Goal: Task Accomplishment & Management: Manage account settings

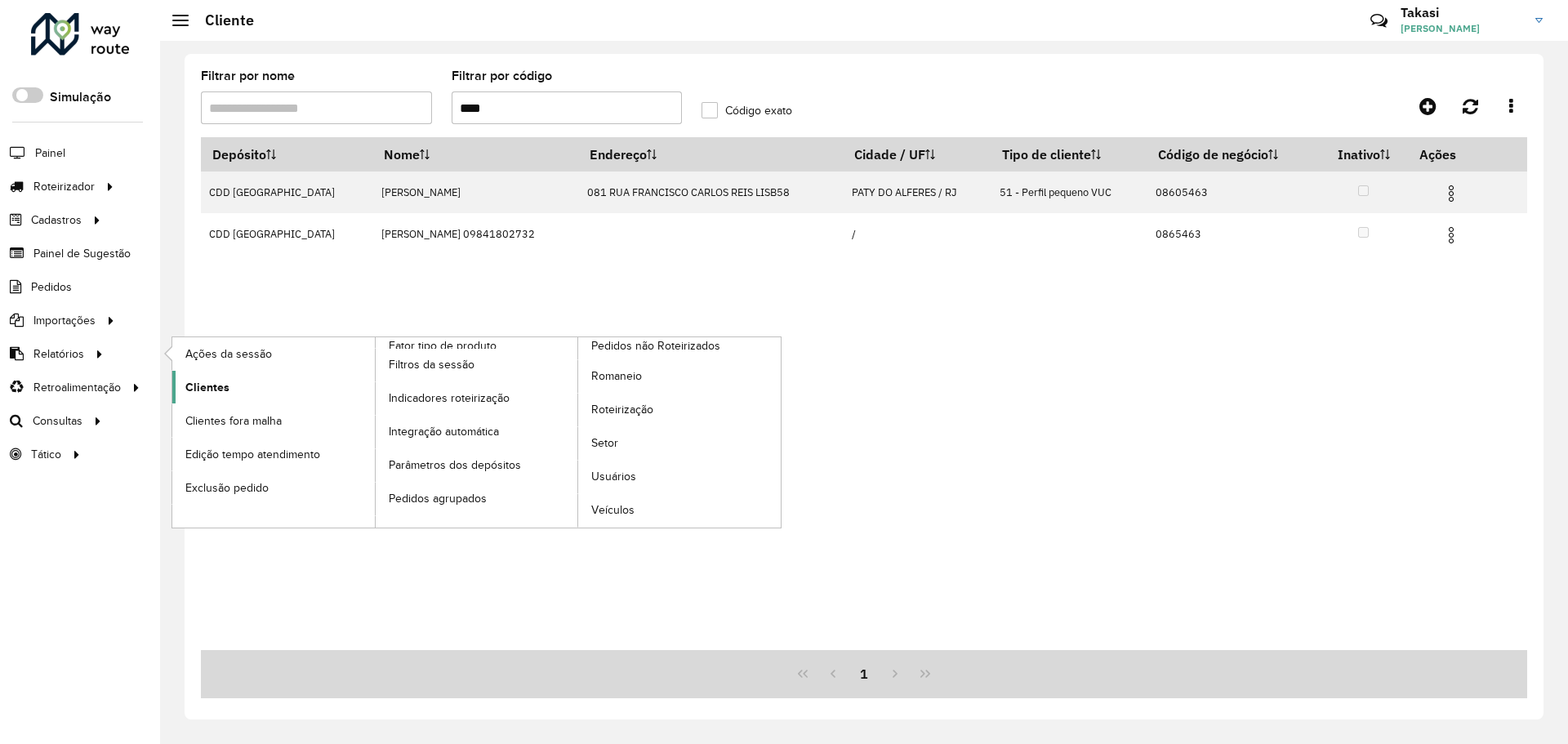
click at [214, 379] on span "Clientes" at bounding box center [207, 387] width 44 height 17
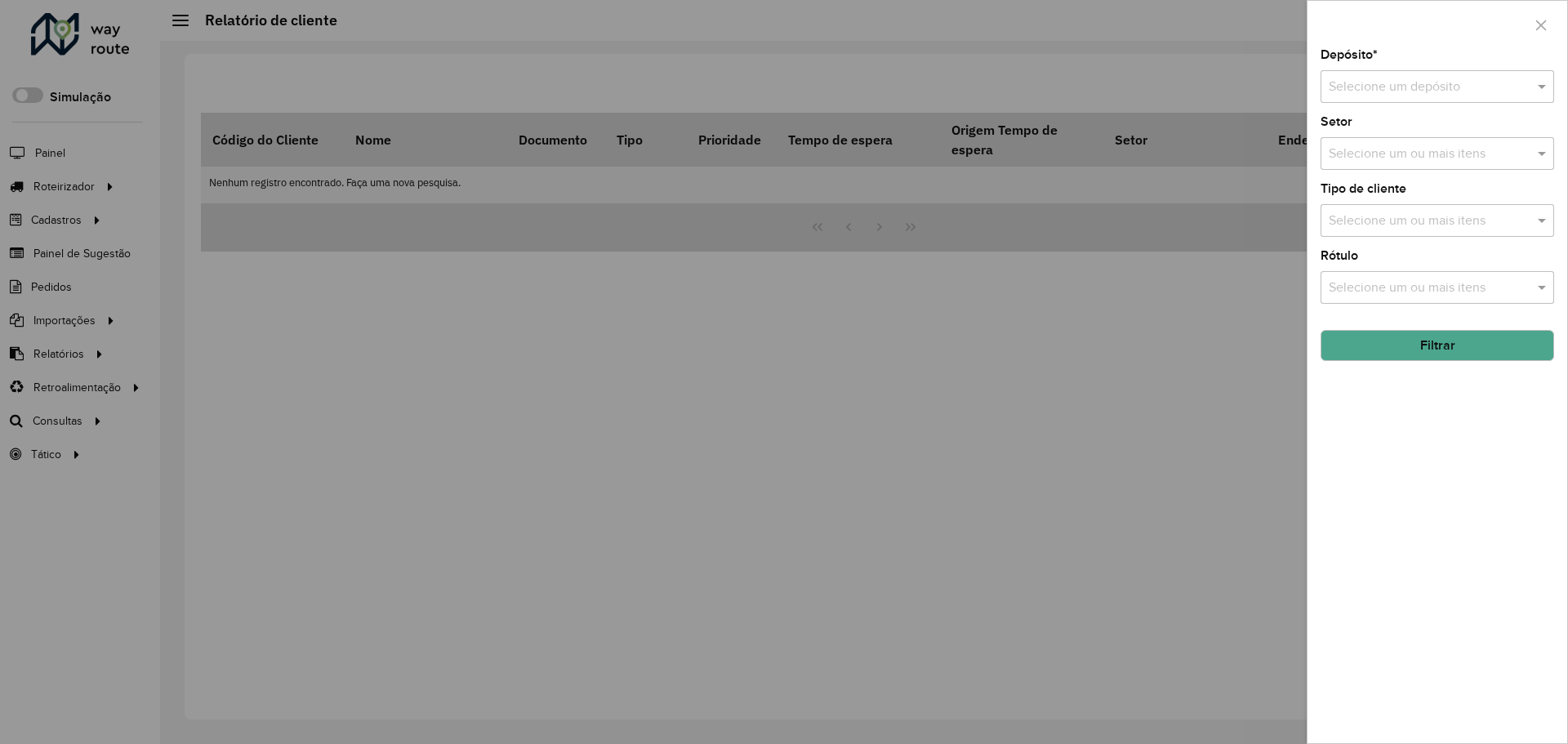
click at [1446, 91] on input "text" at bounding box center [1421, 88] width 185 height 20
click at [1426, 140] on div "CDD [GEOGRAPHIC_DATA]" at bounding box center [1436, 134] width 232 height 28
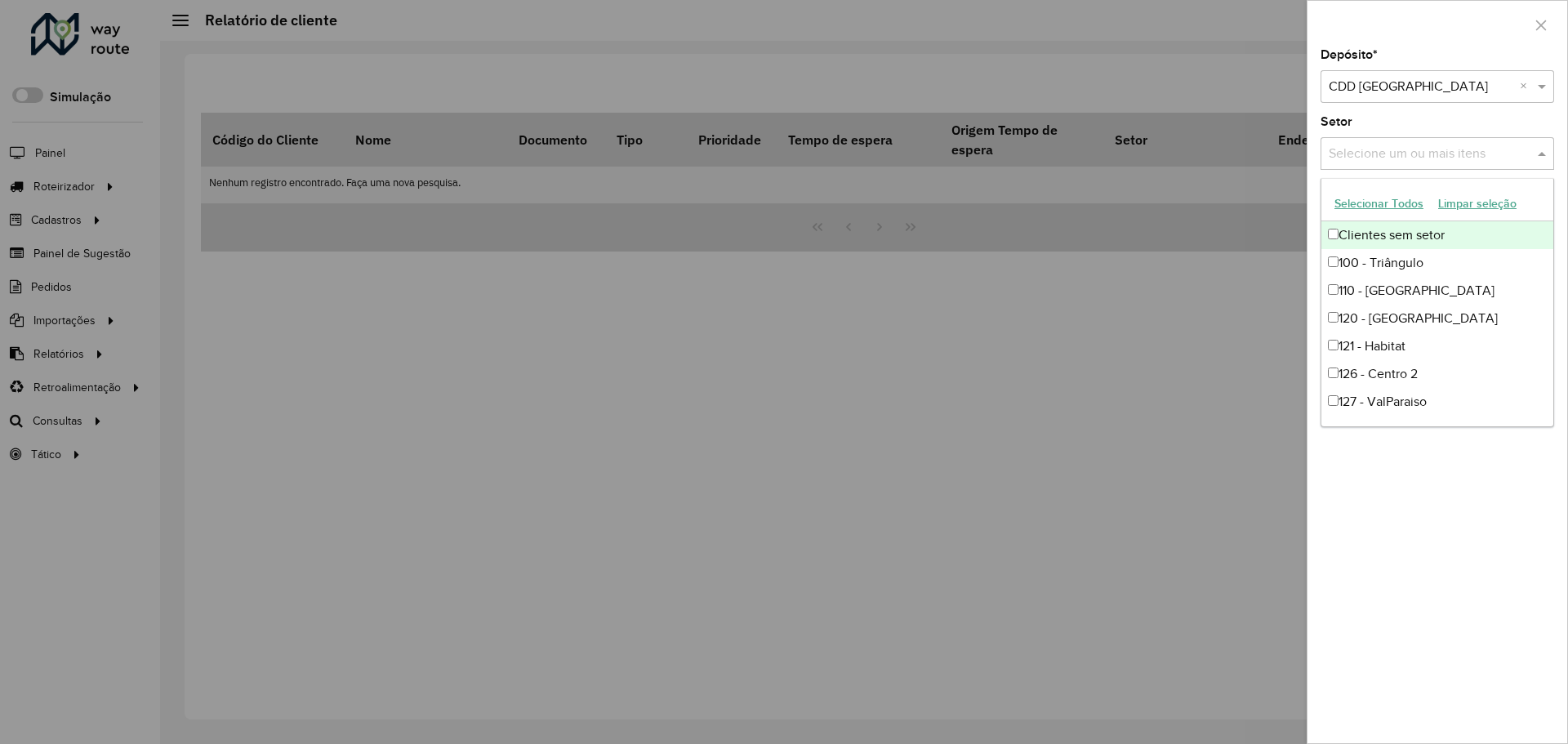
click at [1456, 159] on input "text" at bounding box center [1428, 154] width 209 height 20
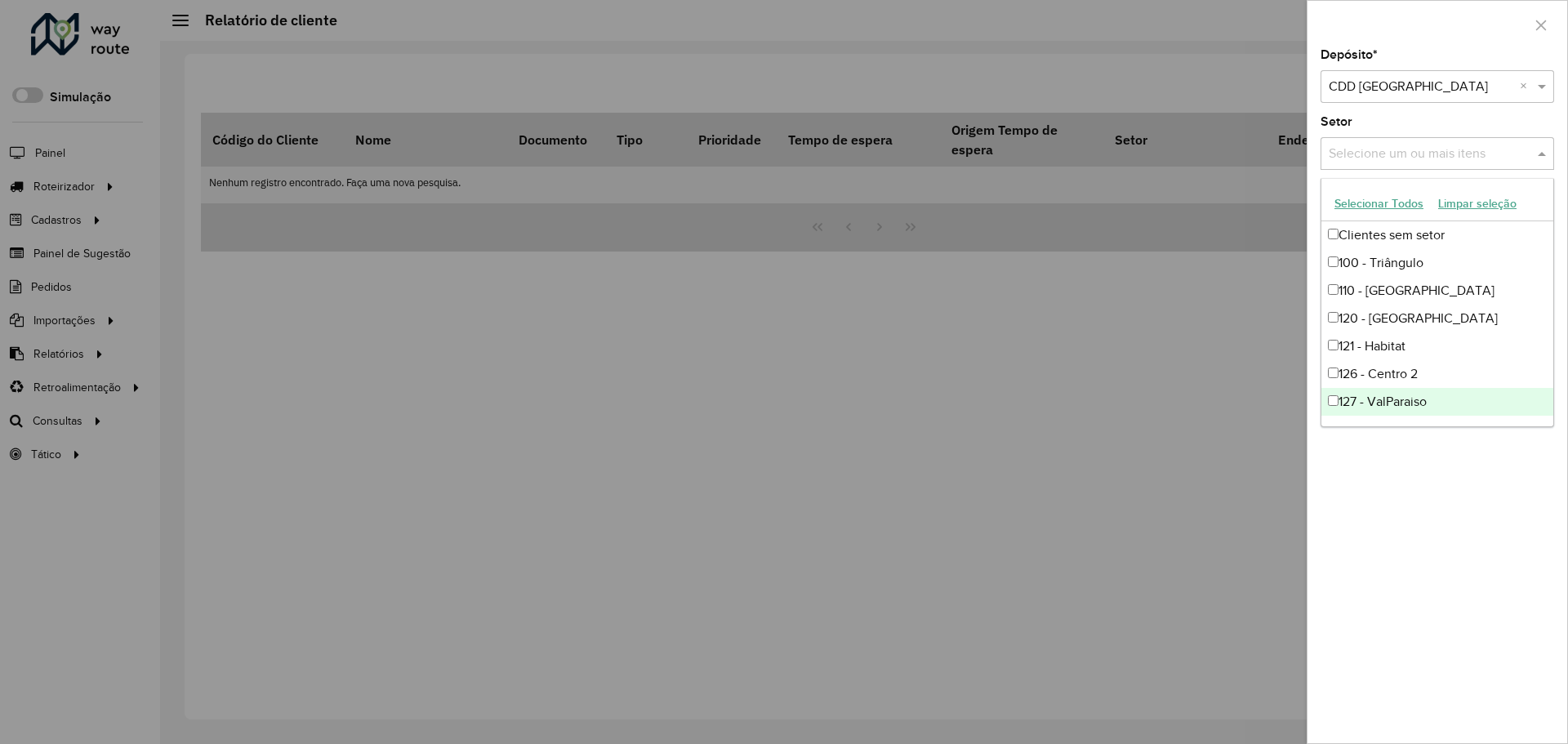
click at [1400, 497] on div "Depósito * Selecione um depósito × CDD Petropolis × Setor Selecione um ou mais …" at bounding box center [1437, 396] width 260 height 695
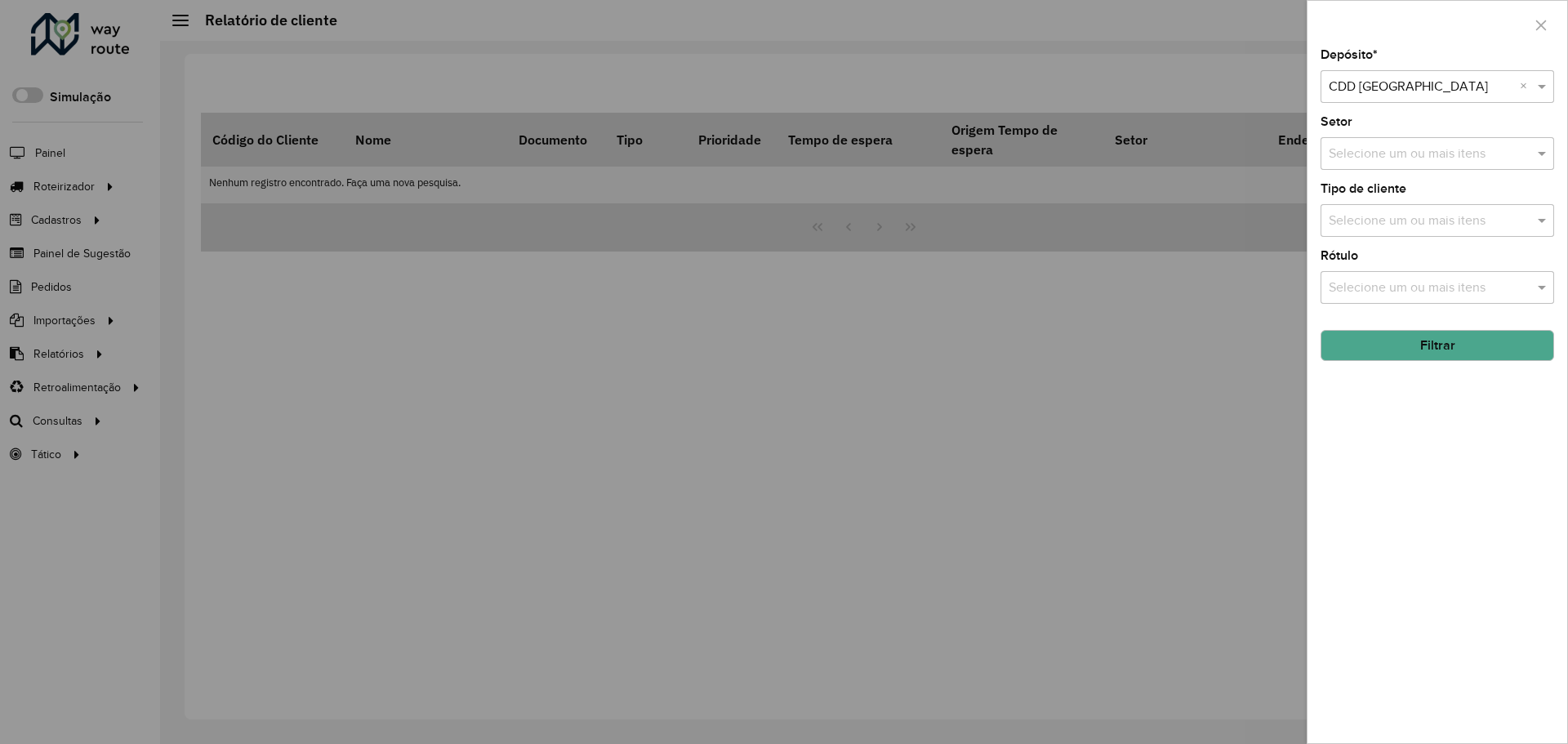
click at [1458, 337] on button "Filtrar" at bounding box center [1437, 345] width 234 height 31
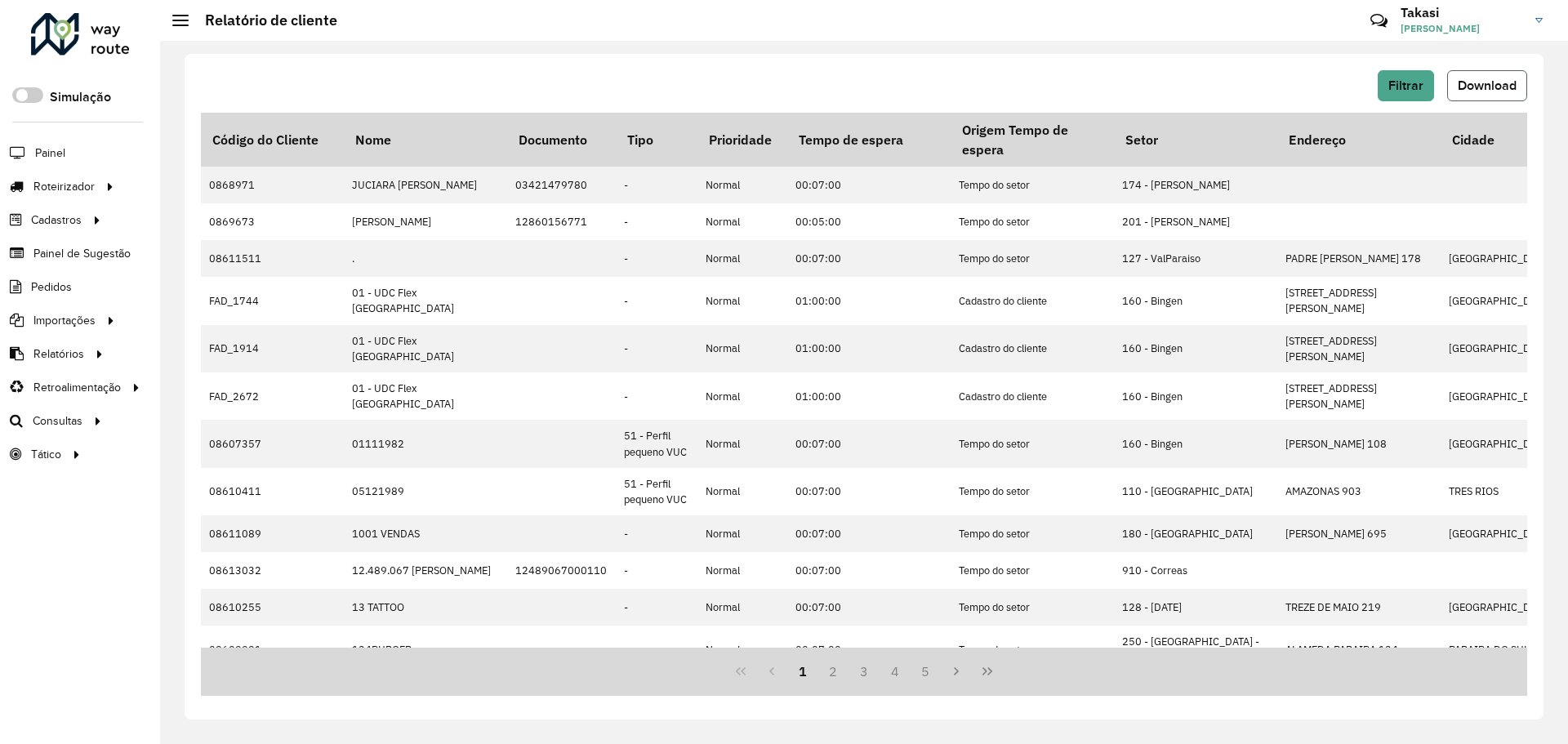
click at [1520, 79] on button "Download" at bounding box center [1486, 85] width 80 height 31
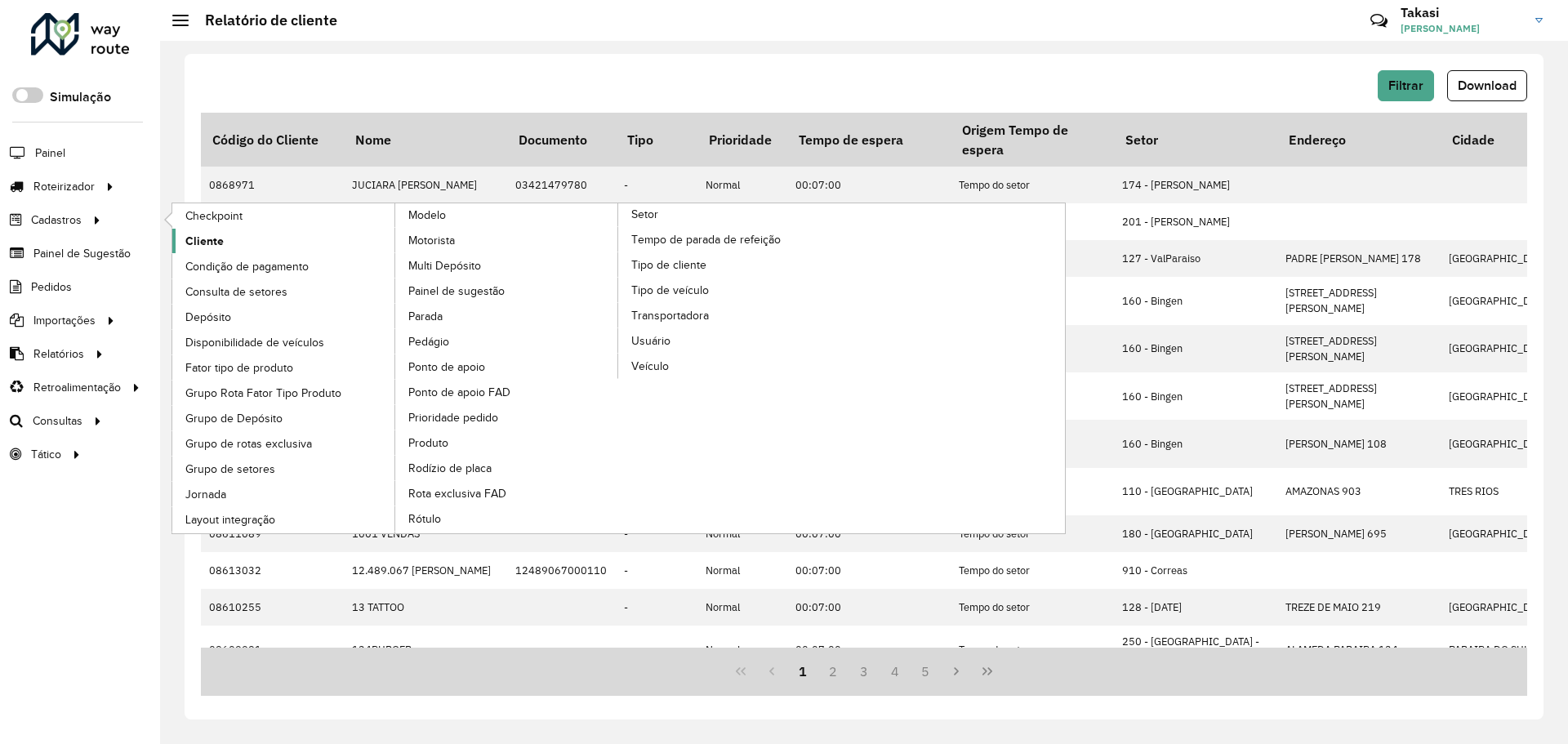
click at [210, 235] on span "Cliente" at bounding box center [204, 241] width 39 height 17
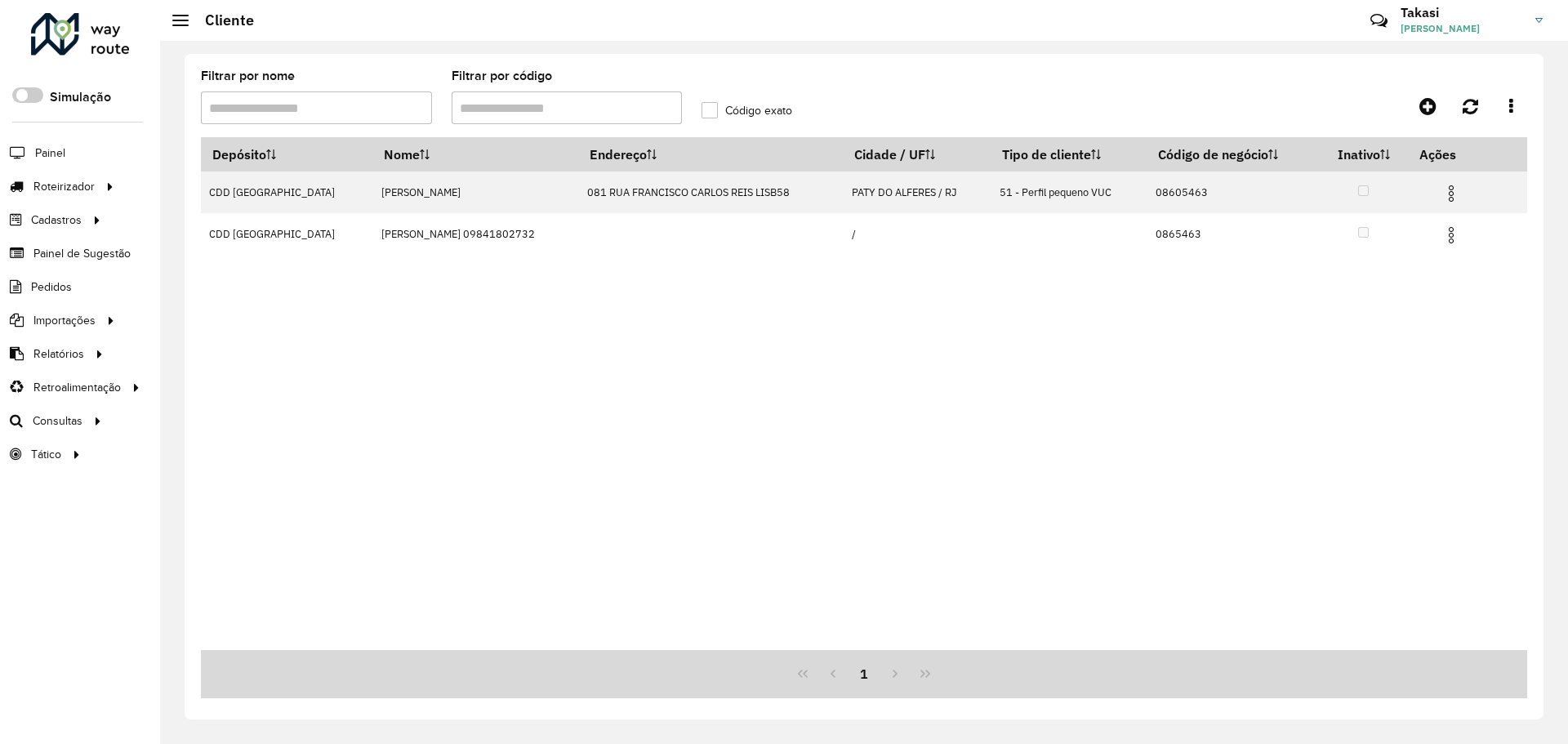
drag, startPoint x: 511, startPoint y: 115, endPoint x: 406, endPoint y: 125, distance: 105.5
click at [406, 127] on formly-group "Filtrar por nome Filtrar por código Código exato" at bounding box center [691, 103] width 1001 height 67
paste input "*"
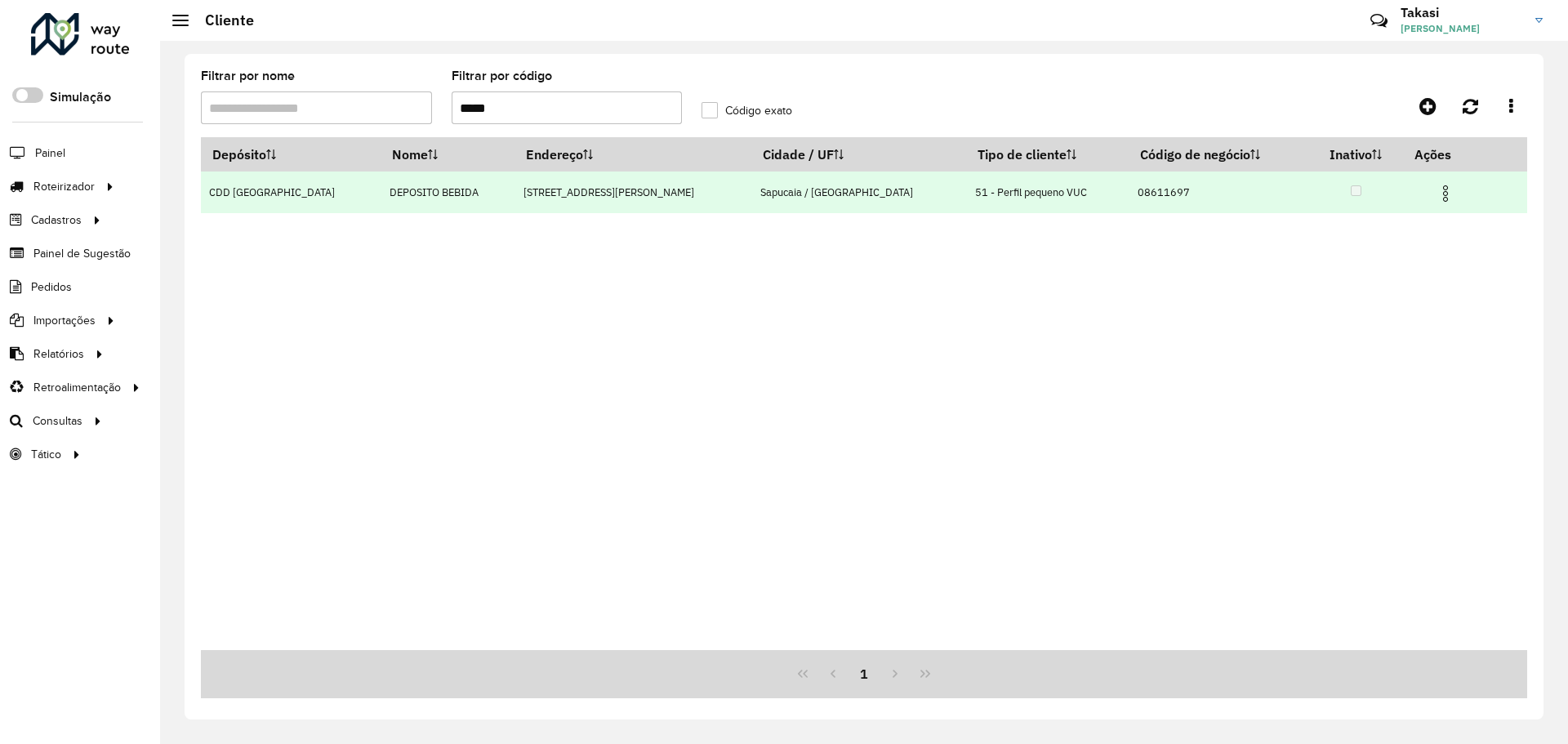
type input "*****"
click at [1435, 195] on img at bounding box center [1445, 194] width 20 height 20
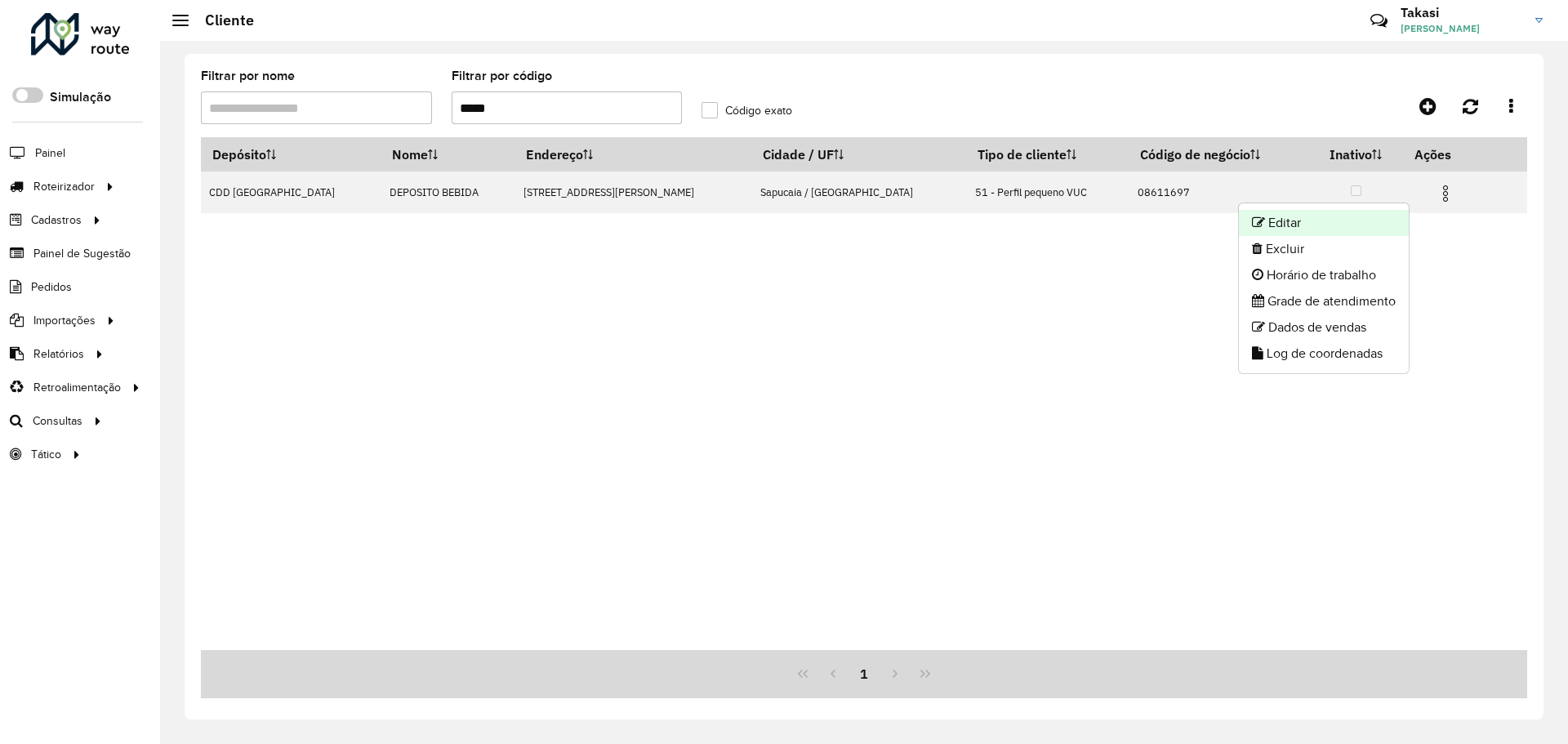
click at [1317, 215] on li "Editar" at bounding box center [1323, 222] width 170 height 26
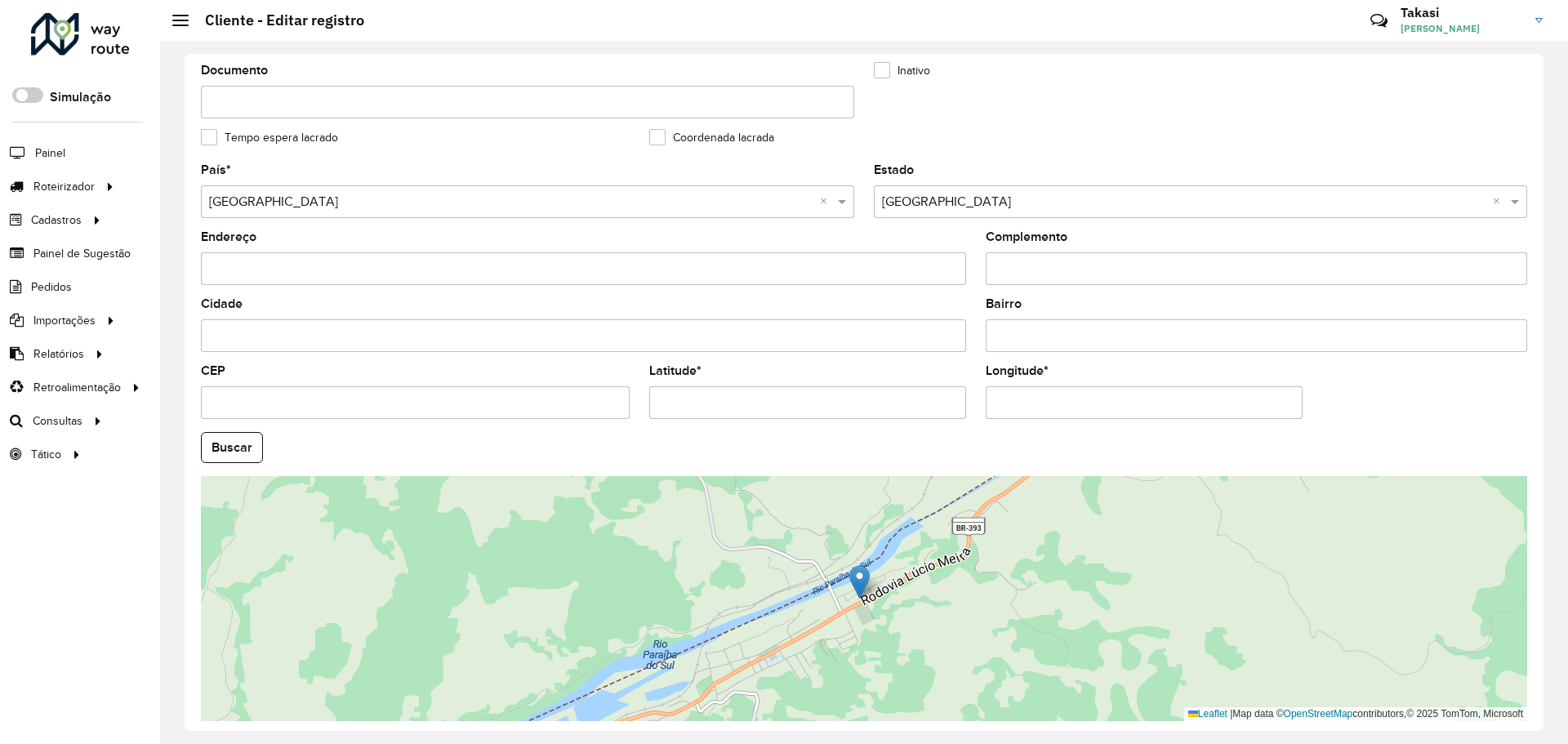
scroll to position [471, 0]
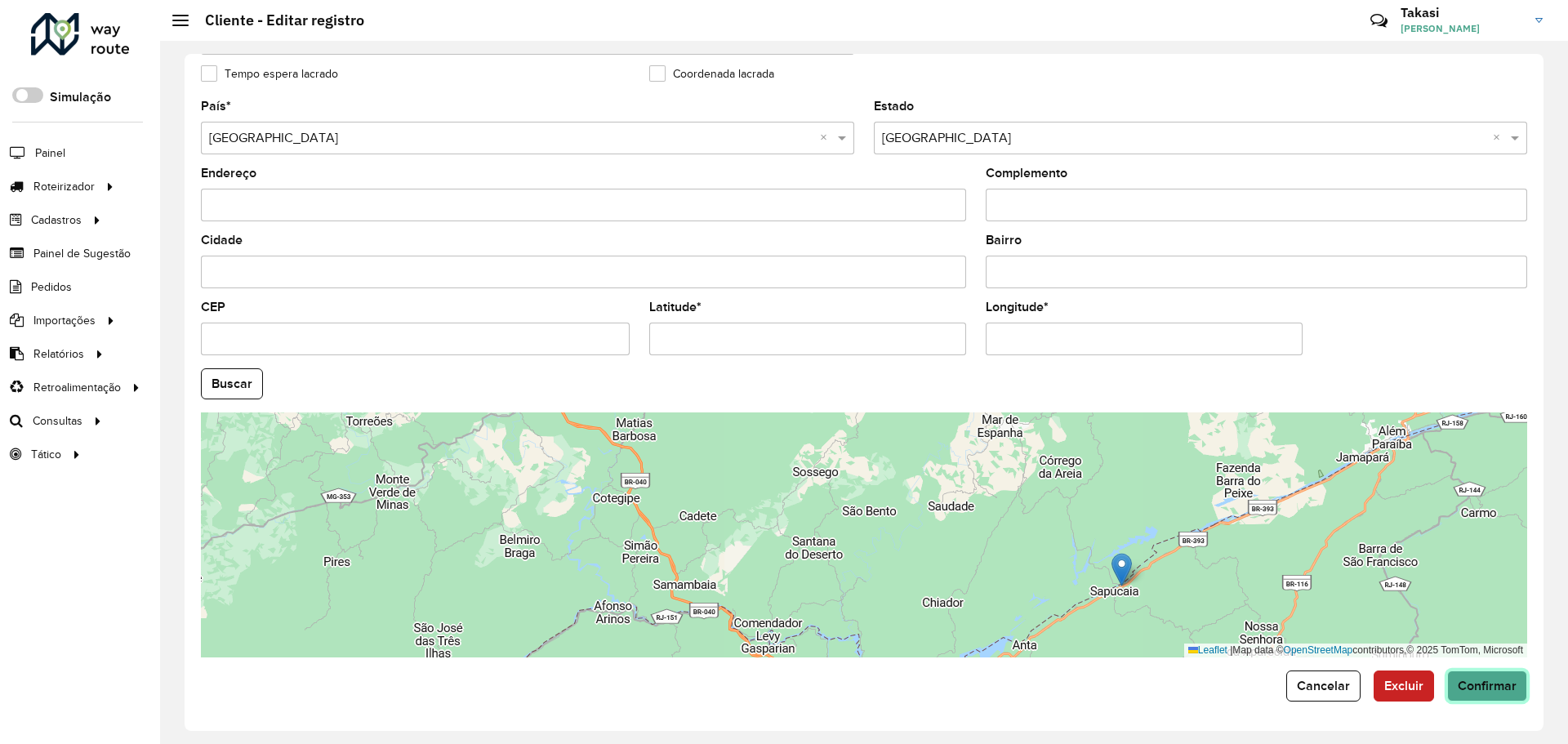
click at [1473, 679] on span "Confirmar" at bounding box center [1487, 685] width 59 height 13
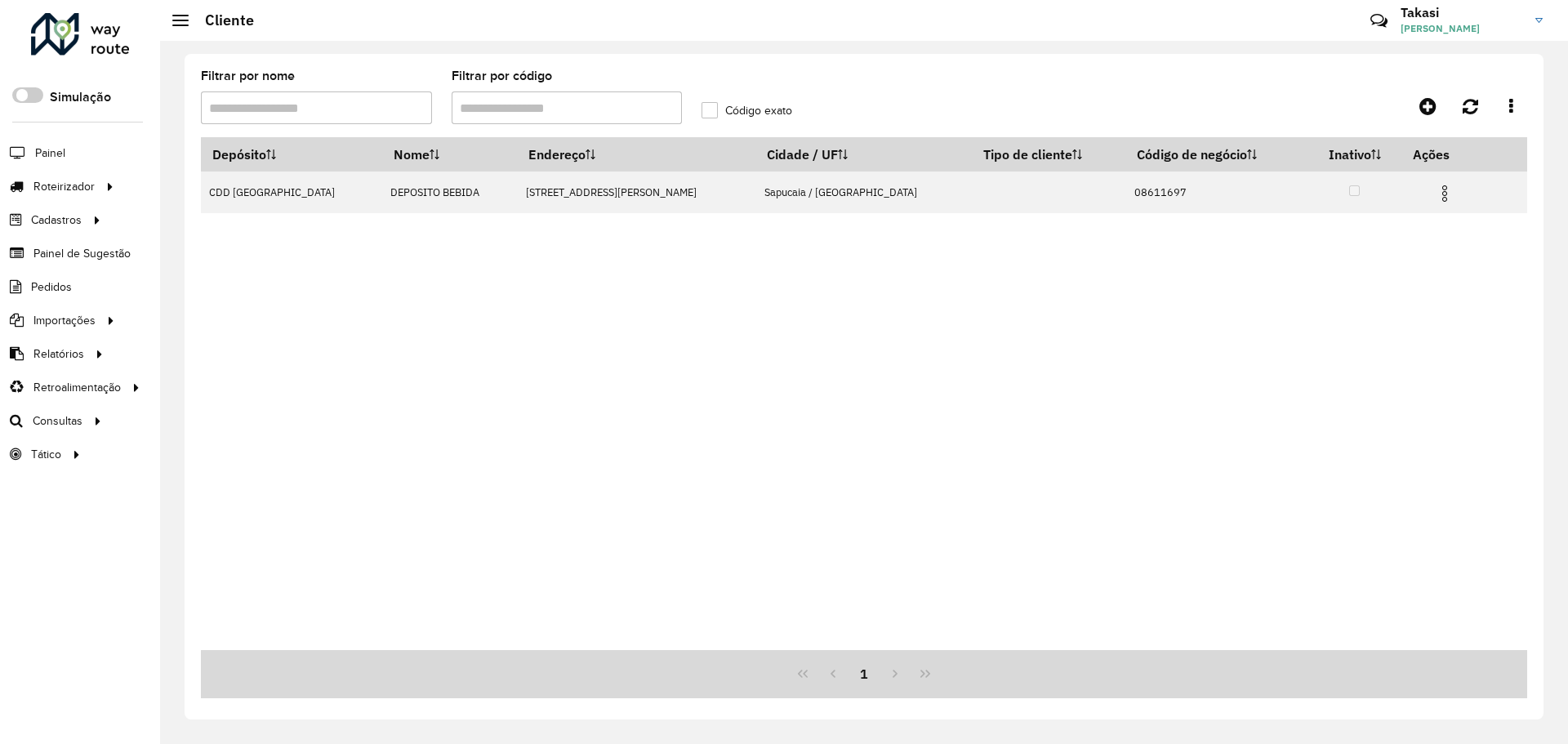
drag, startPoint x: 529, startPoint y: 104, endPoint x: 440, endPoint y: 125, distance: 91.4
click at [440, 125] on formly-group "Filtrar por nome Filtrar por código Código exato" at bounding box center [691, 103] width 1001 height 67
paste input "text"
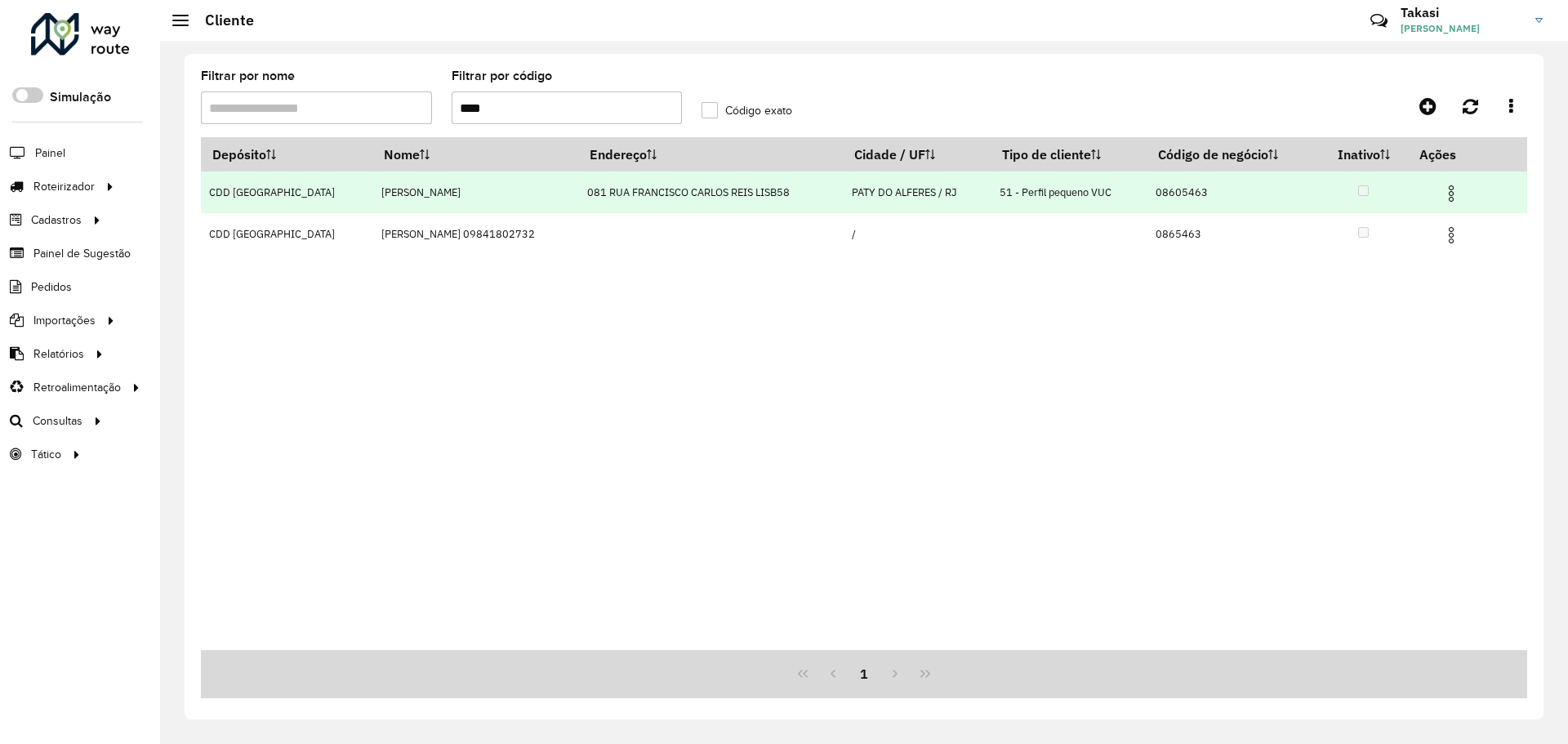
type input "****"
click at [1451, 195] on img at bounding box center [1451, 194] width 20 height 20
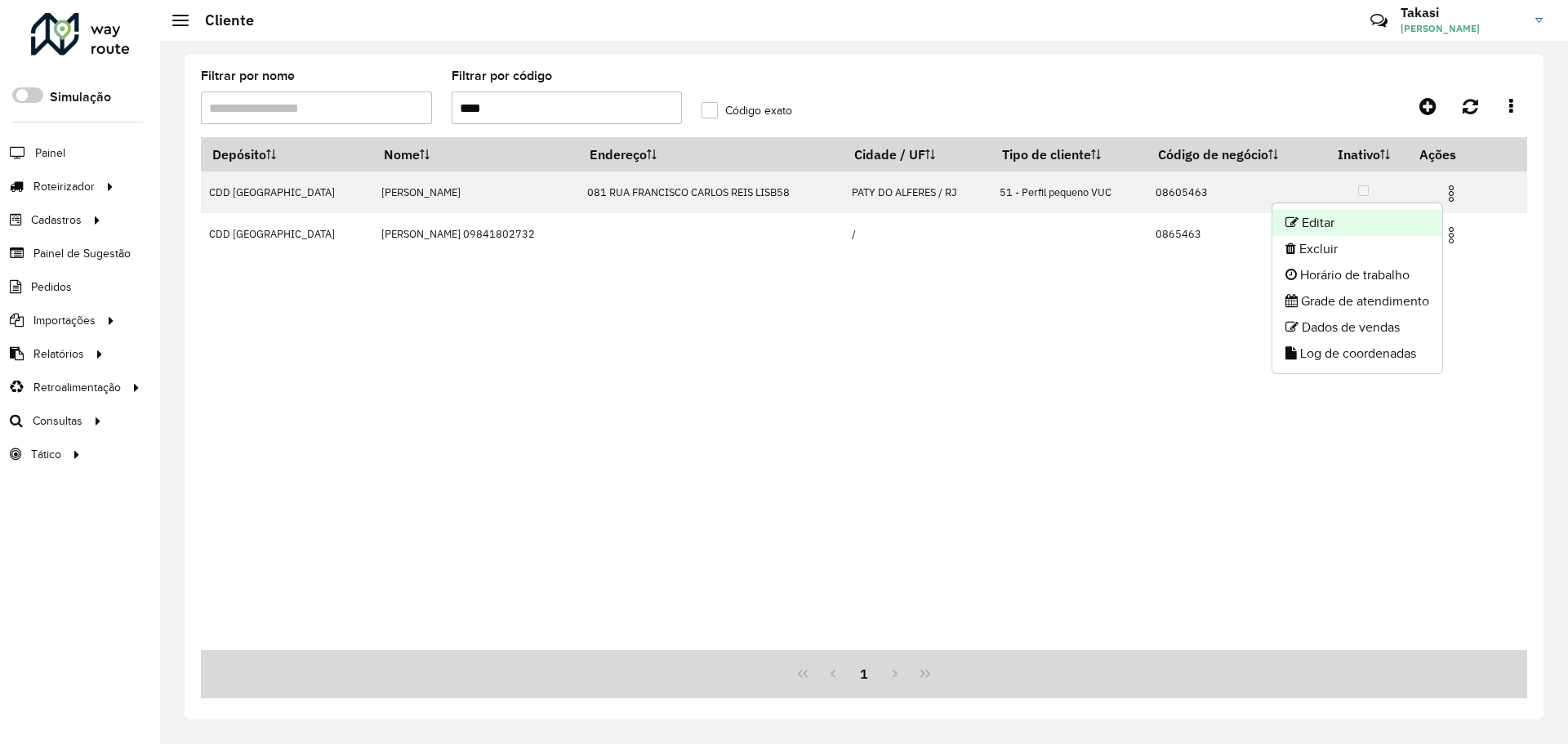
click at [1324, 221] on li "Editar" at bounding box center [1357, 222] width 170 height 26
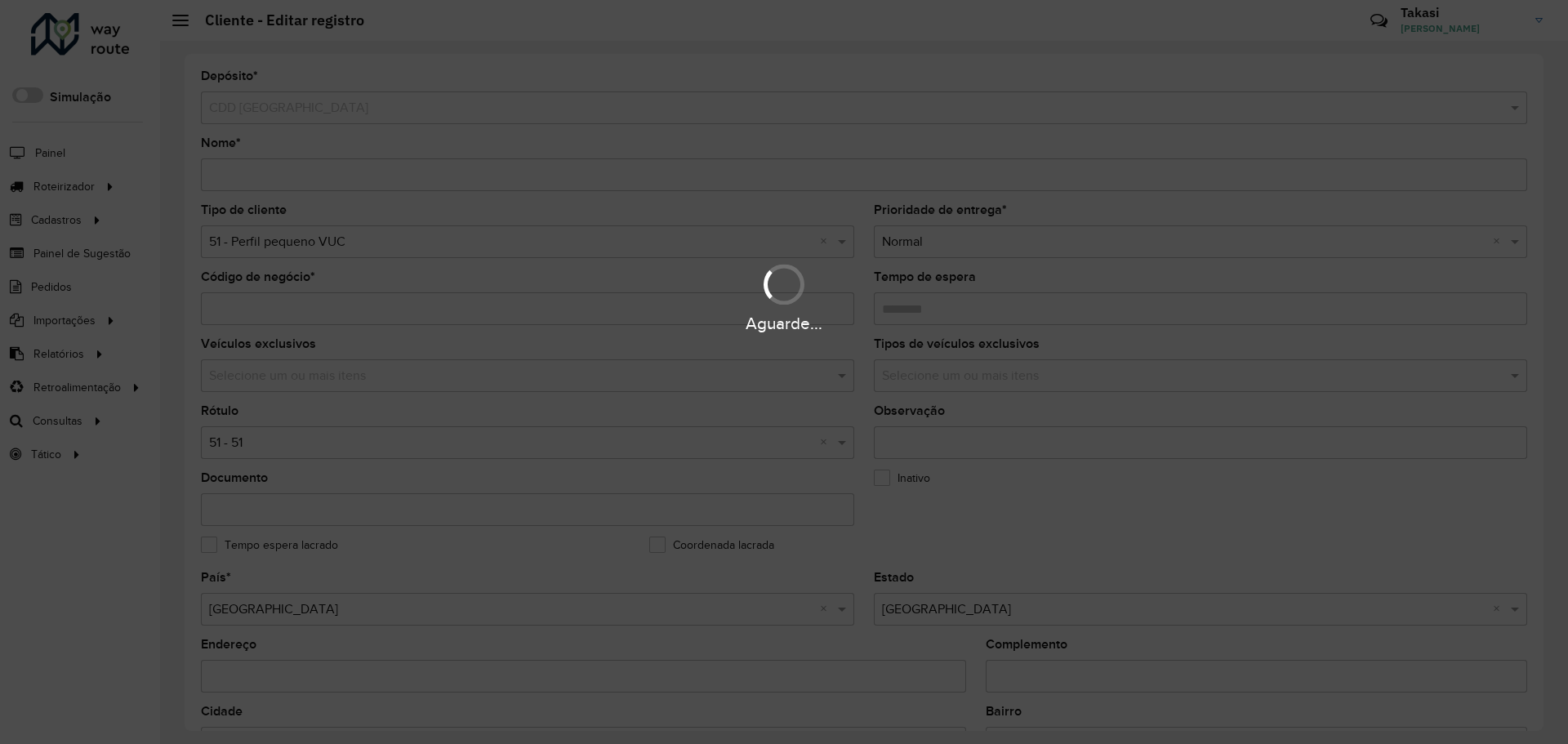
click at [821, 242] on div "Aguarde..." at bounding box center [784, 372] width 1568 height 744
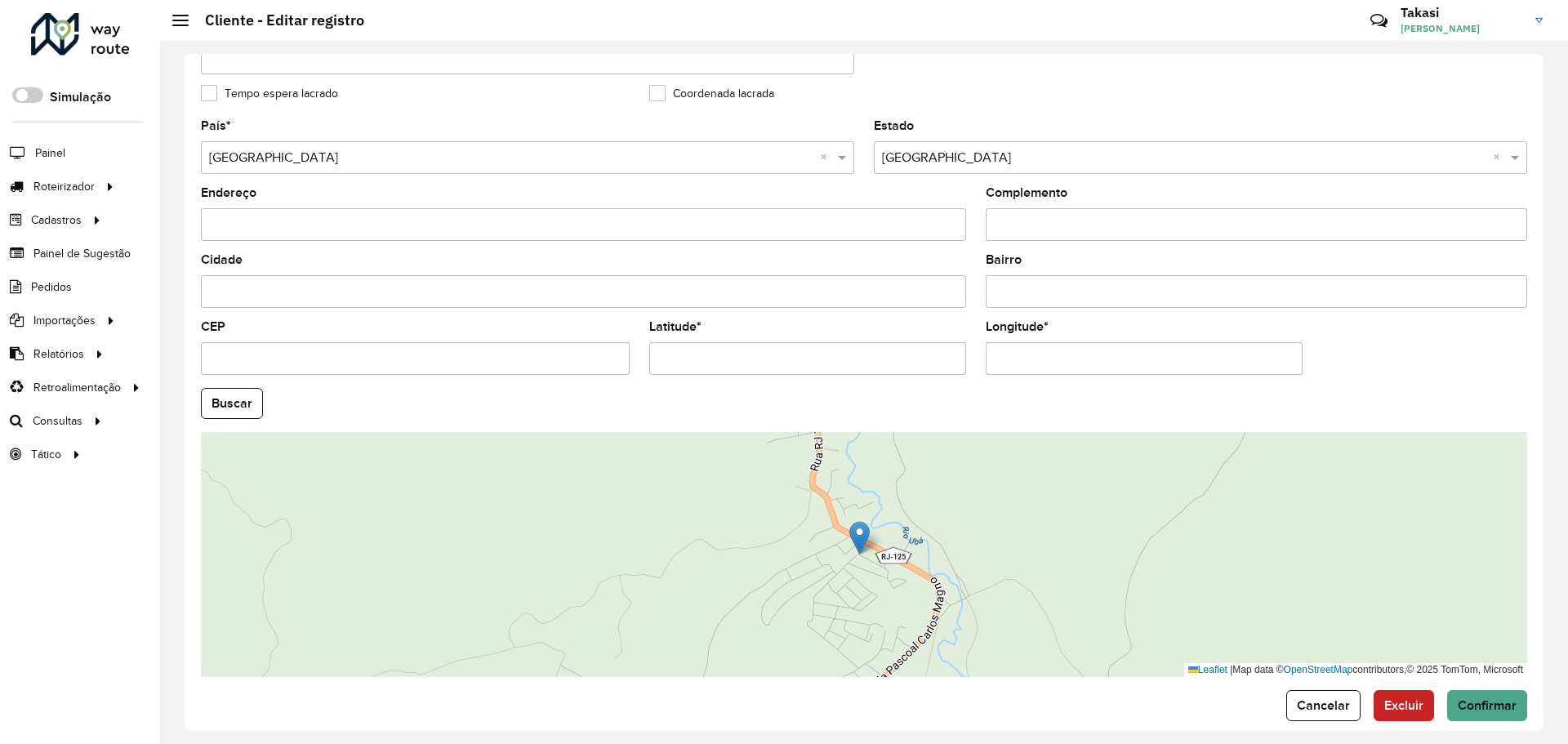
scroll to position [471, 0]
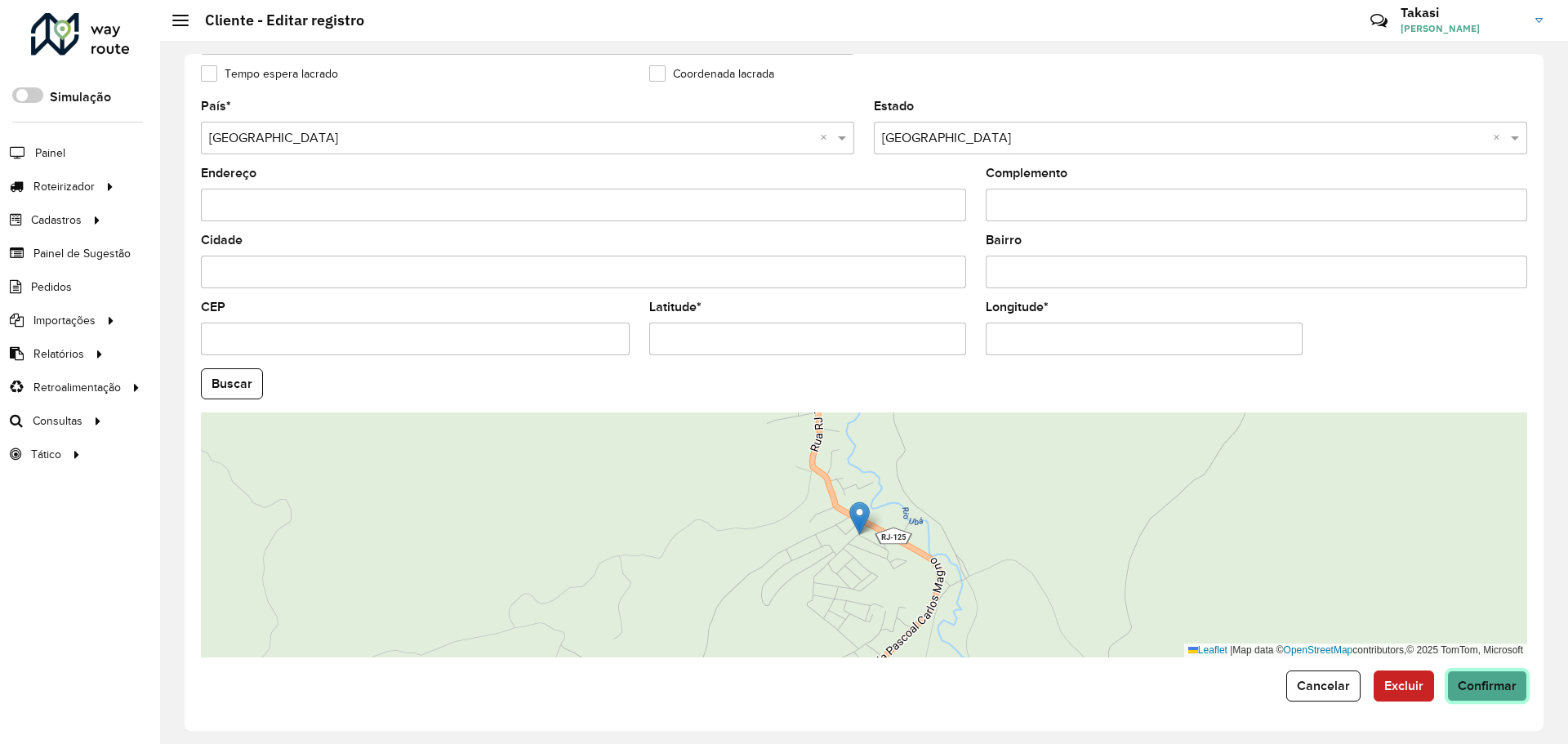
click at [1460, 677] on button "Confirmar" at bounding box center [1486, 686] width 80 height 31
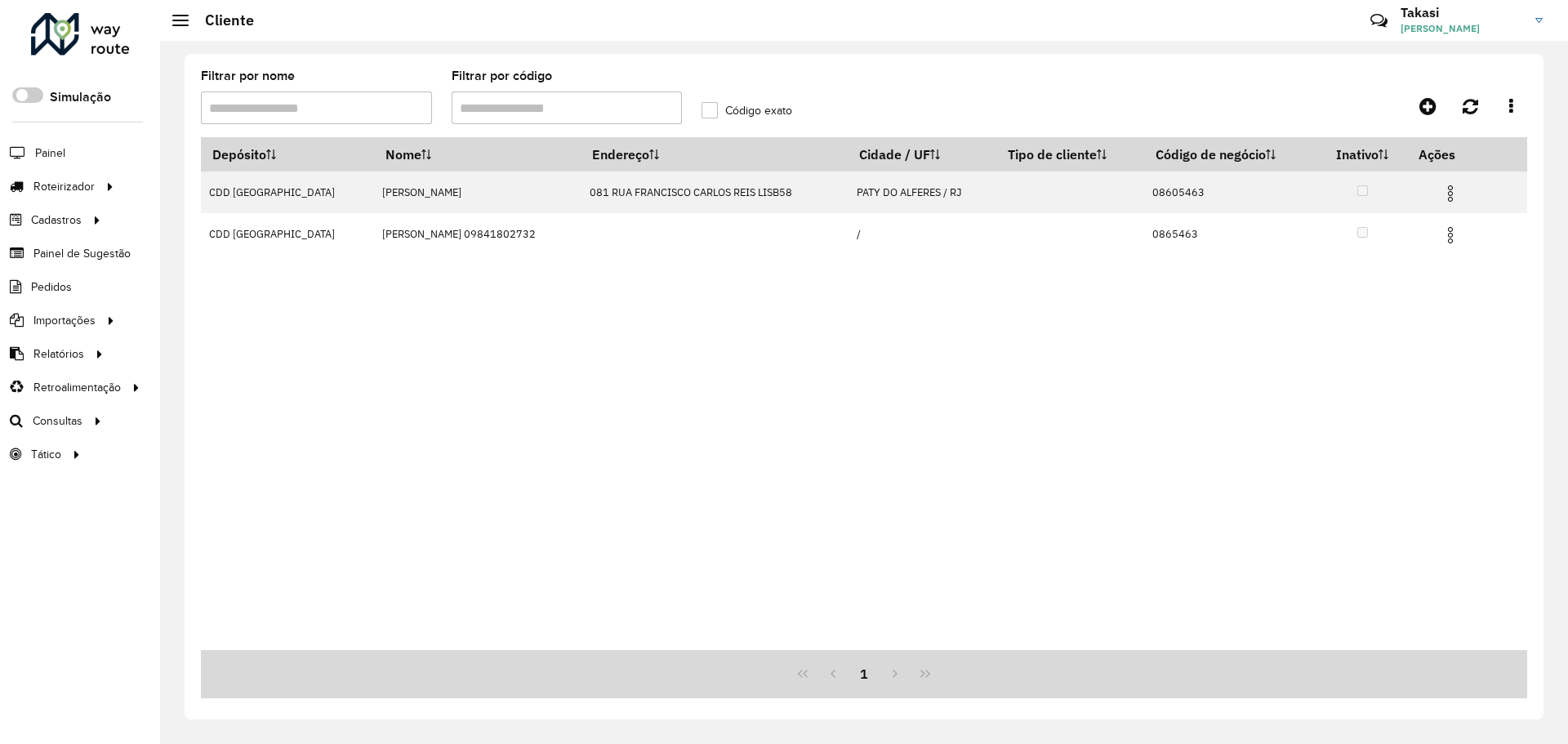
drag, startPoint x: 549, startPoint y: 120, endPoint x: 425, endPoint y: 135, distance: 124.9
click at [426, 135] on formly-group "Filtrar por nome Filtrar por código Código exato" at bounding box center [691, 103] width 1001 height 67
paste input "text"
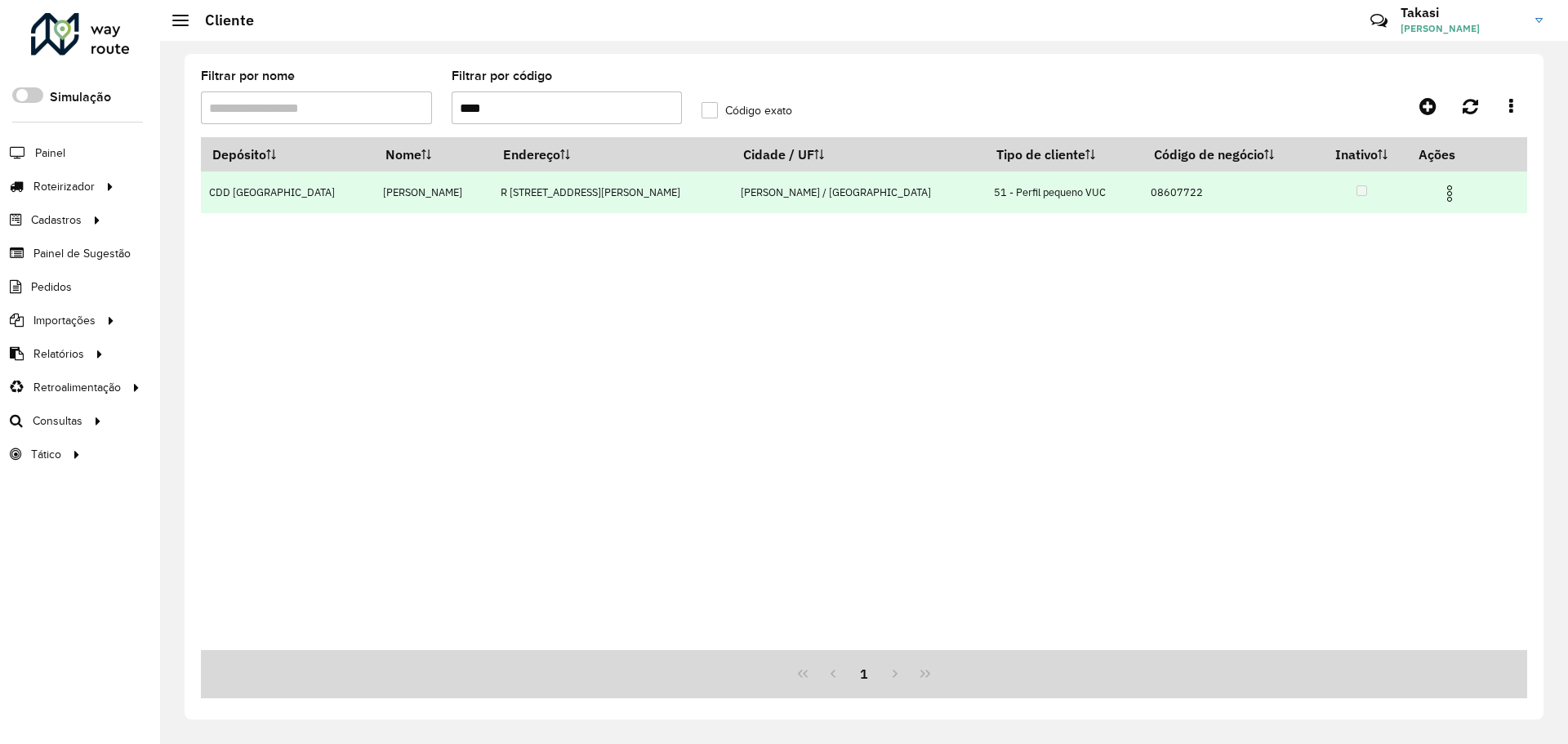
type input "****"
click at [1440, 195] on img at bounding box center [1450, 194] width 20 height 20
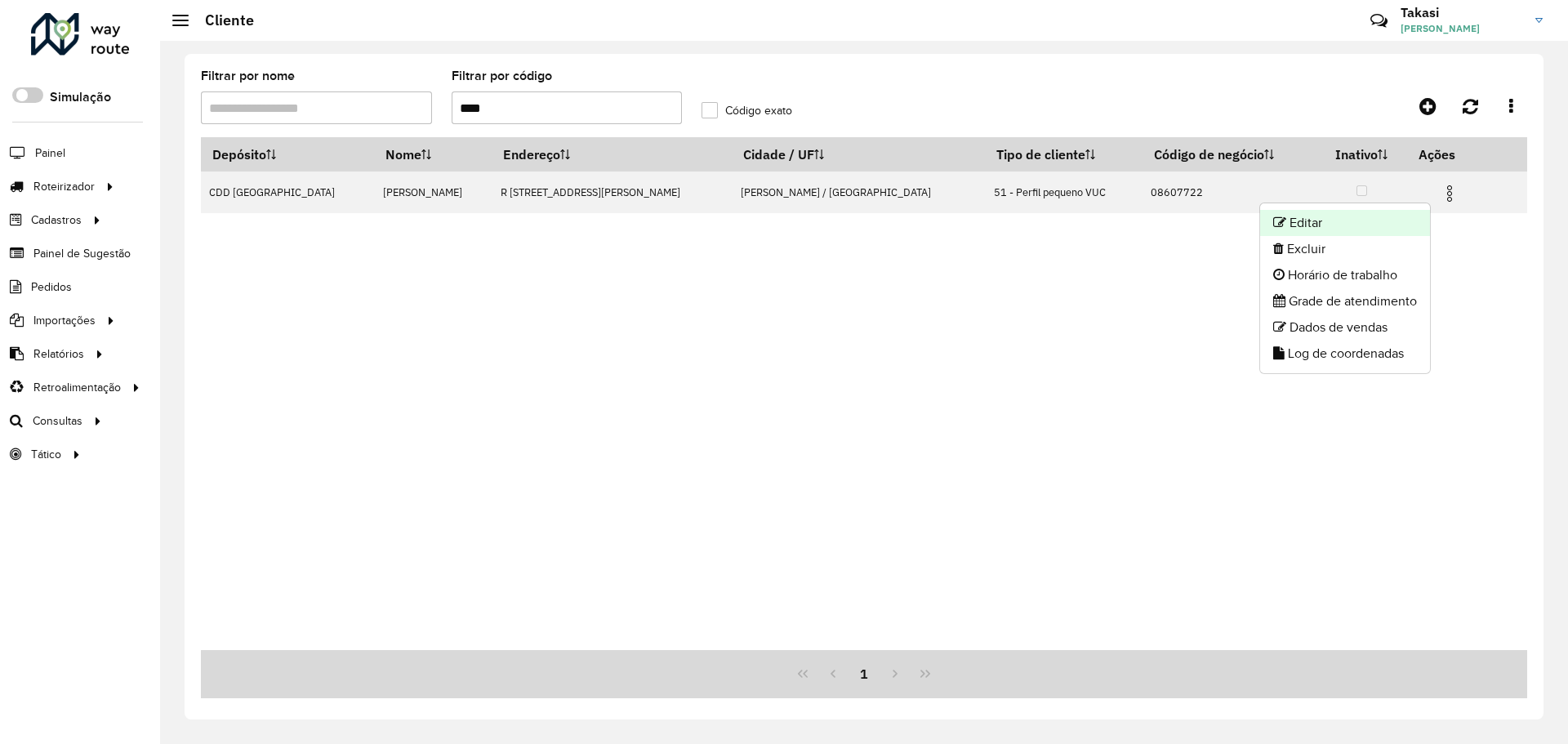
click at [1323, 215] on li "Editar" at bounding box center [1345, 222] width 170 height 26
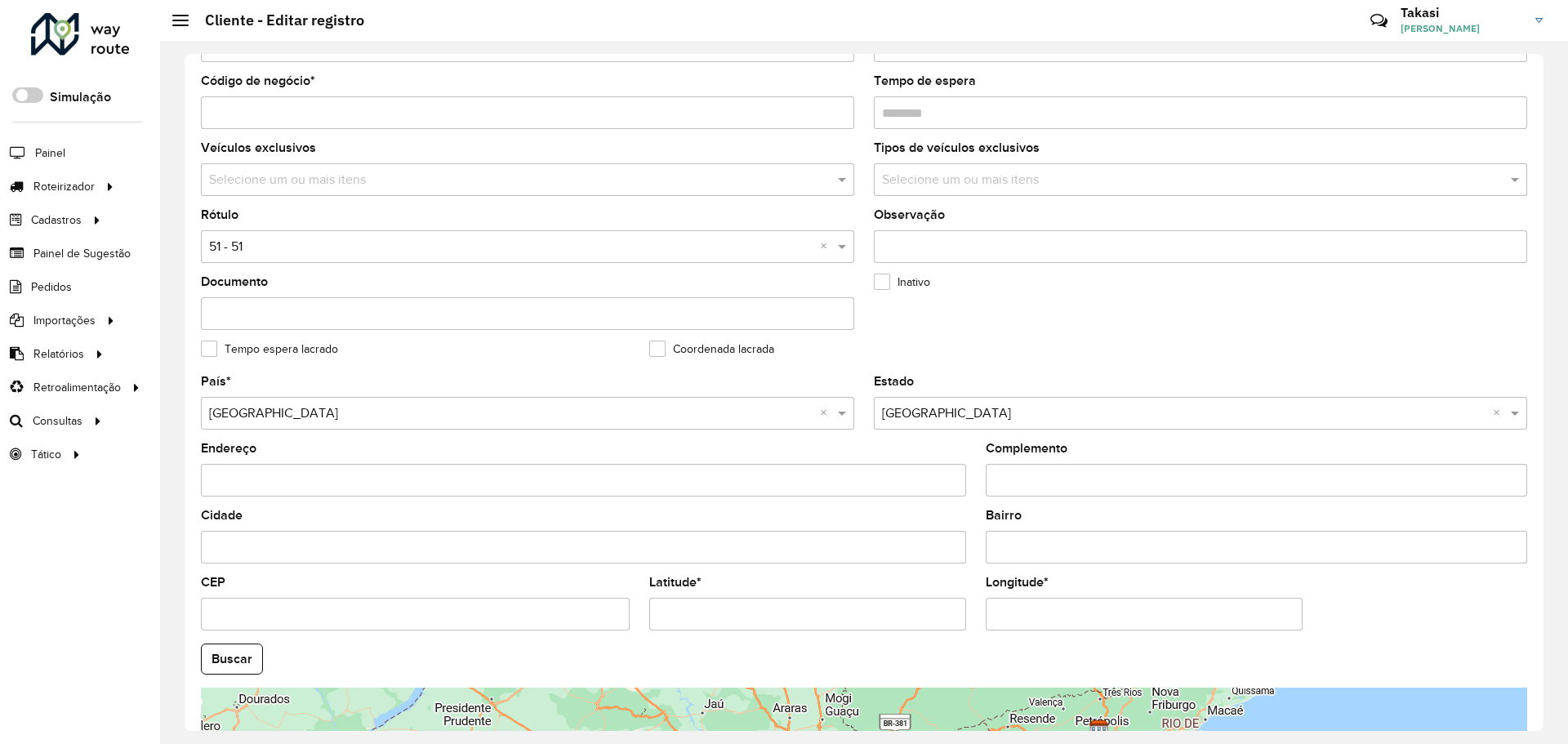
scroll to position [471, 0]
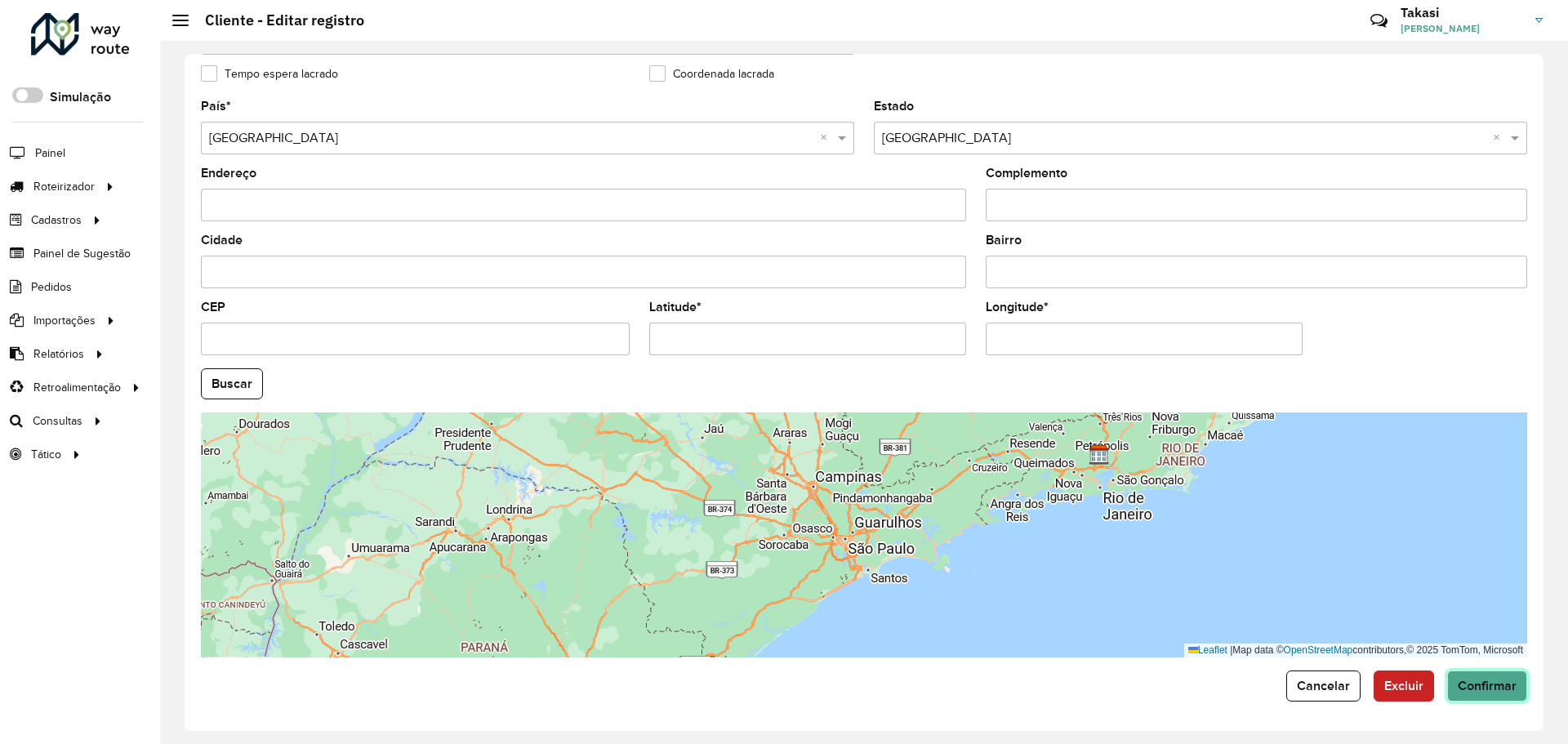
click at [1466, 696] on button "Confirmar" at bounding box center [1486, 686] width 80 height 31
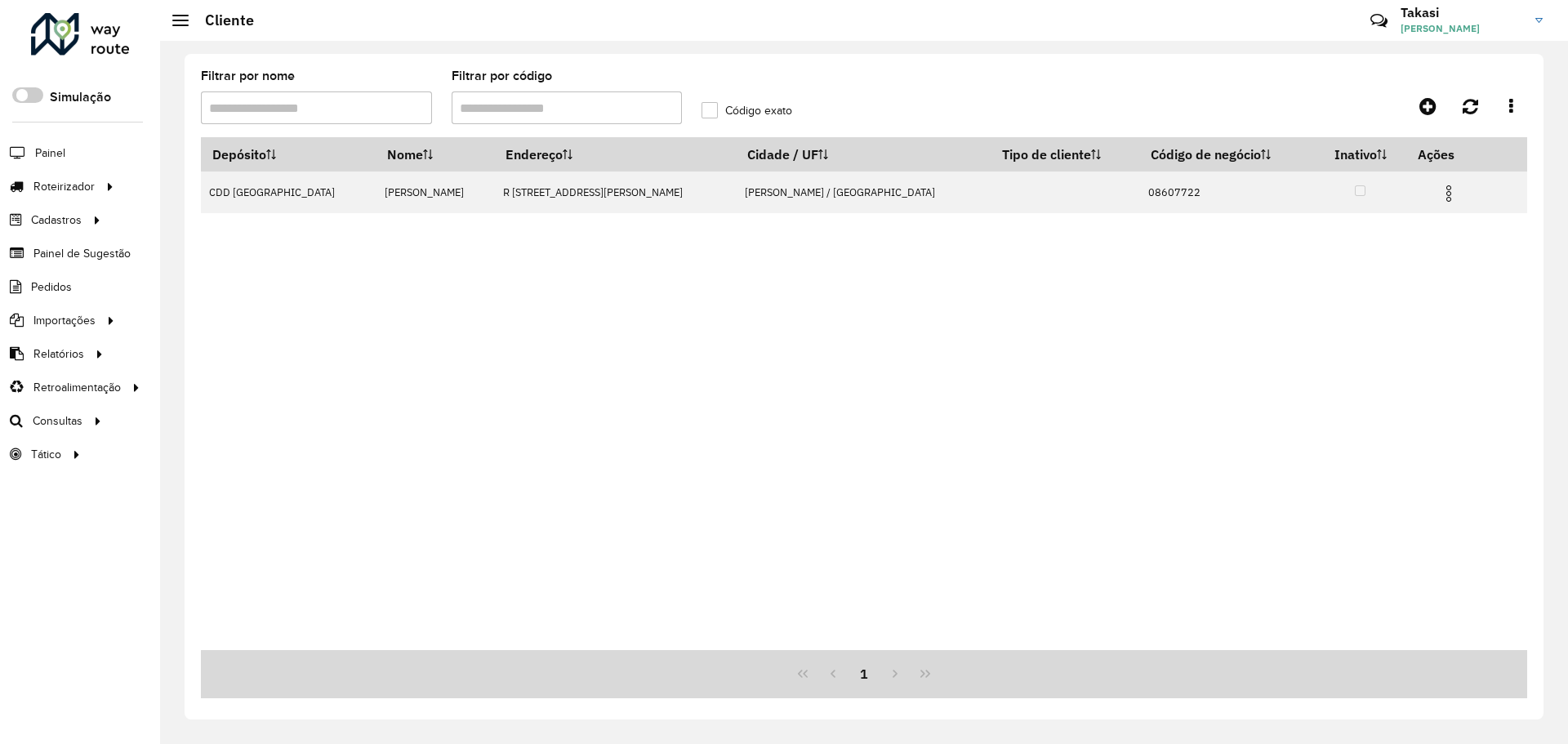
drag, startPoint x: 454, startPoint y: 125, endPoint x: 297, endPoint y: 133, distance: 157.2
click at [297, 136] on formly-group "Filtrar por nome Filtrar por código Código exato" at bounding box center [691, 103] width 1001 height 67
paste input "*"
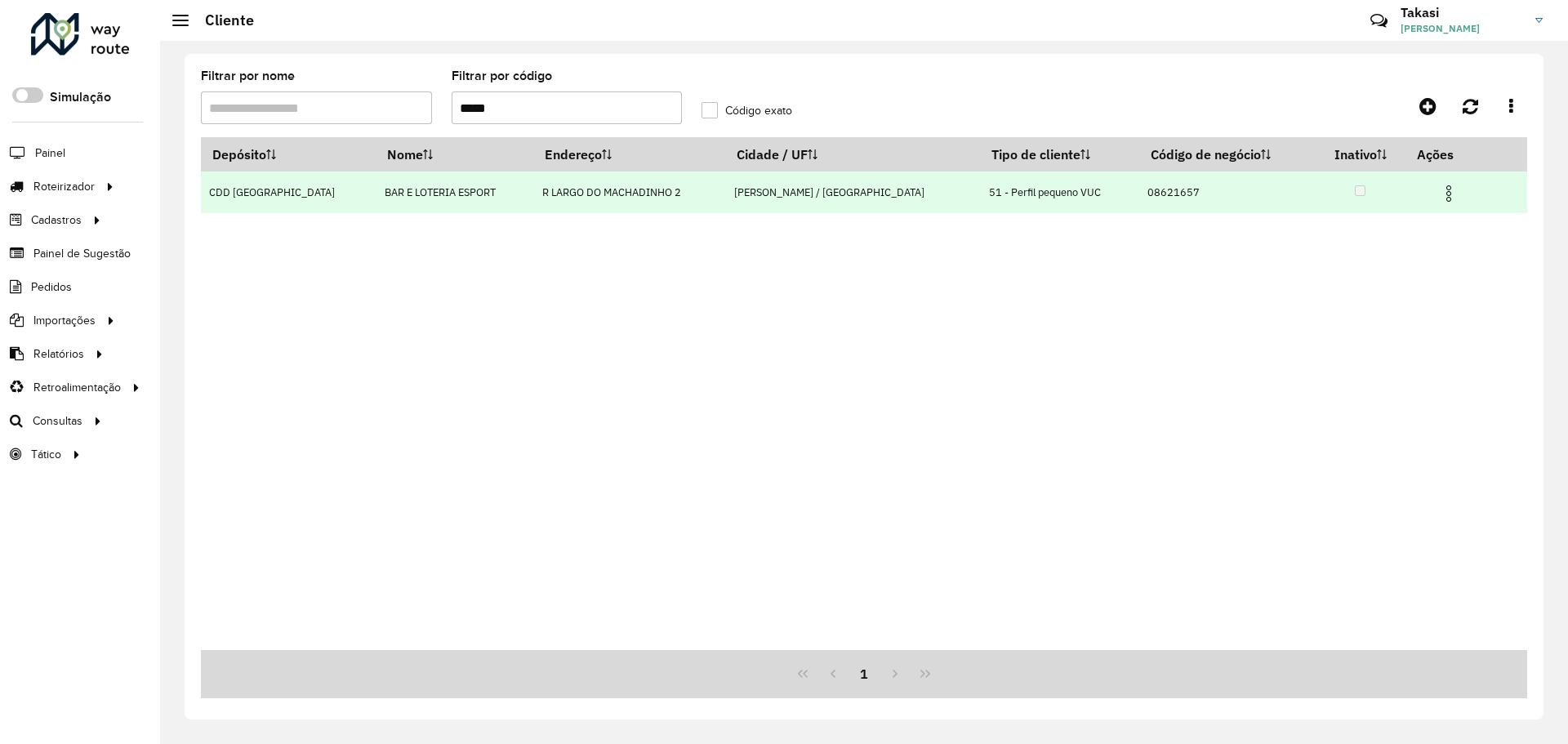
type input "*****"
click at [1439, 184] on img at bounding box center [1449, 194] width 20 height 20
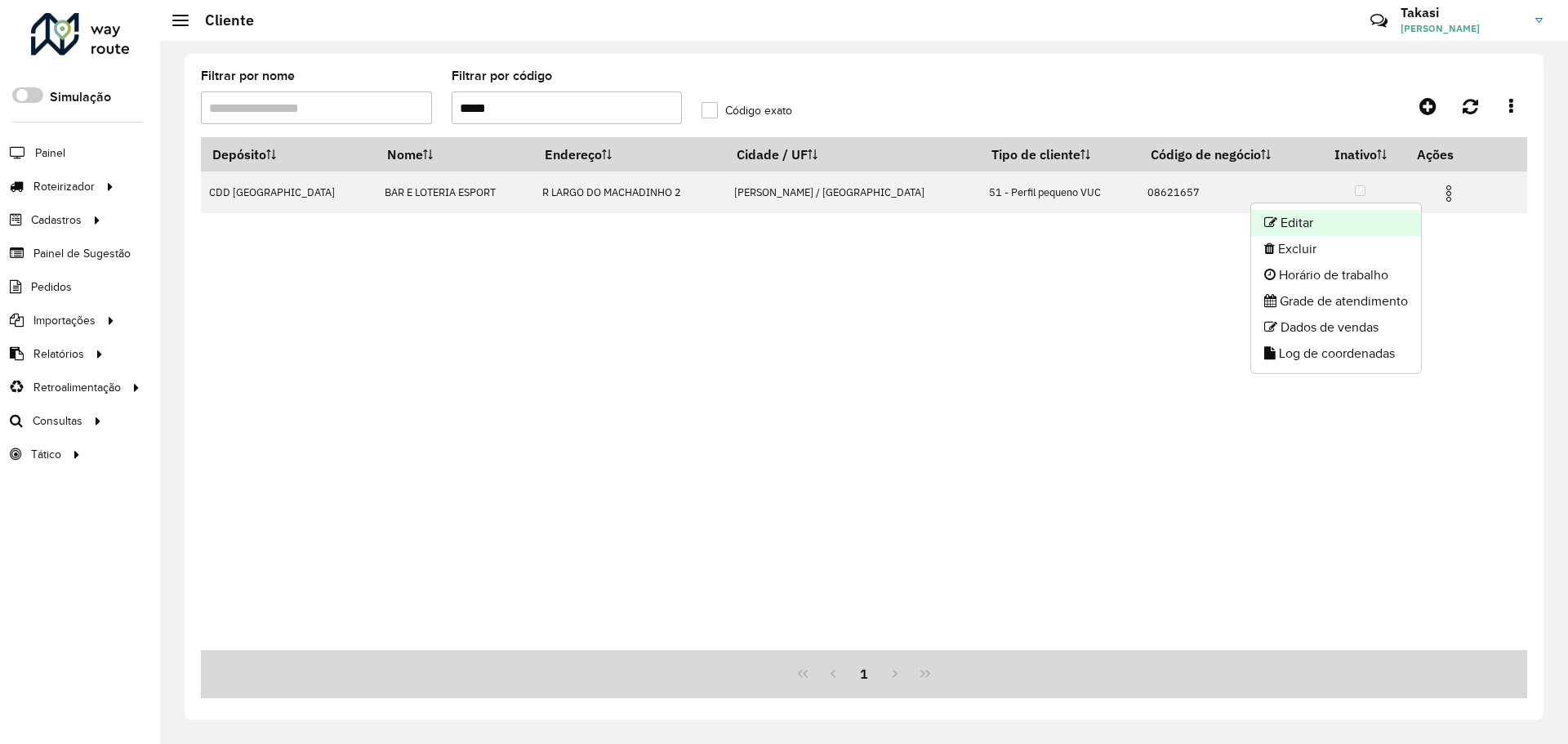
click at [1287, 226] on li "Editar" at bounding box center [1336, 222] width 170 height 26
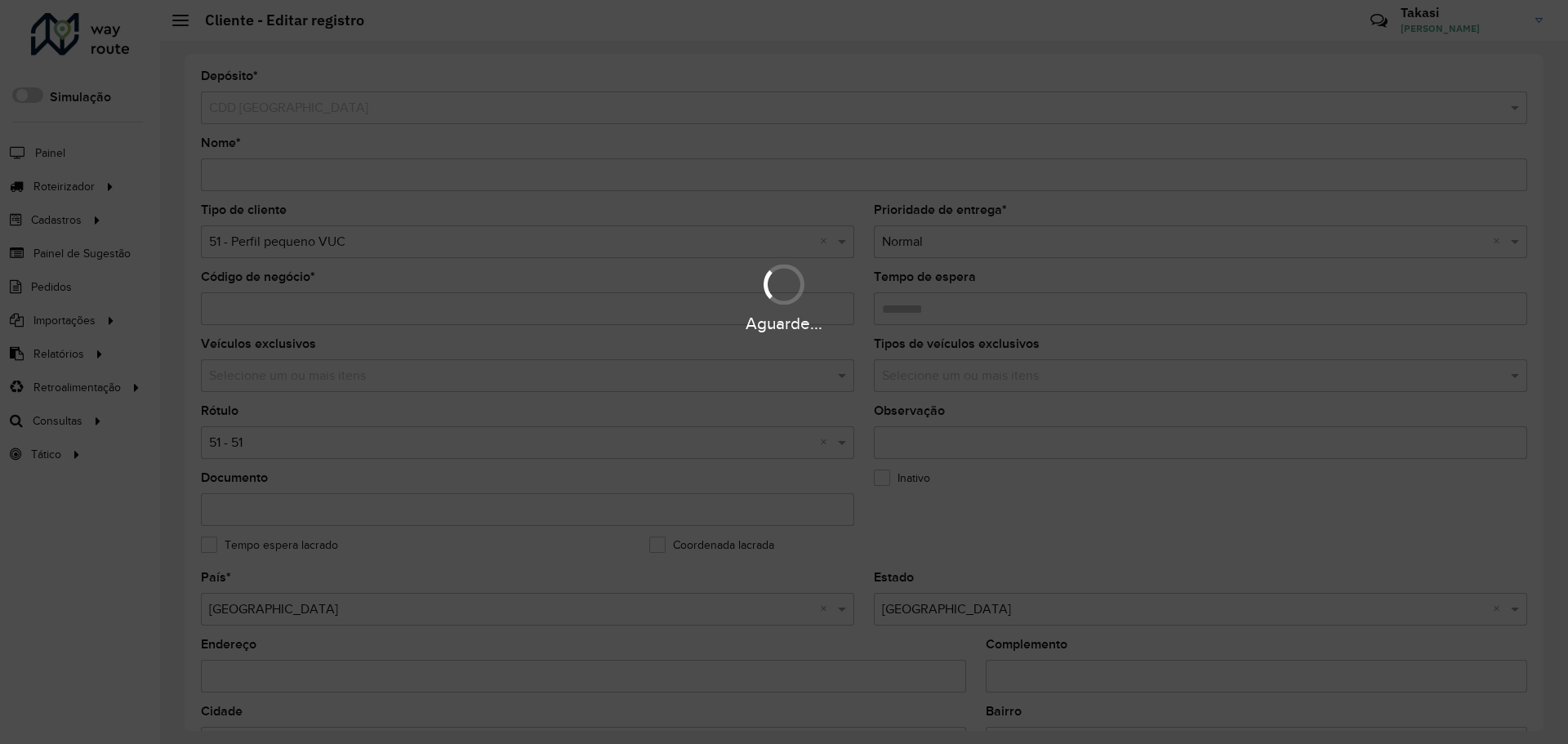
click at [823, 241] on div "Aguarde..." at bounding box center [784, 372] width 1568 height 744
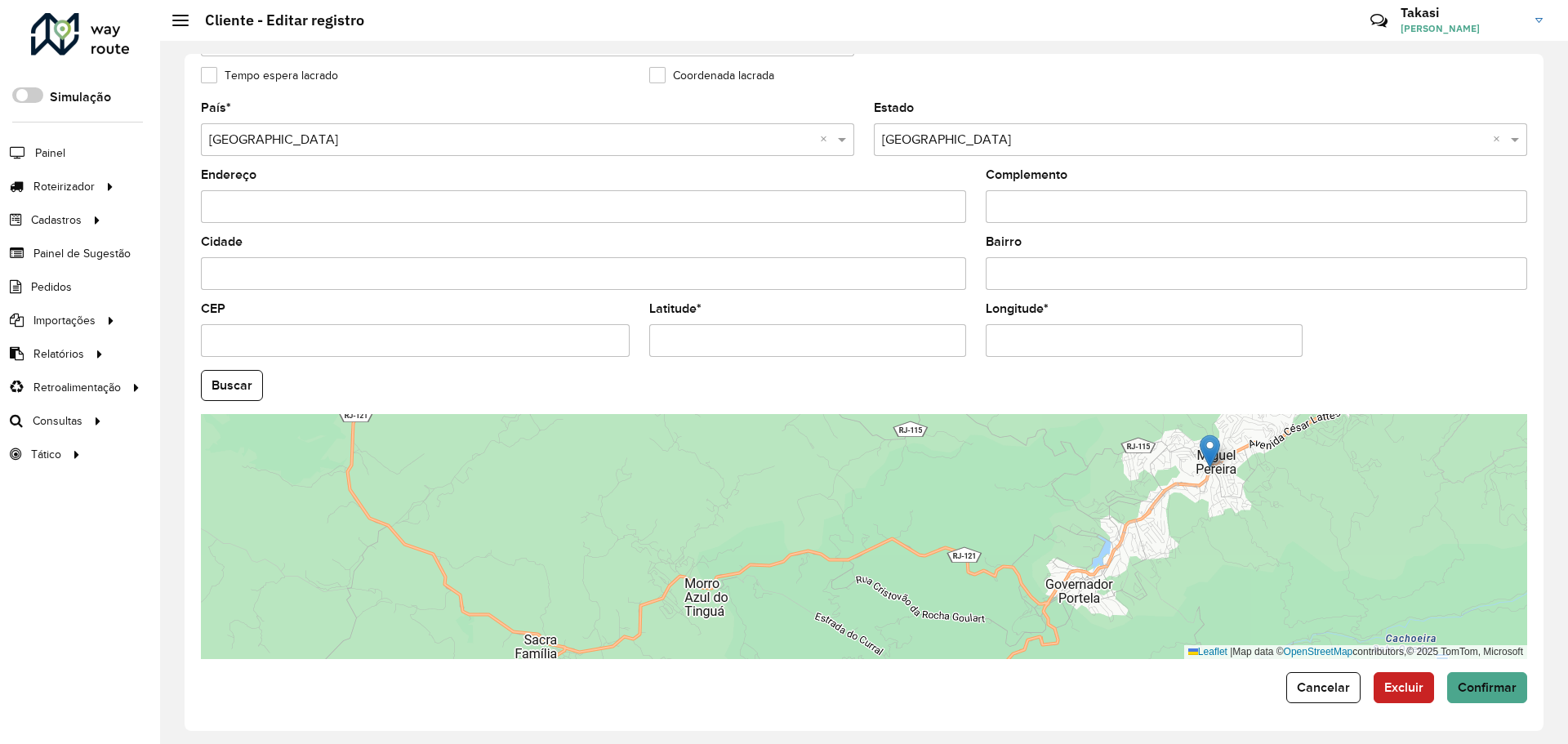
scroll to position [471, 0]
click at [1472, 686] on span "Confirmar" at bounding box center [1487, 685] width 59 height 13
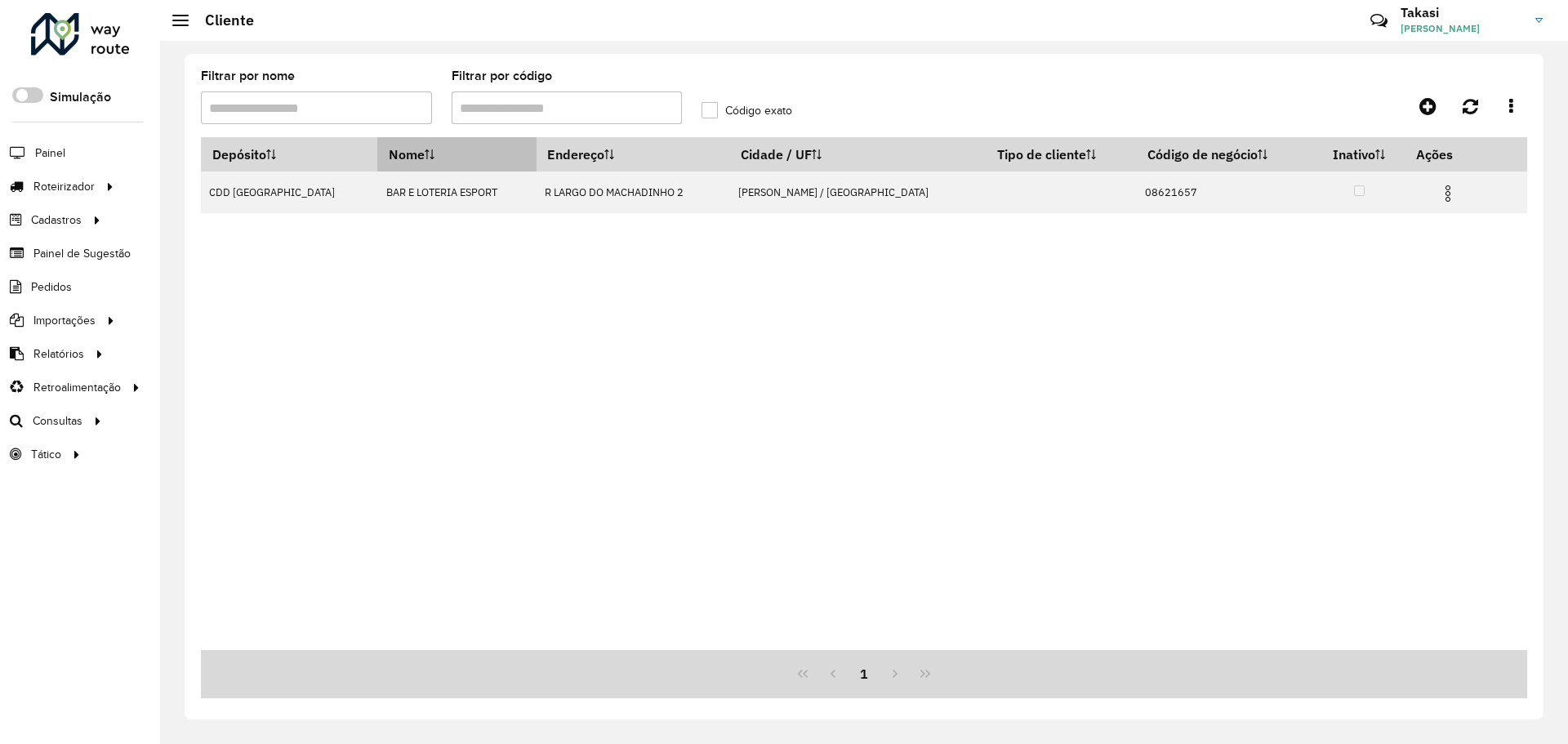
drag, startPoint x: 458, startPoint y: 134, endPoint x: 358, endPoint y: 157, distance: 102.6
click at [358, 157] on hb-list-container "Filtrar por nome Filtrar por código Código exato Depósito Nome Endereço Cidade …" at bounding box center [864, 384] width 1326 height 628
drag, startPoint x: 496, startPoint y: 100, endPoint x: 452, endPoint y: 97, distance: 44.1
click at [452, 97] on input "Filtrar por código" at bounding box center [567, 108] width 231 height 32
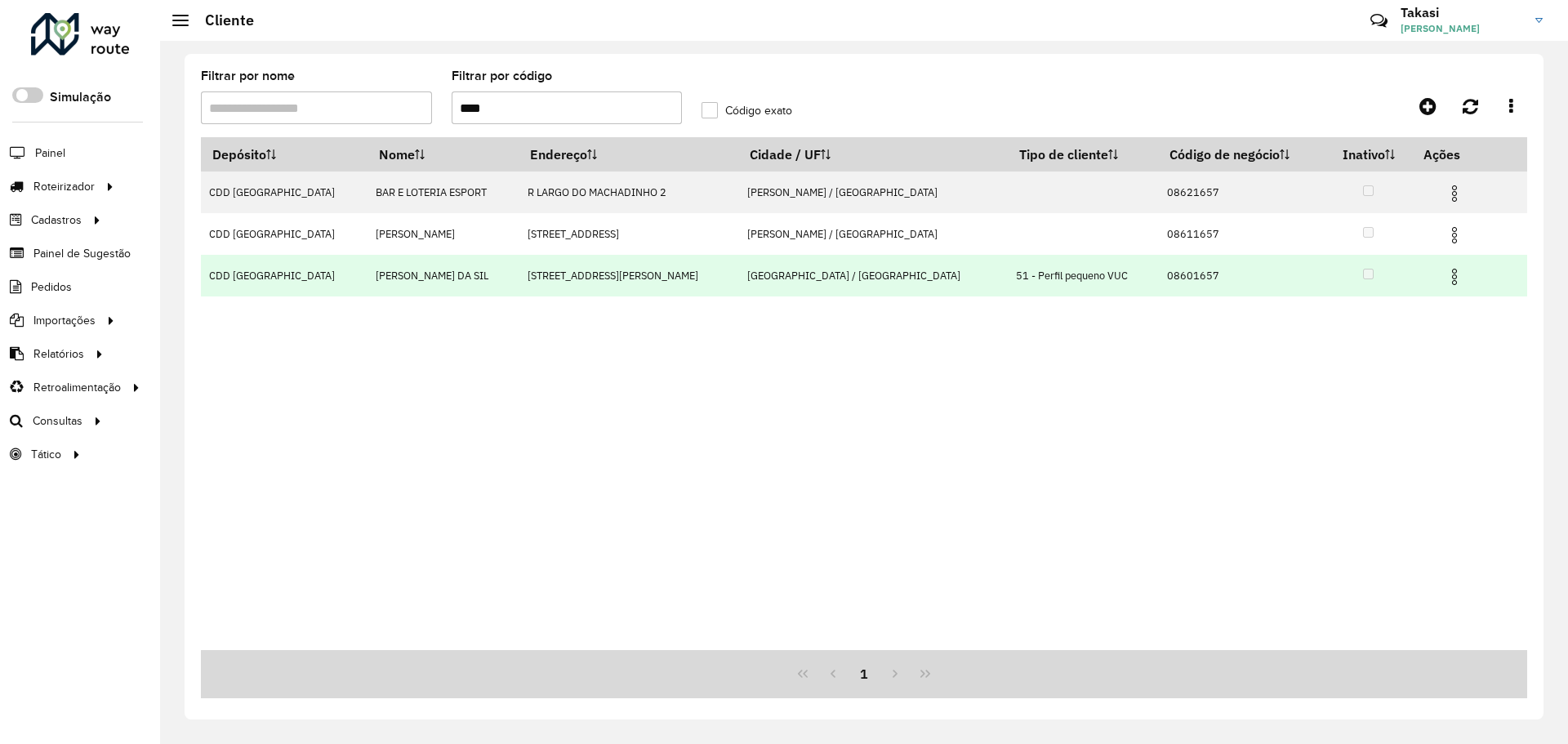
type input "****"
click at [1444, 281] on img at bounding box center [1454, 277] width 20 height 20
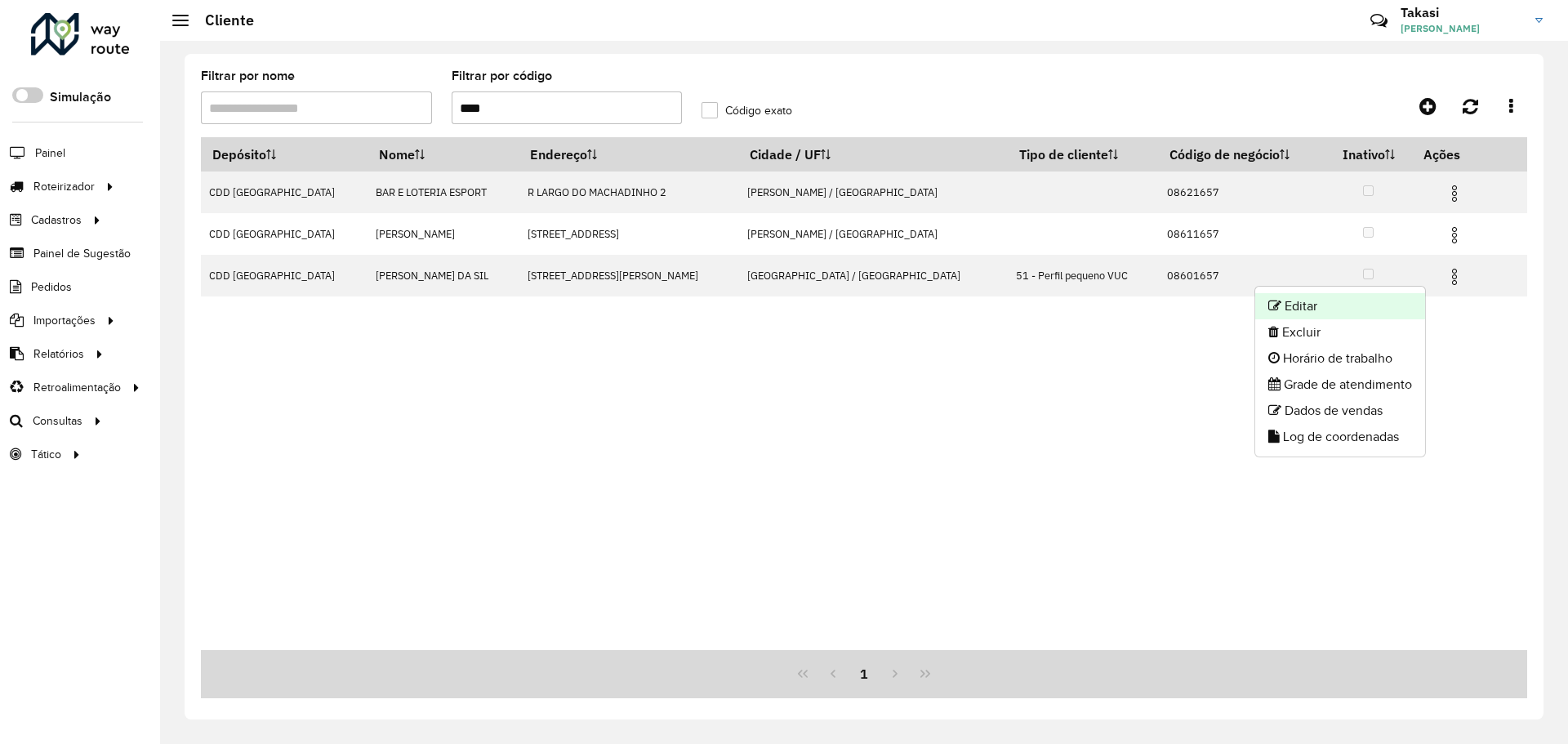
click at [1328, 311] on li "Editar" at bounding box center [1340, 306] width 170 height 26
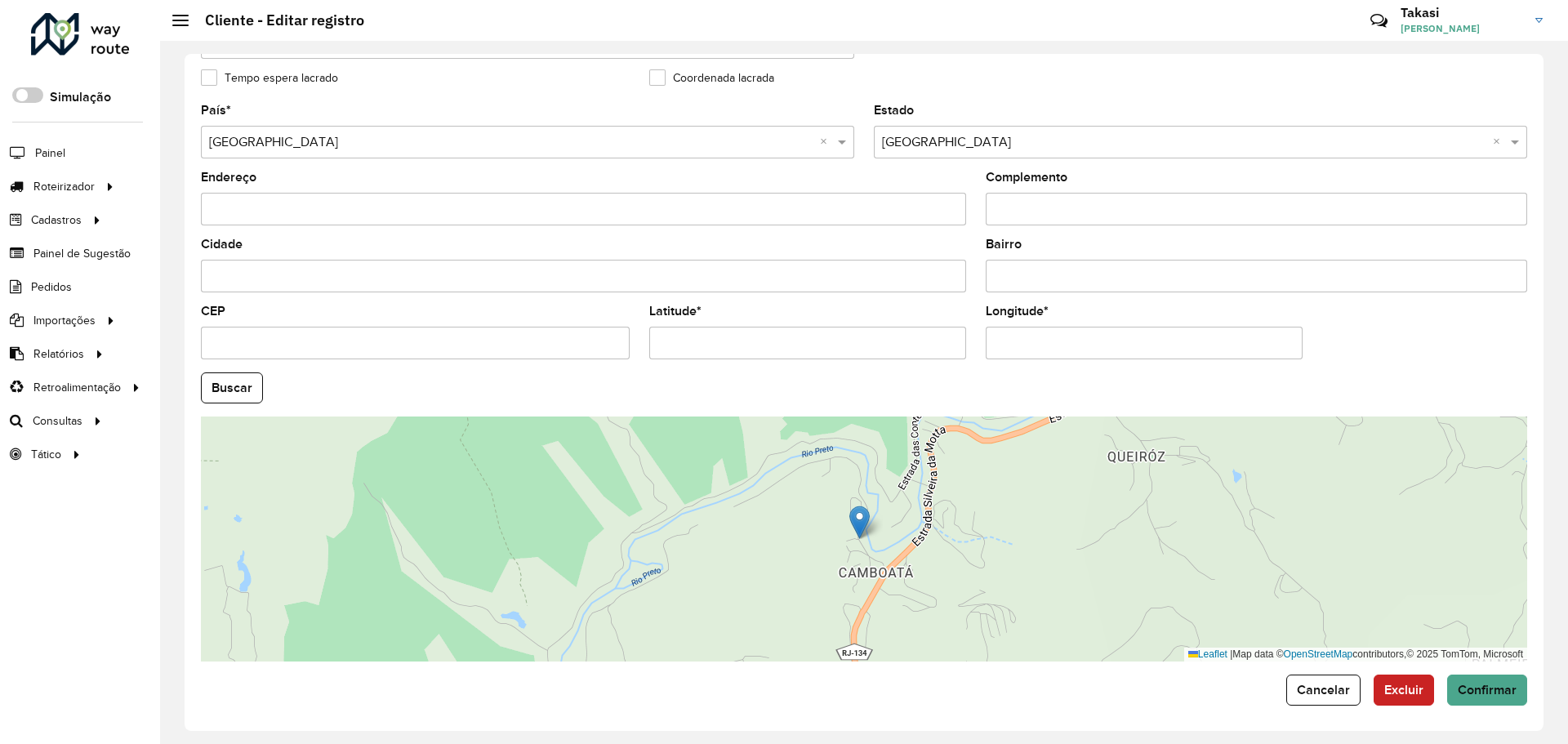
scroll to position [471, 0]
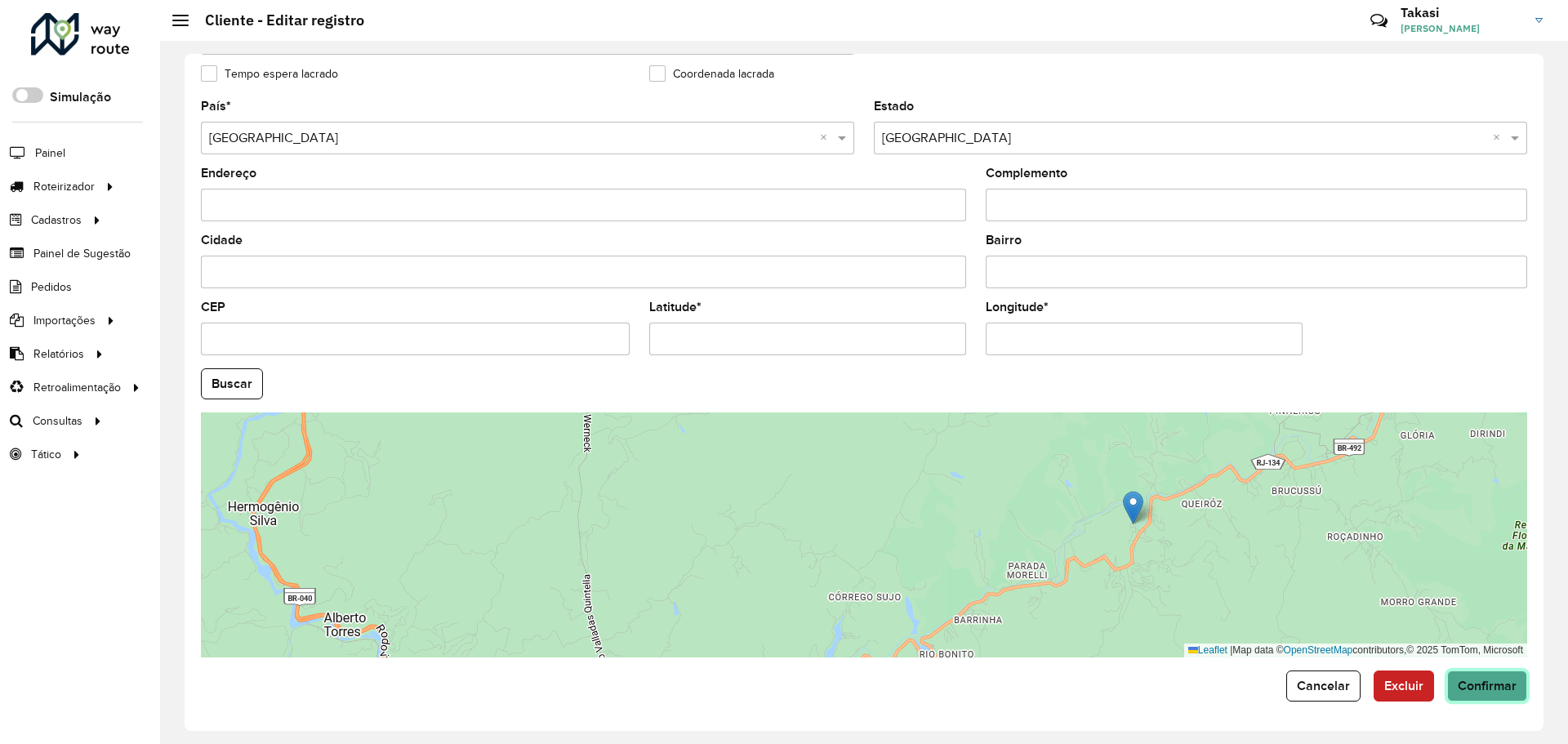
click at [1463, 696] on button "Confirmar" at bounding box center [1486, 686] width 80 height 31
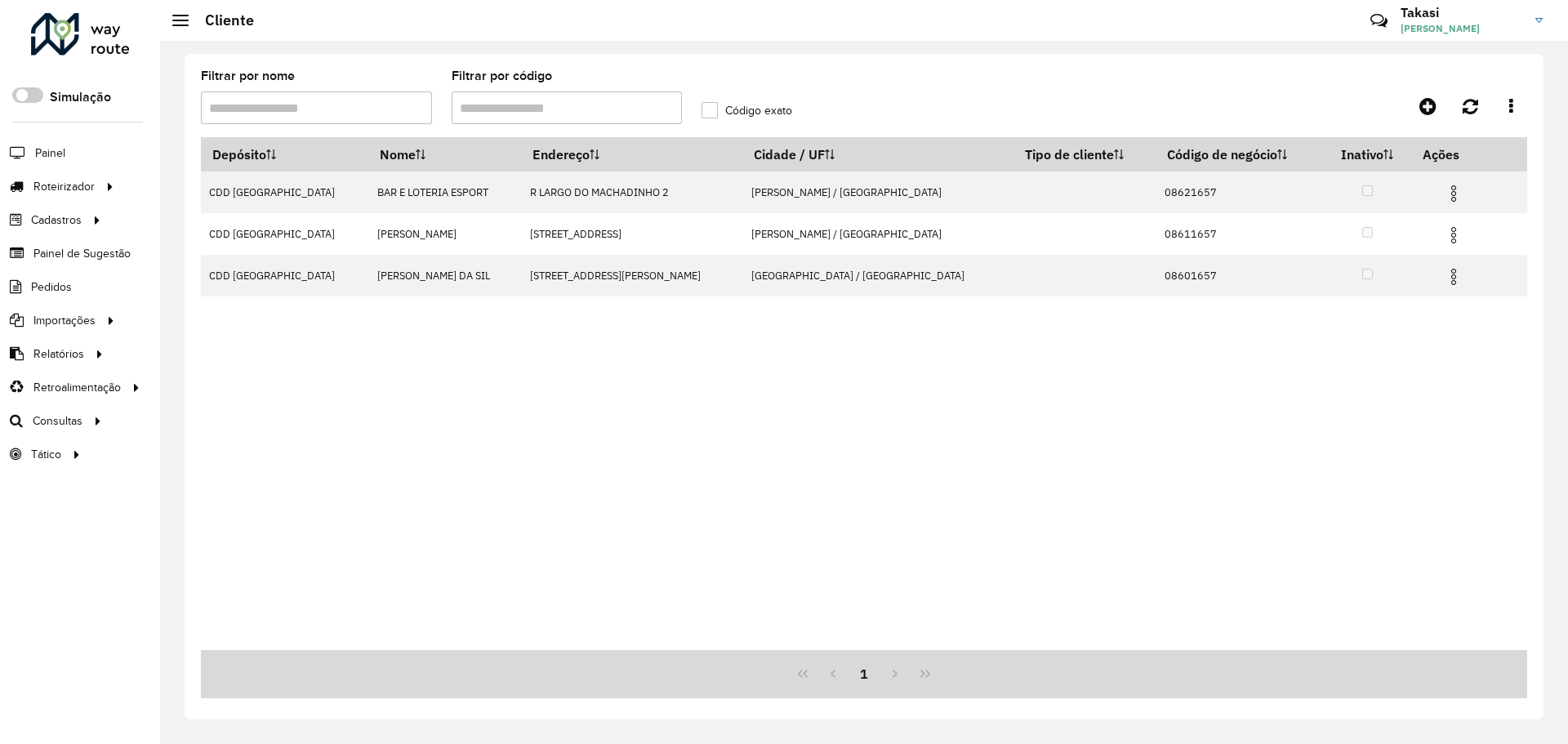
drag, startPoint x: 530, startPoint y: 102, endPoint x: 350, endPoint y: 133, distance: 182.6
click at [350, 133] on formly-group "Filtrar por nome Filtrar por código Código exato" at bounding box center [691, 103] width 1001 height 67
paste input "text"
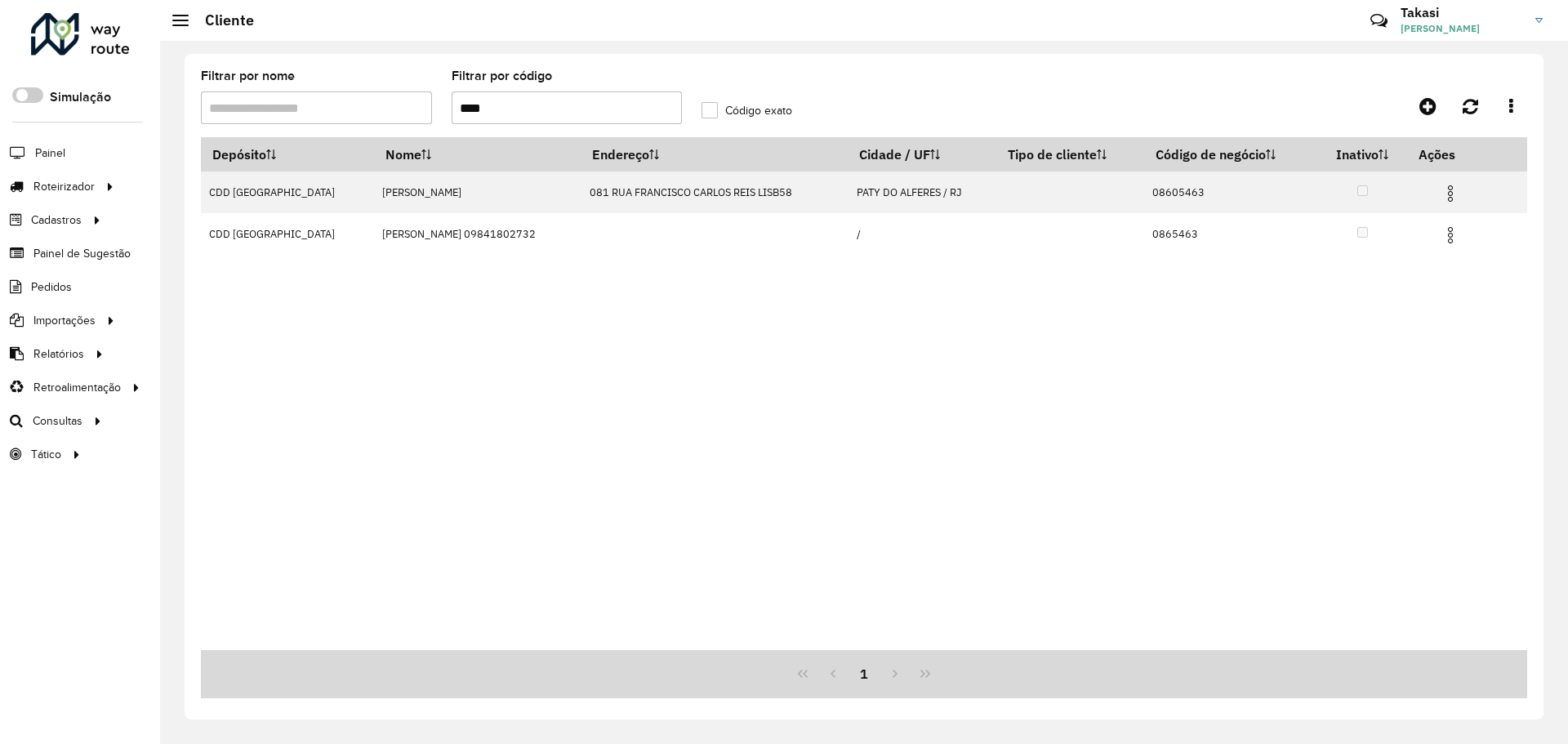
drag, startPoint x: 456, startPoint y: 121, endPoint x: 418, endPoint y: 117, distance: 38.2
click at [418, 117] on formly-group "Filtrar por nome Filtrar por código **** Código exato" at bounding box center [691, 103] width 1001 height 67
paste input "text"
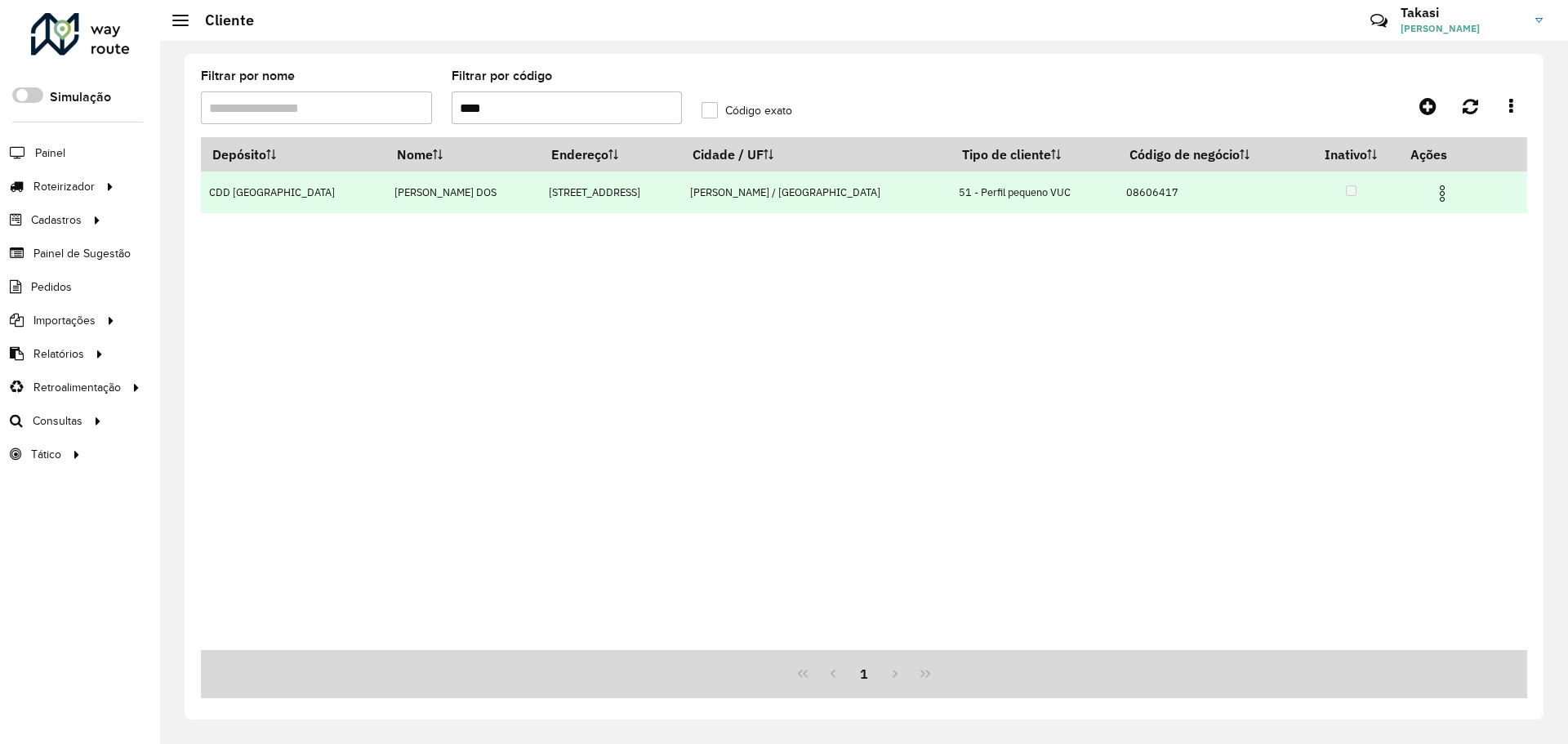
type input "****"
click at [1432, 192] on img at bounding box center [1442, 194] width 20 height 20
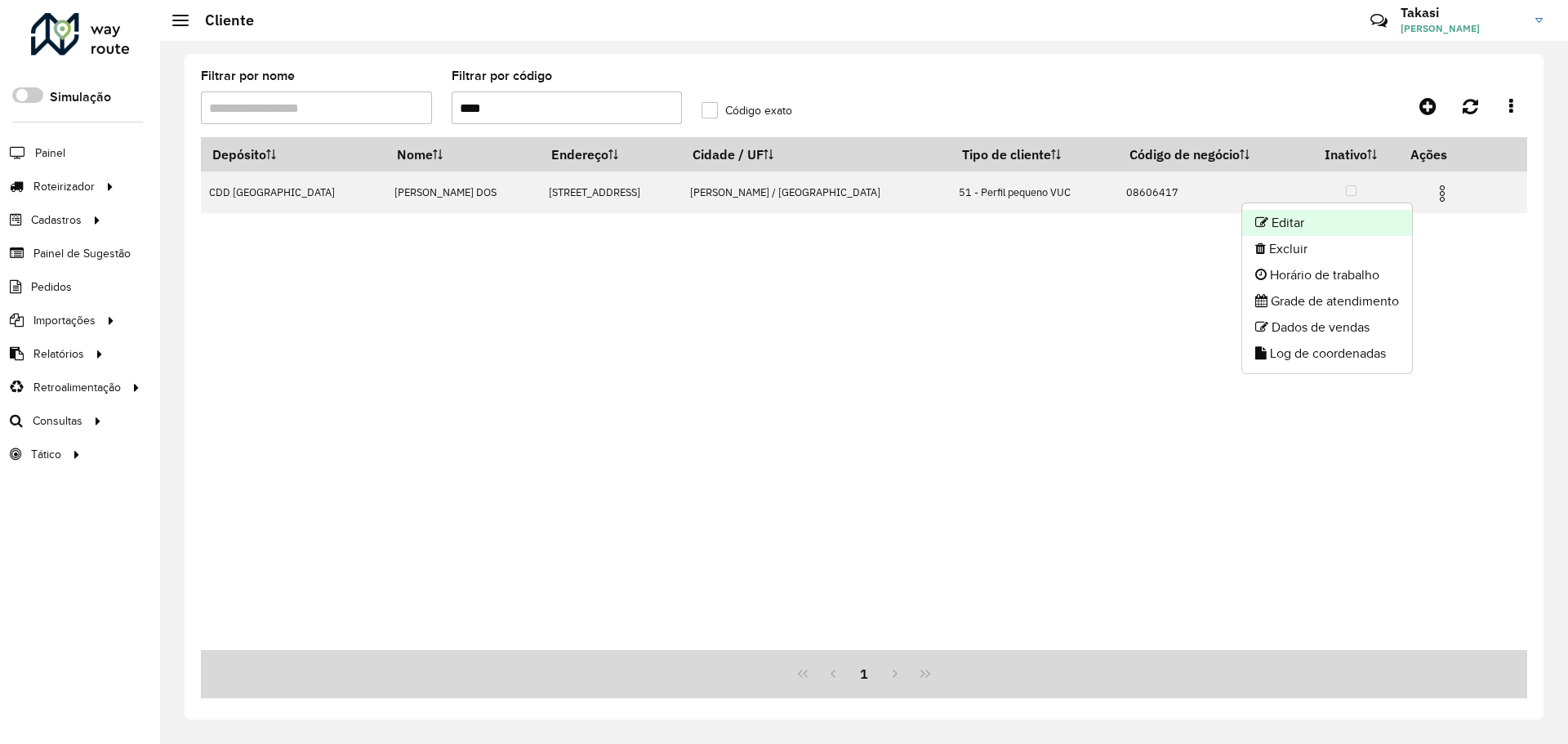
click at [1297, 229] on li "Editar" at bounding box center [1327, 222] width 170 height 26
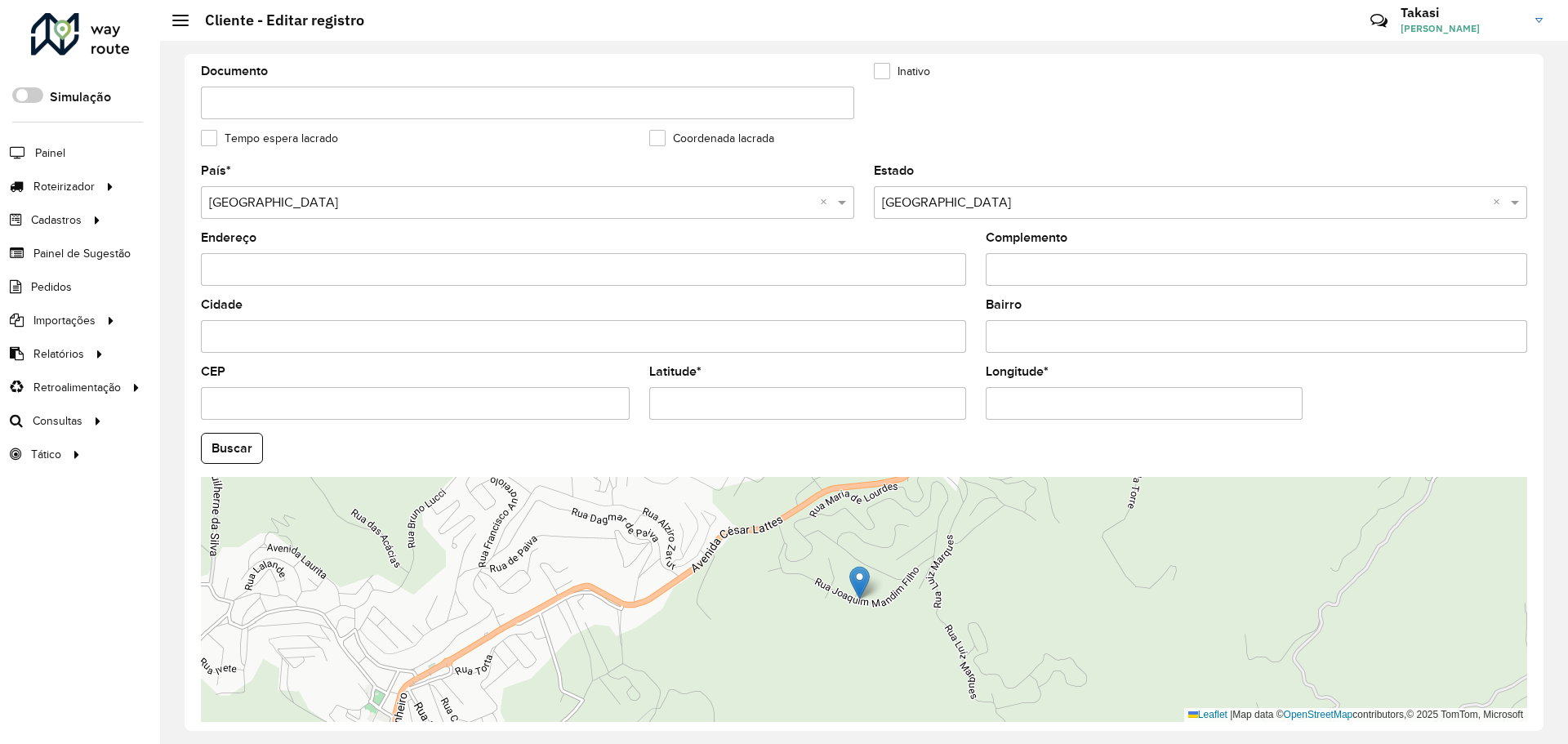
scroll to position [471, 0]
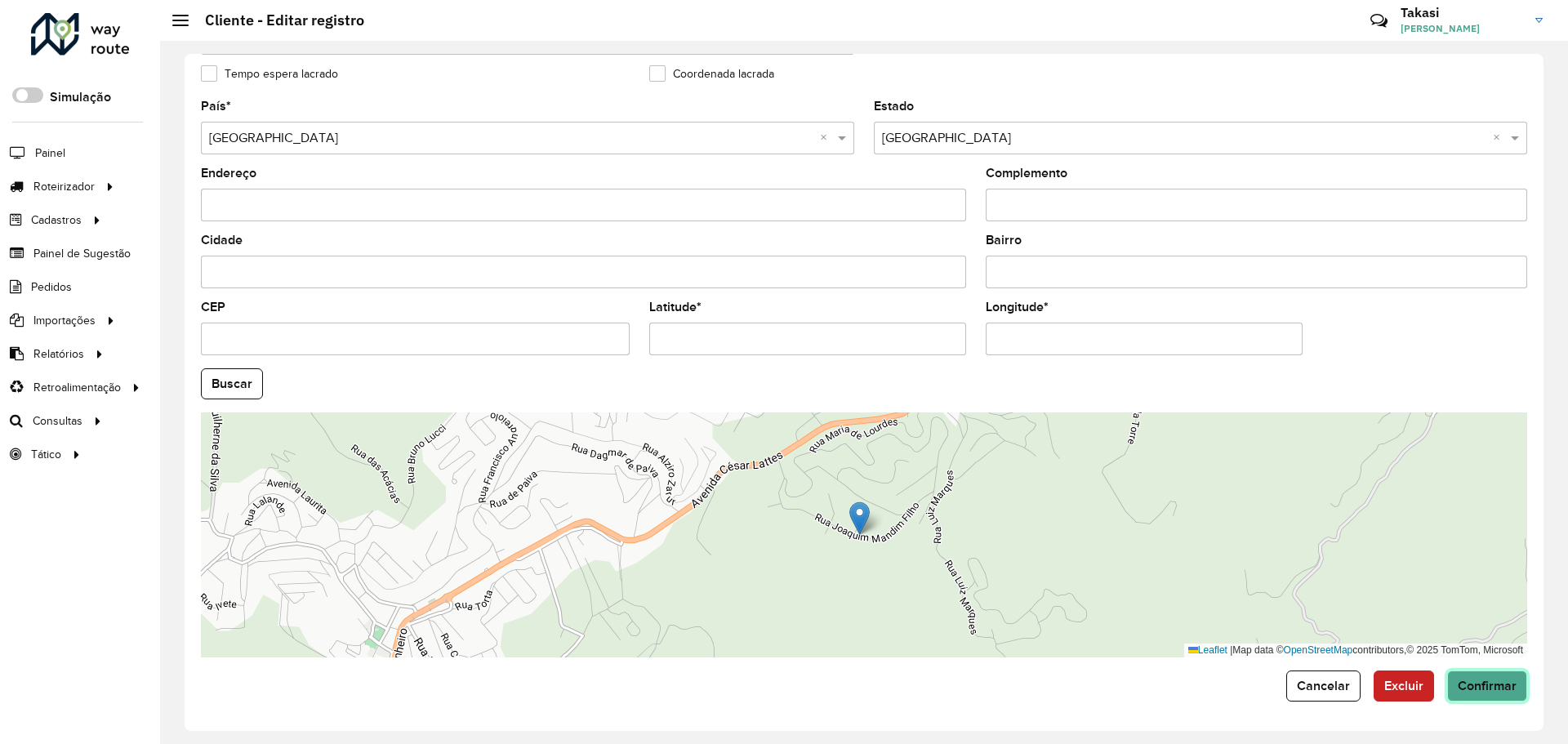
click at [1486, 686] on span "Confirmar" at bounding box center [1487, 685] width 59 height 13
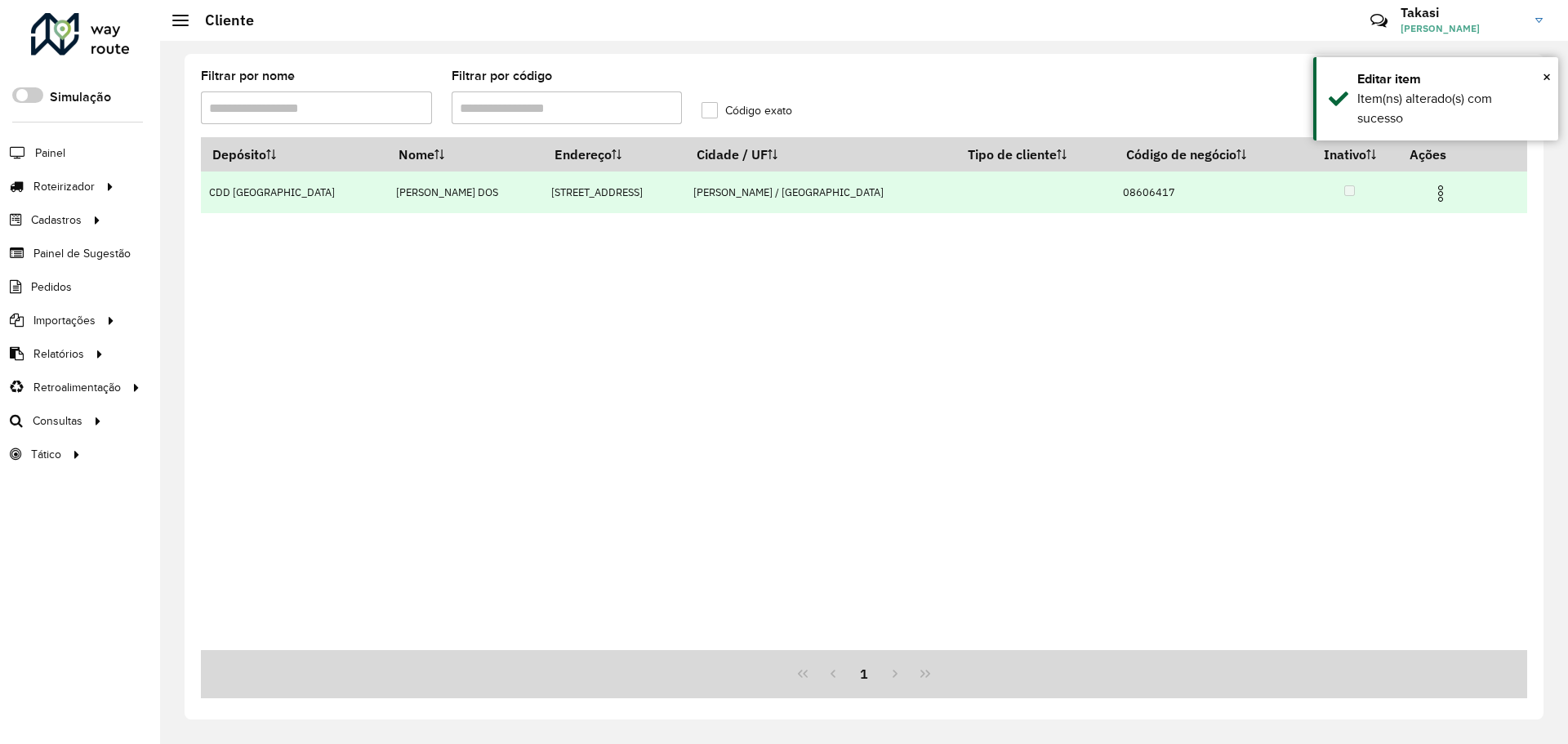
click at [1431, 192] on img at bounding box center [1441, 194] width 20 height 20
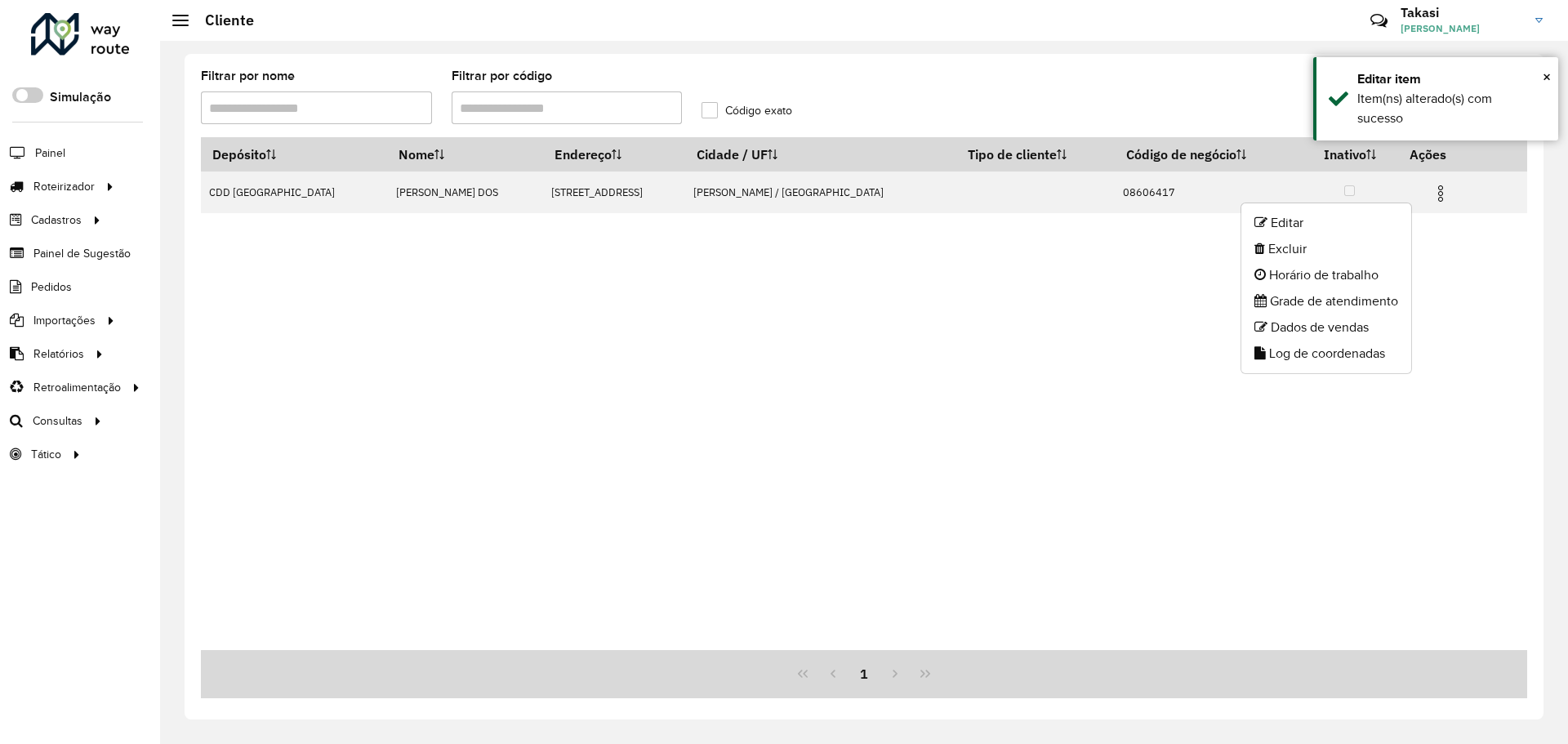
click at [982, 386] on div "Depósito Nome Endereço Cidade / UF Tipo de cliente Código de negócio Inativo Aç…" at bounding box center [864, 394] width 1326 height 513
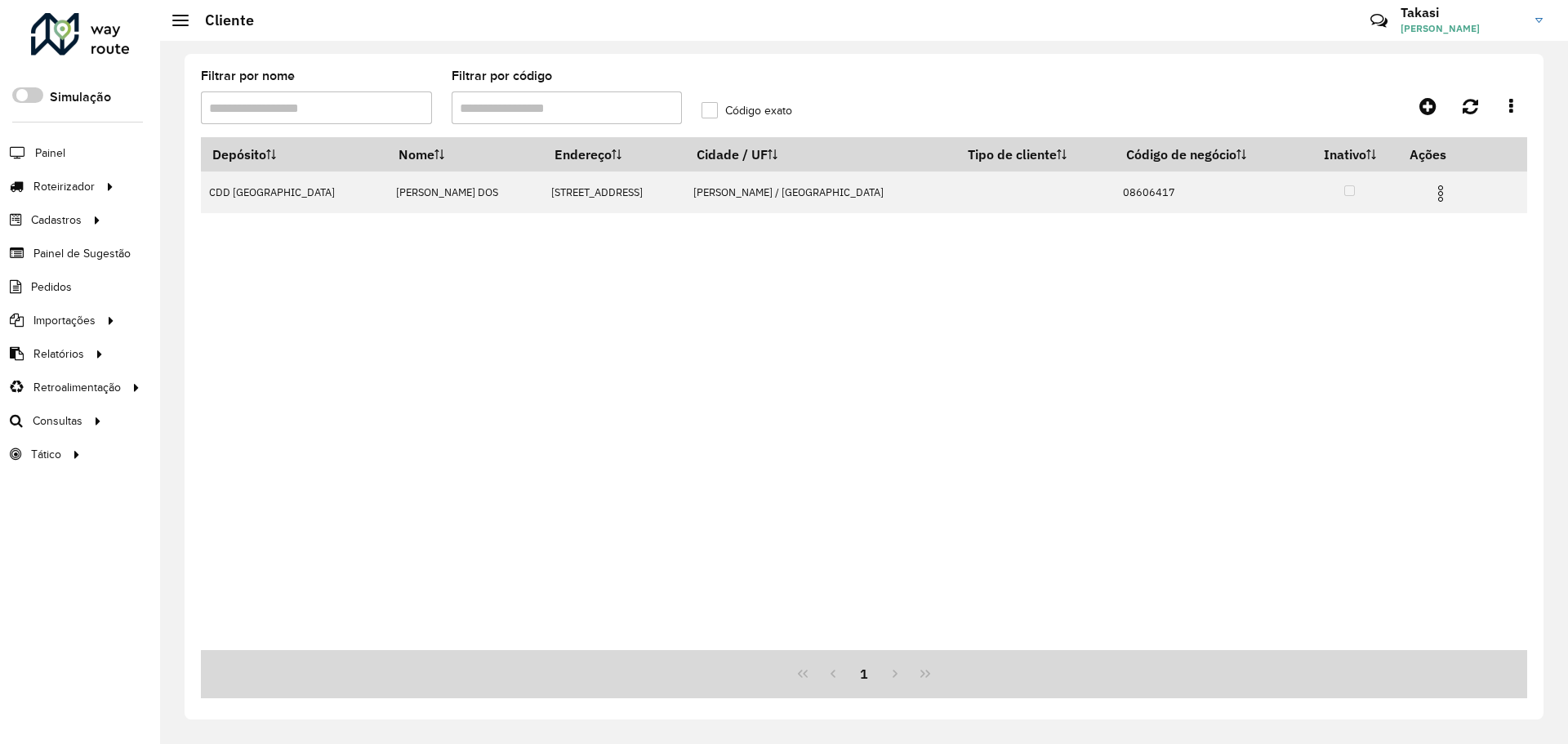
drag, startPoint x: 519, startPoint y: 112, endPoint x: 388, endPoint y: 134, distance: 132.8
click at [388, 134] on formly-group "Filtrar por nome Filtrar por código Código exato" at bounding box center [691, 103] width 1001 height 67
paste input "text"
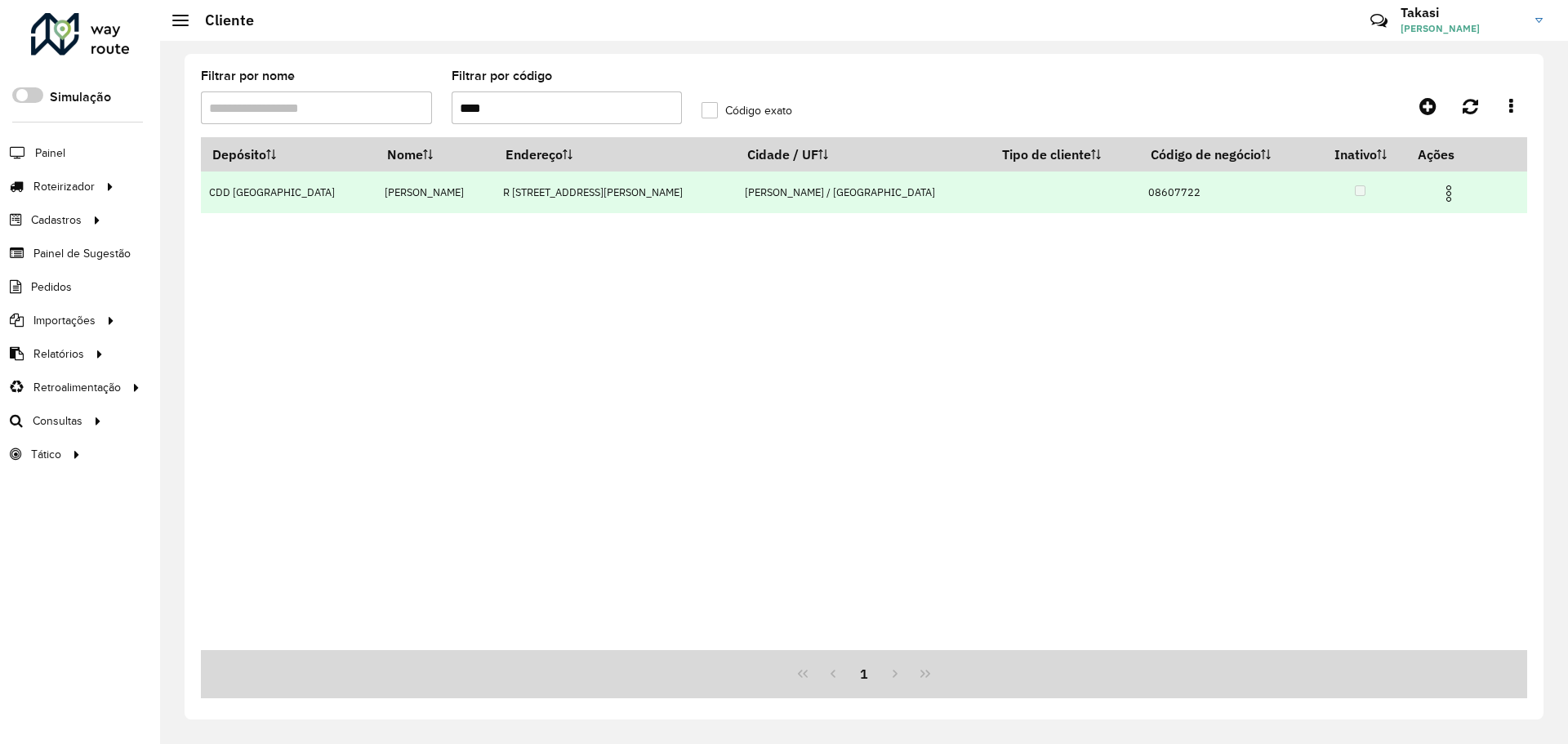
type input "****"
click at [1446, 190] on img at bounding box center [1449, 194] width 20 height 20
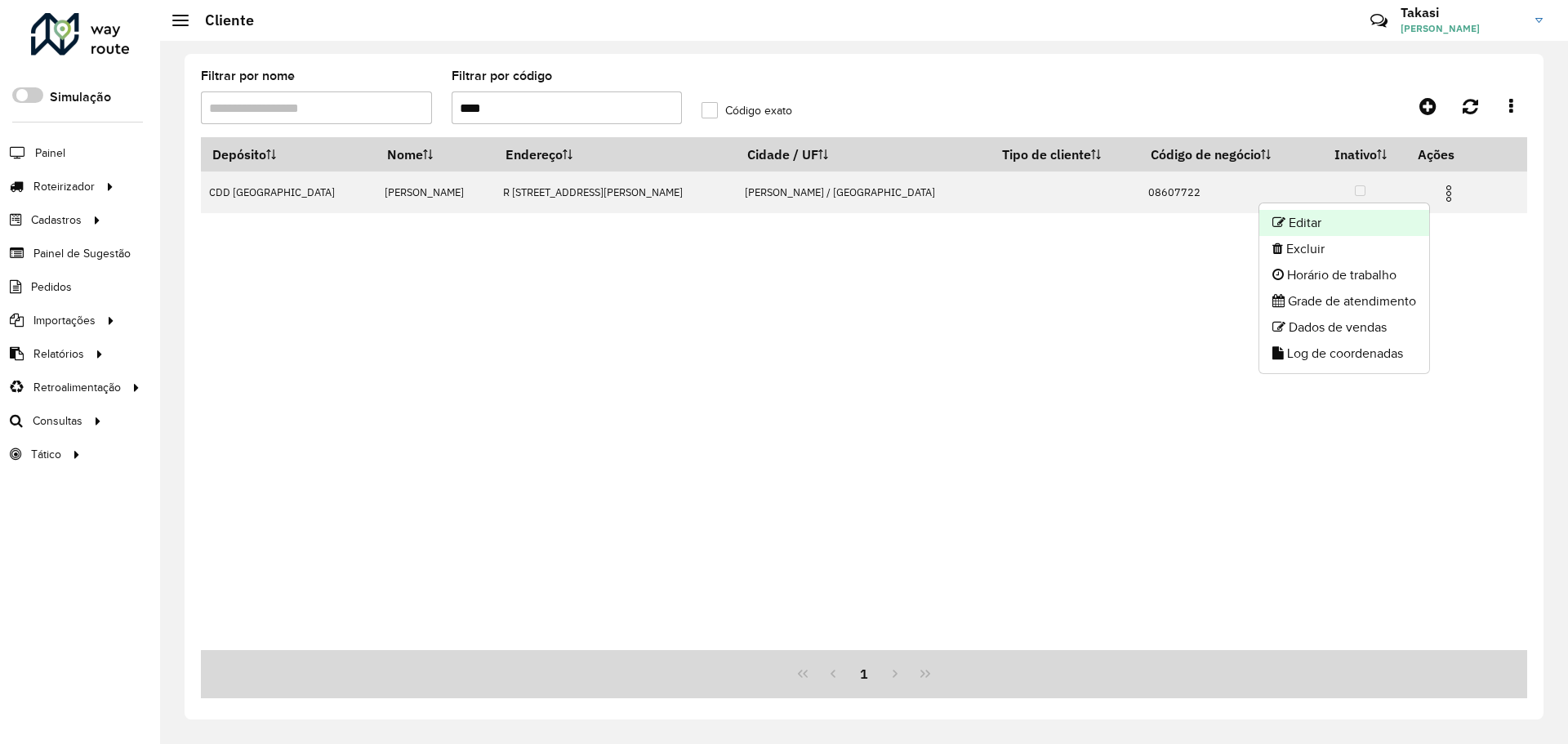
click at [1335, 225] on li "Editar" at bounding box center [1344, 222] width 170 height 26
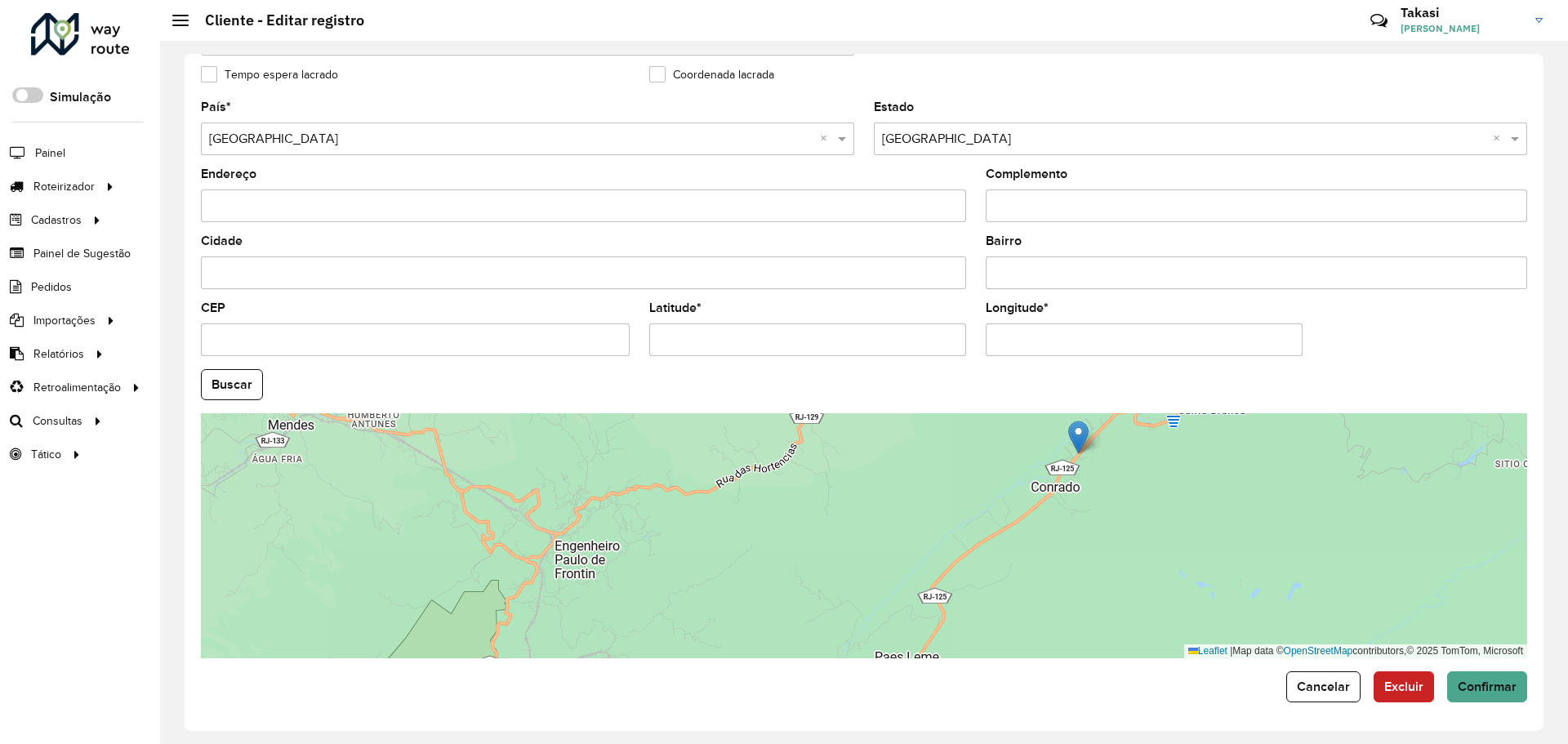
scroll to position [471, 0]
click at [1470, 682] on span "Confirmar" at bounding box center [1487, 685] width 59 height 13
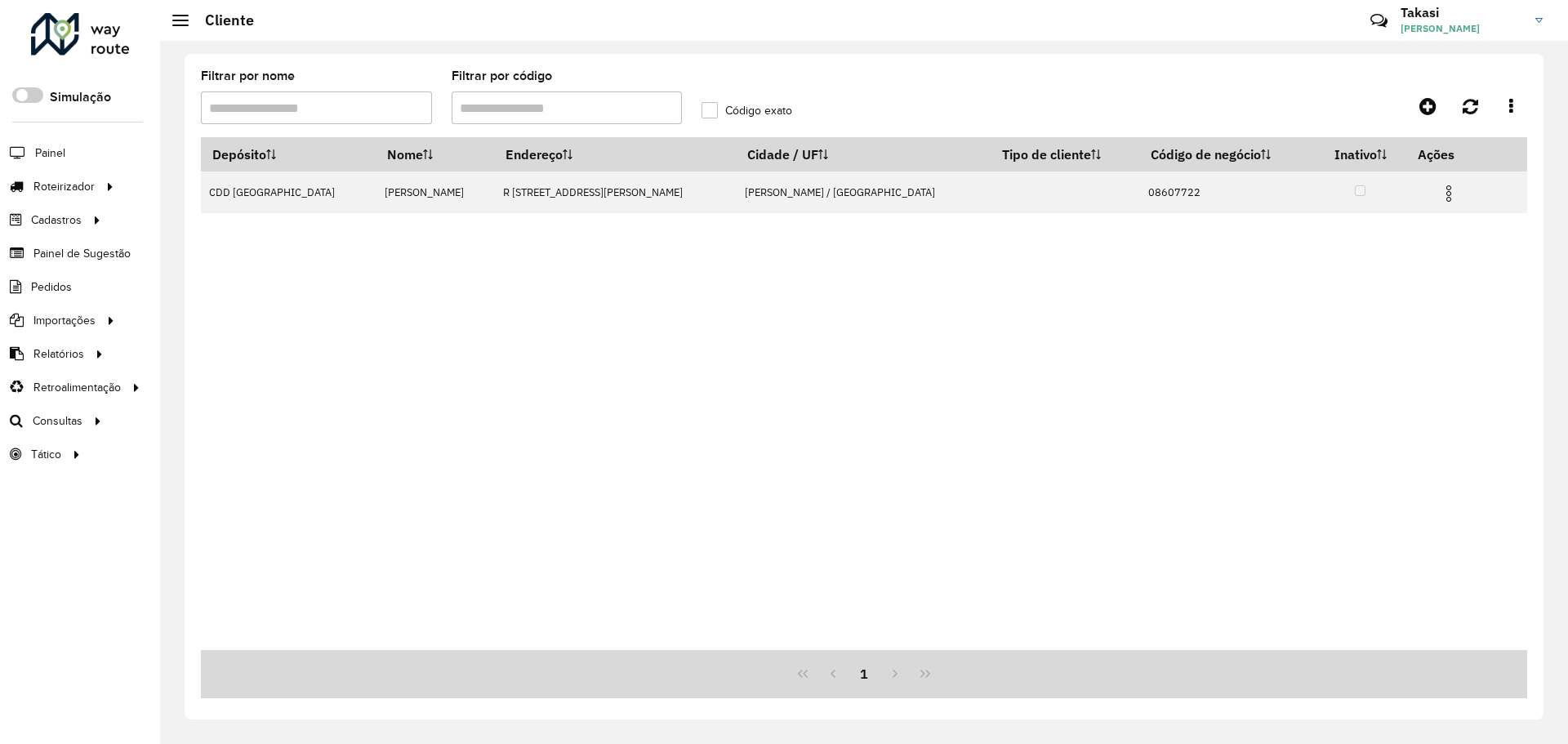
drag, startPoint x: 506, startPoint y: 103, endPoint x: 419, endPoint y: 102, distance: 87.0
click at [419, 102] on formly-group "Filtrar por nome Filtrar por código Código exato" at bounding box center [691, 103] width 1001 height 67
paste input "text"
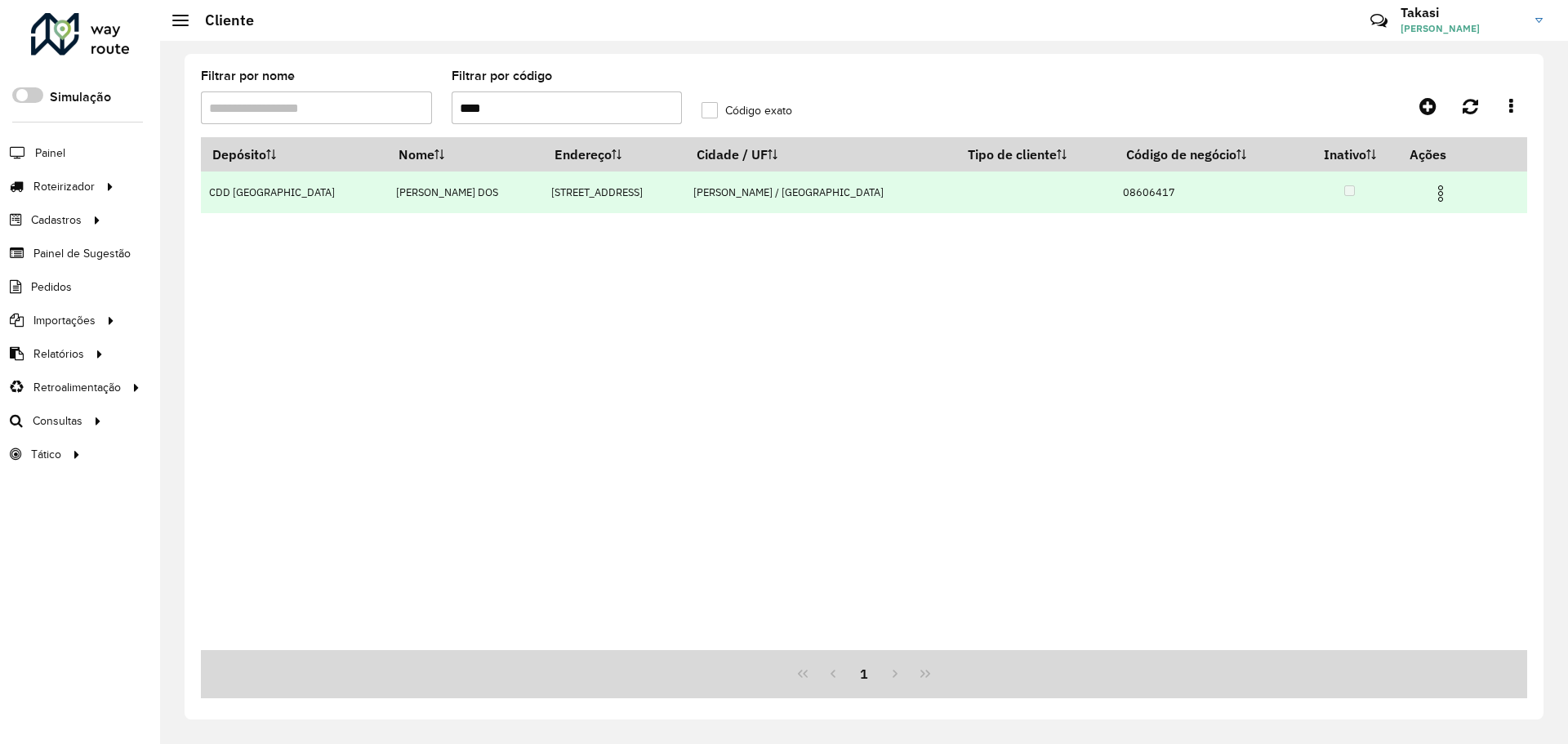
type input "****"
click at [1431, 181] on span at bounding box center [1441, 191] width 20 height 22
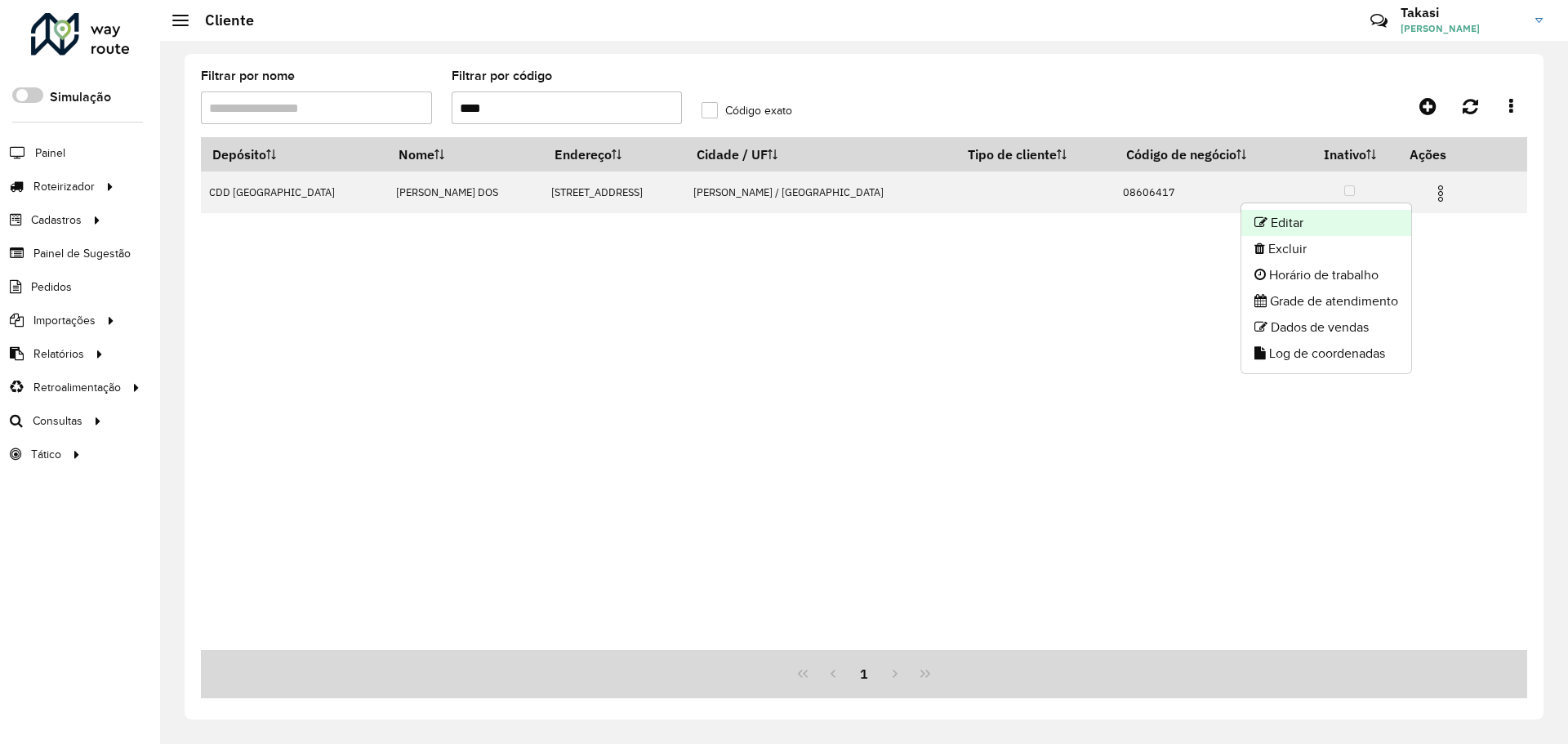
click at [1308, 220] on li "Editar" at bounding box center [1326, 222] width 170 height 26
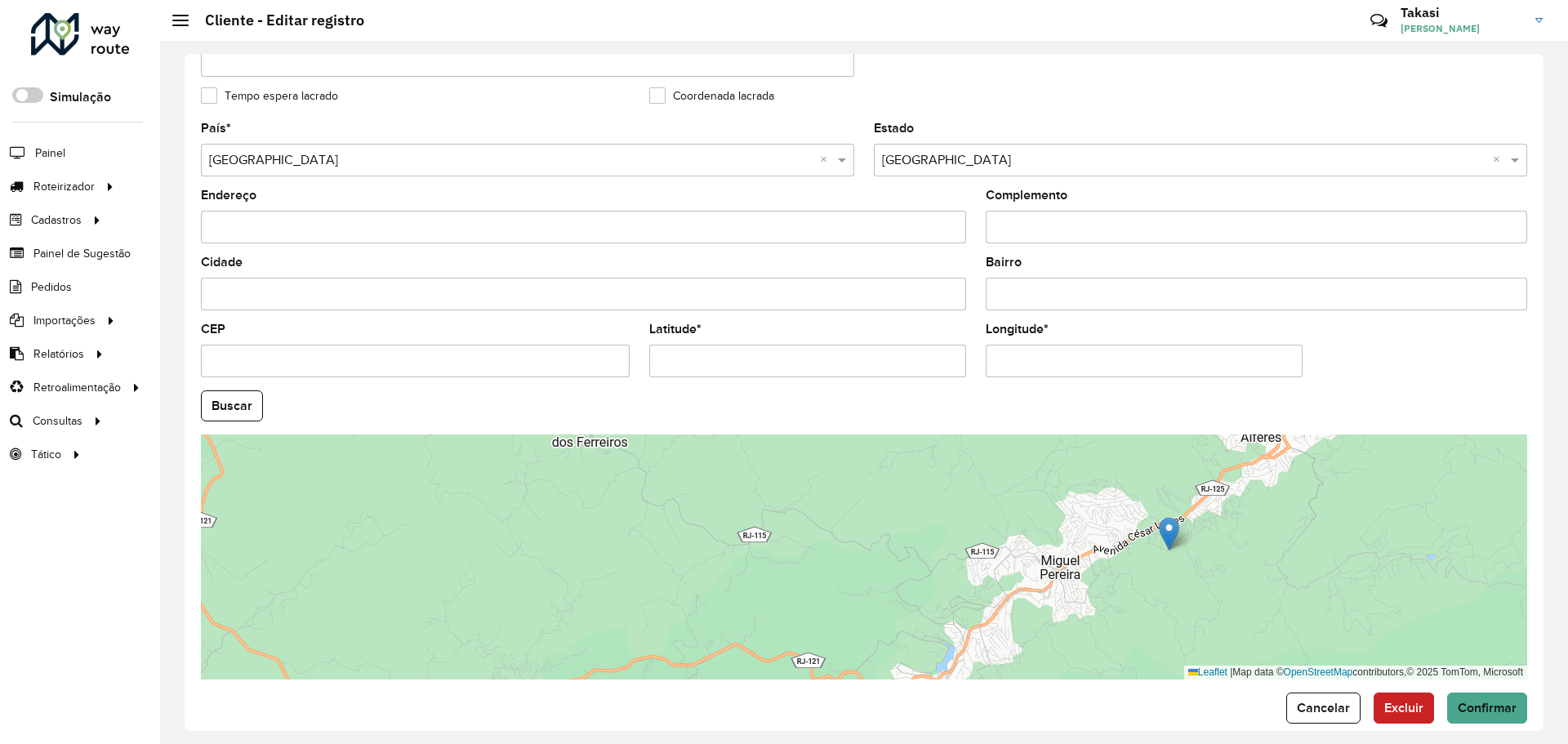
scroll to position [471, 0]
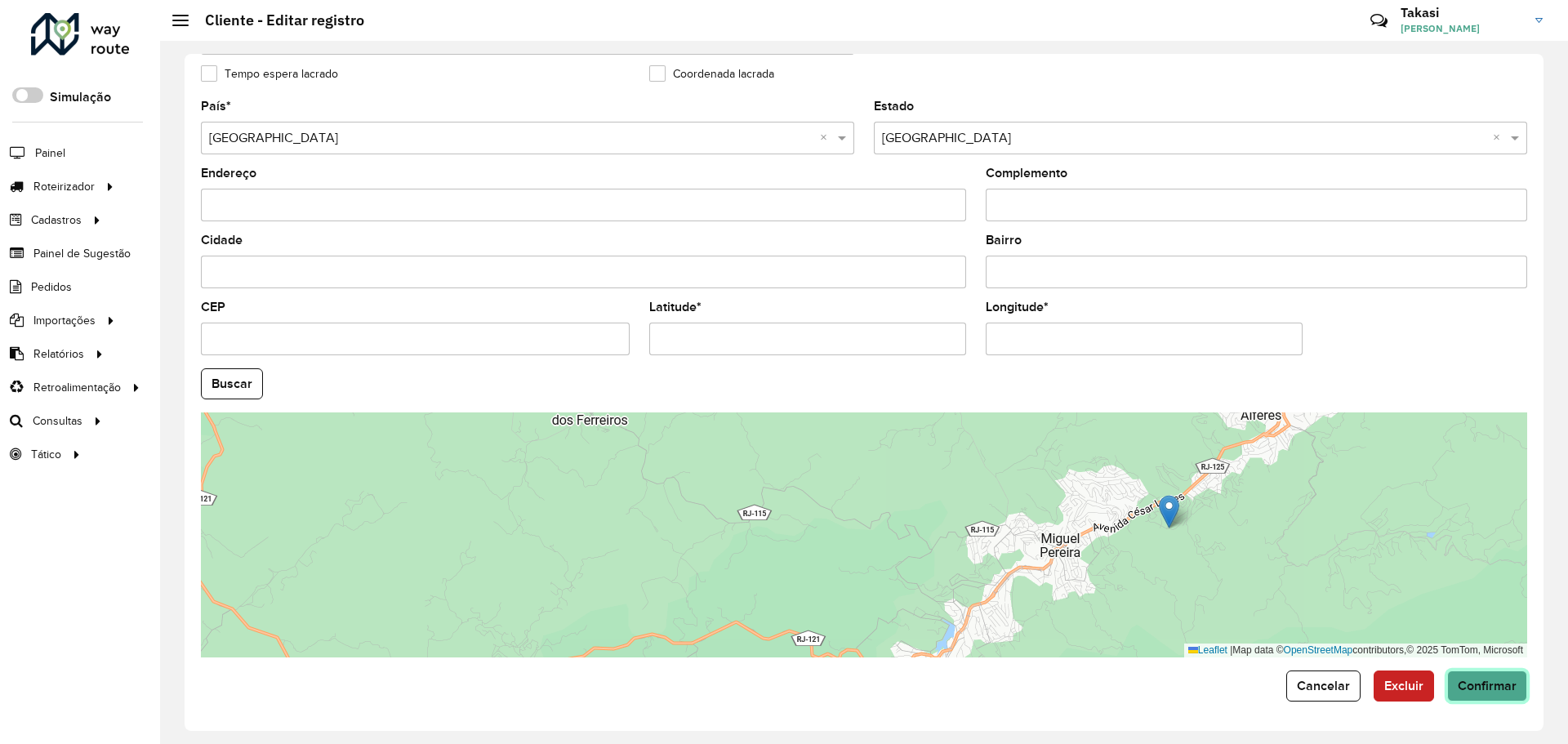
click at [1458, 686] on span "Confirmar" at bounding box center [1487, 685] width 59 height 13
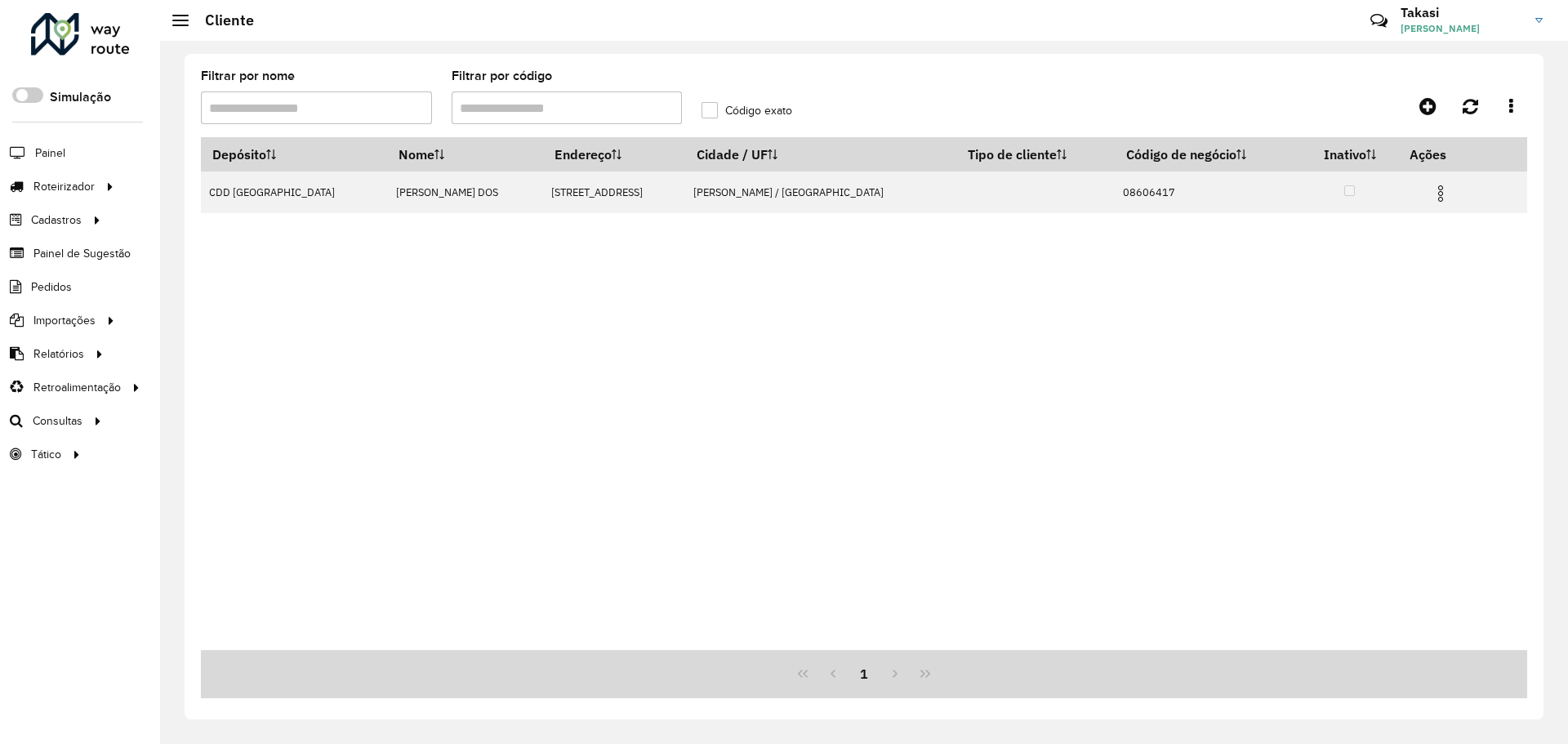
drag, startPoint x: 504, startPoint y: 108, endPoint x: 418, endPoint y: 135, distance: 90.1
click at [418, 135] on formly-group "Filtrar por nome Filtrar por código Código exato" at bounding box center [691, 103] width 1001 height 67
paste input "*"
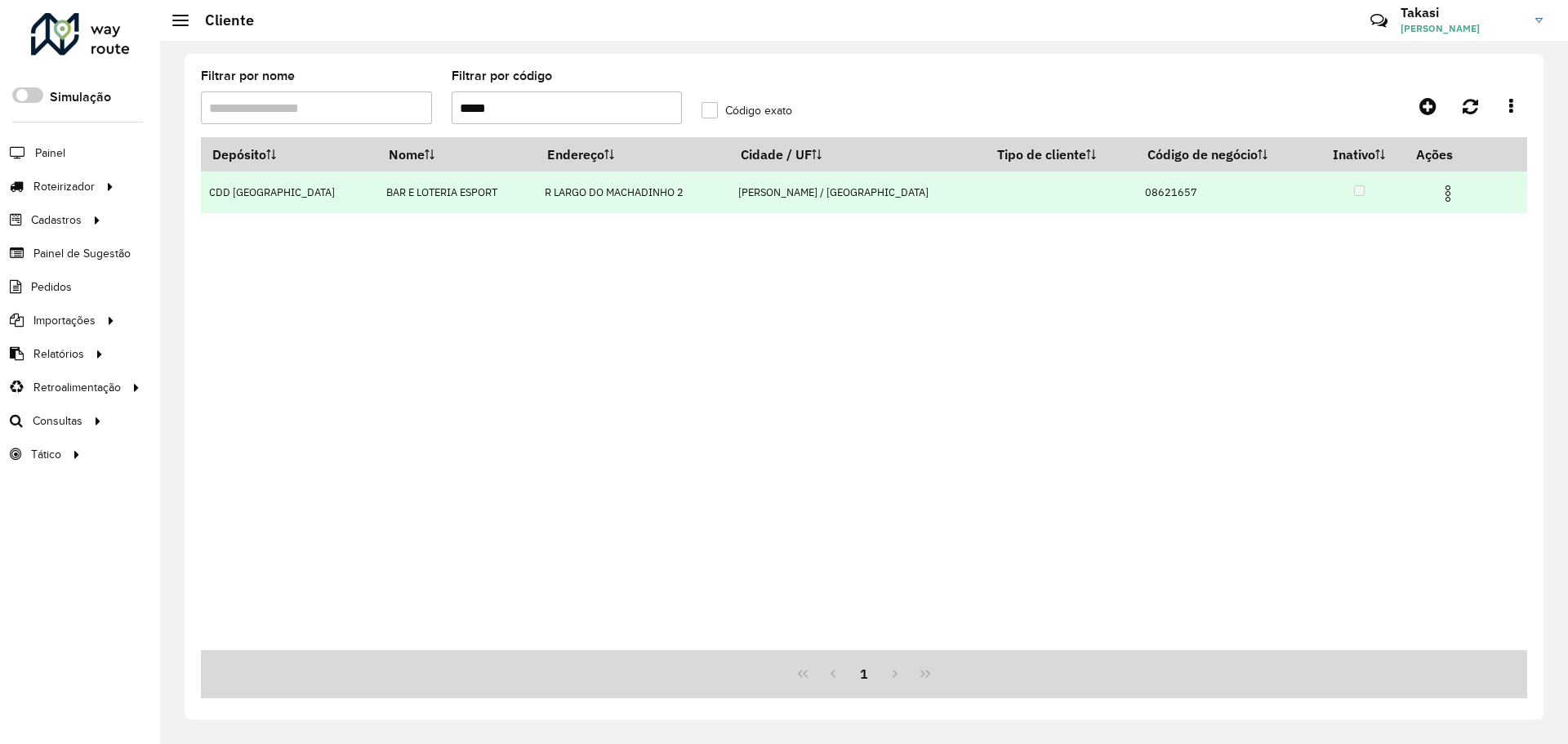
type input "*****"
click at [1438, 189] on img at bounding box center [1448, 194] width 20 height 20
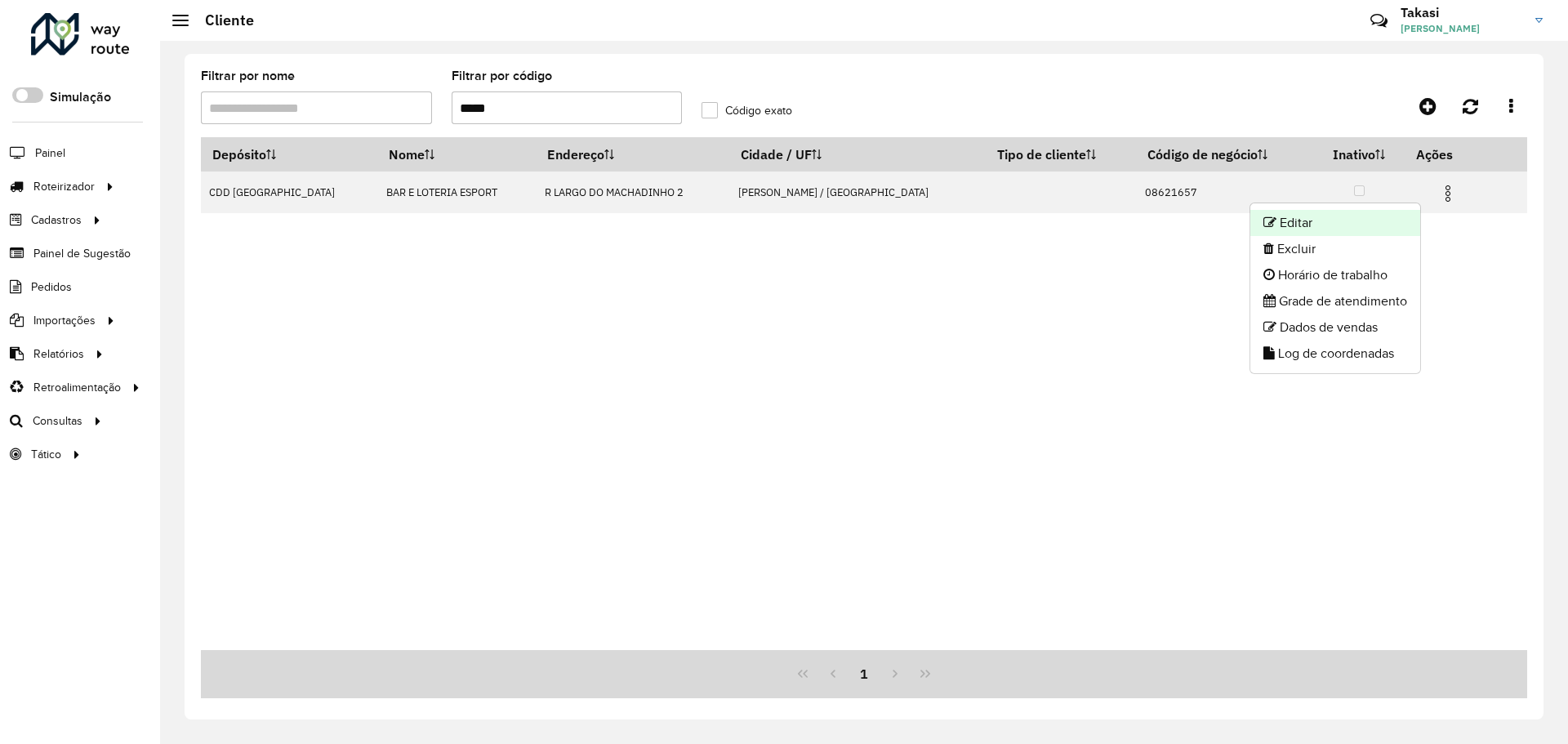
click at [1306, 224] on li "Editar" at bounding box center [1335, 222] width 170 height 26
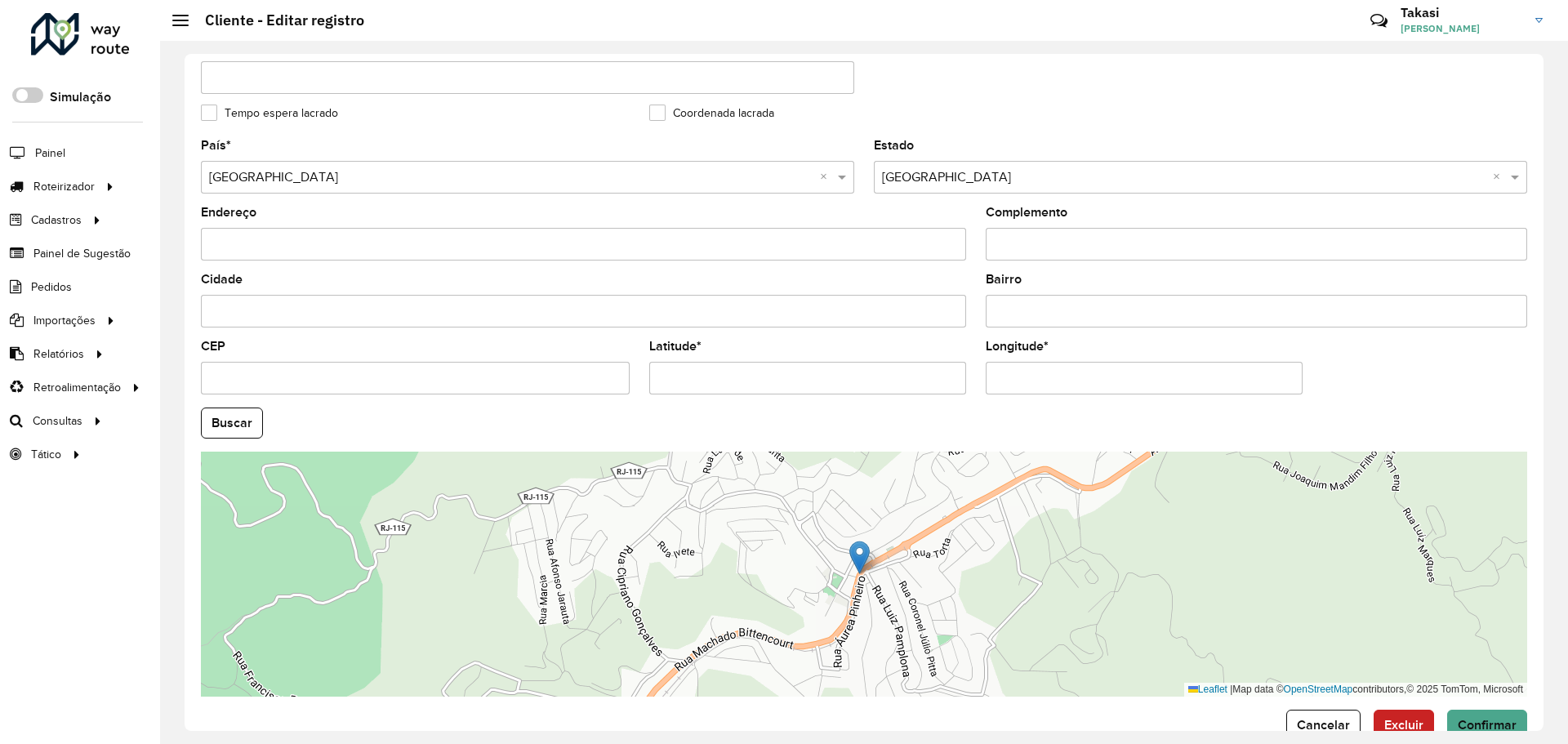
scroll to position [471, 0]
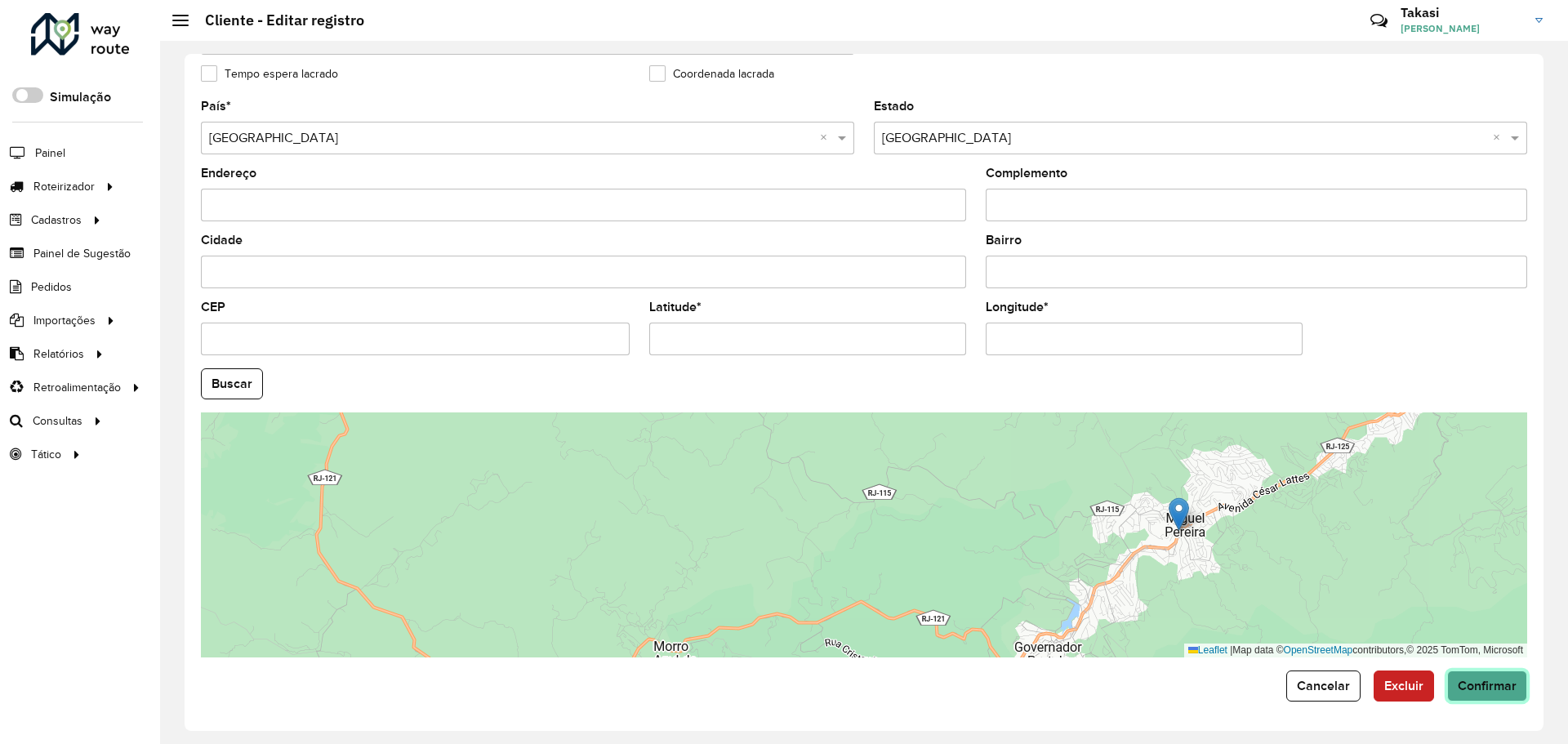
click at [1475, 686] on span "Confirmar" at bounding box center [1487, 685] width 59 height 13
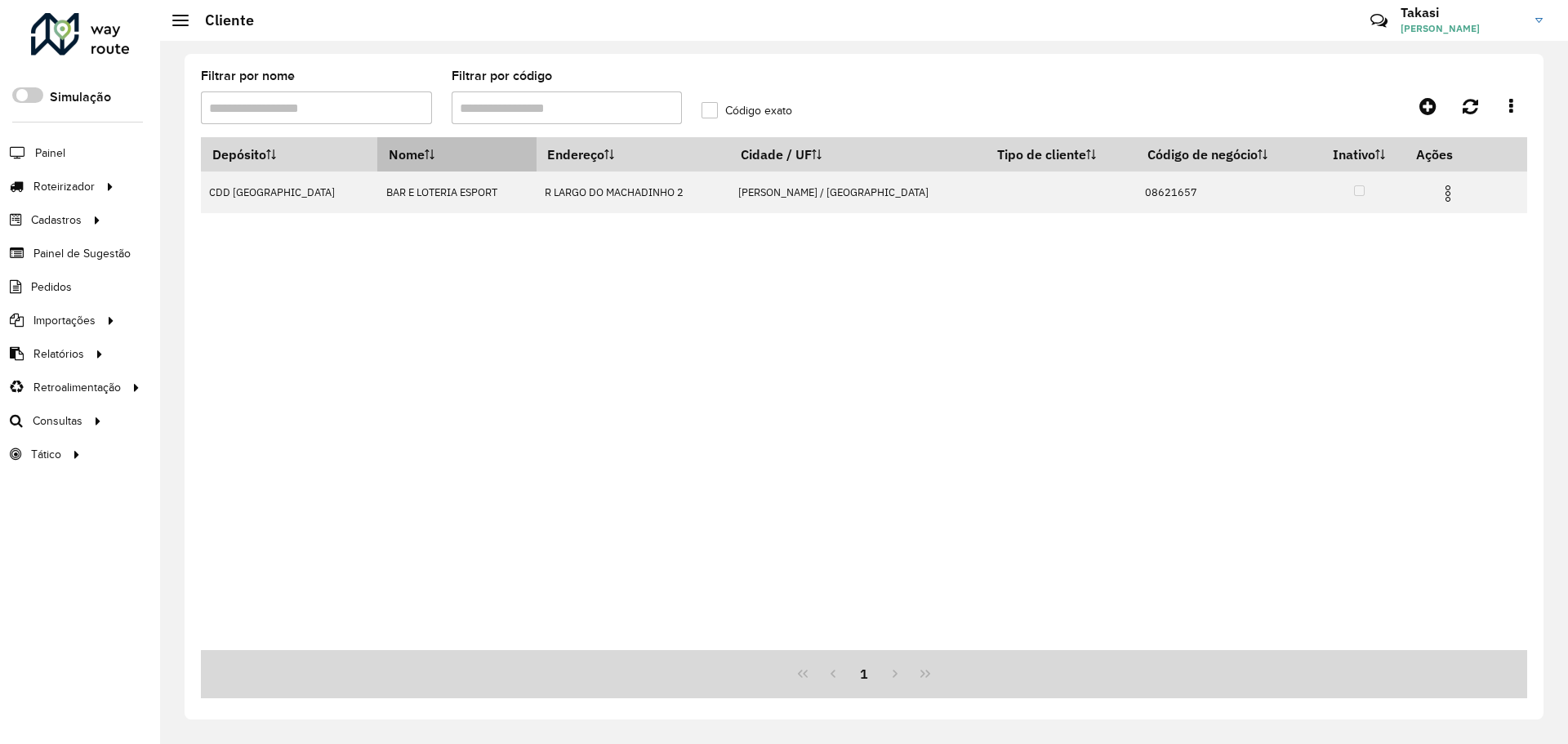
drag, startPoint x: 534, startPoint y: 117, endPoint x: 364, endPoint y: 138, distance: 171.3
click at [364, 138] on hb-list-container "Filtrar por nome Filtrar por código Código exato Depósito Nome Endereço Cidade …" at bounding box center [864, 384] width 1326 height 628
paste input "text"
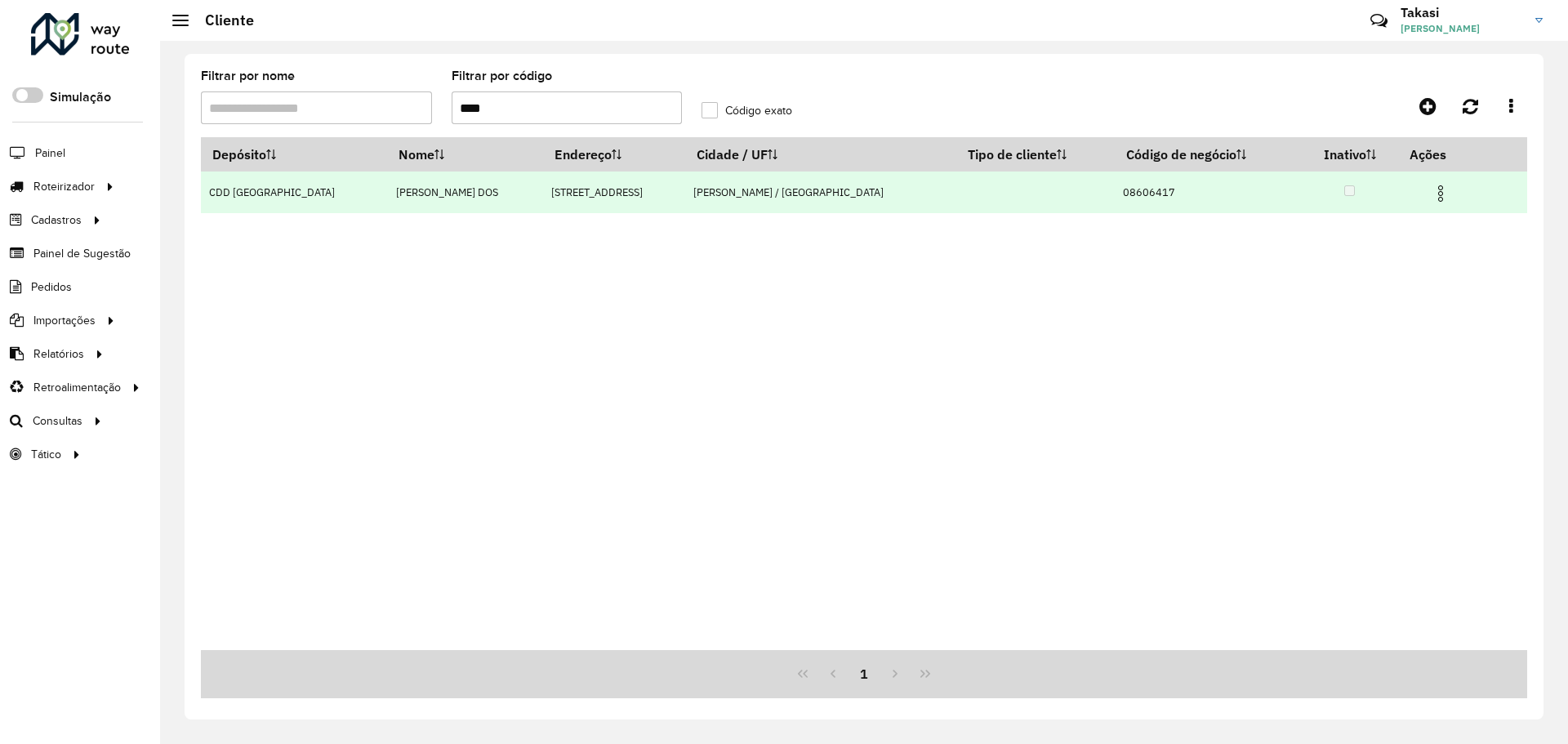
type input "****"
click at [1431, 195] on img at bounding box center [1441, 194] width 20 height 20
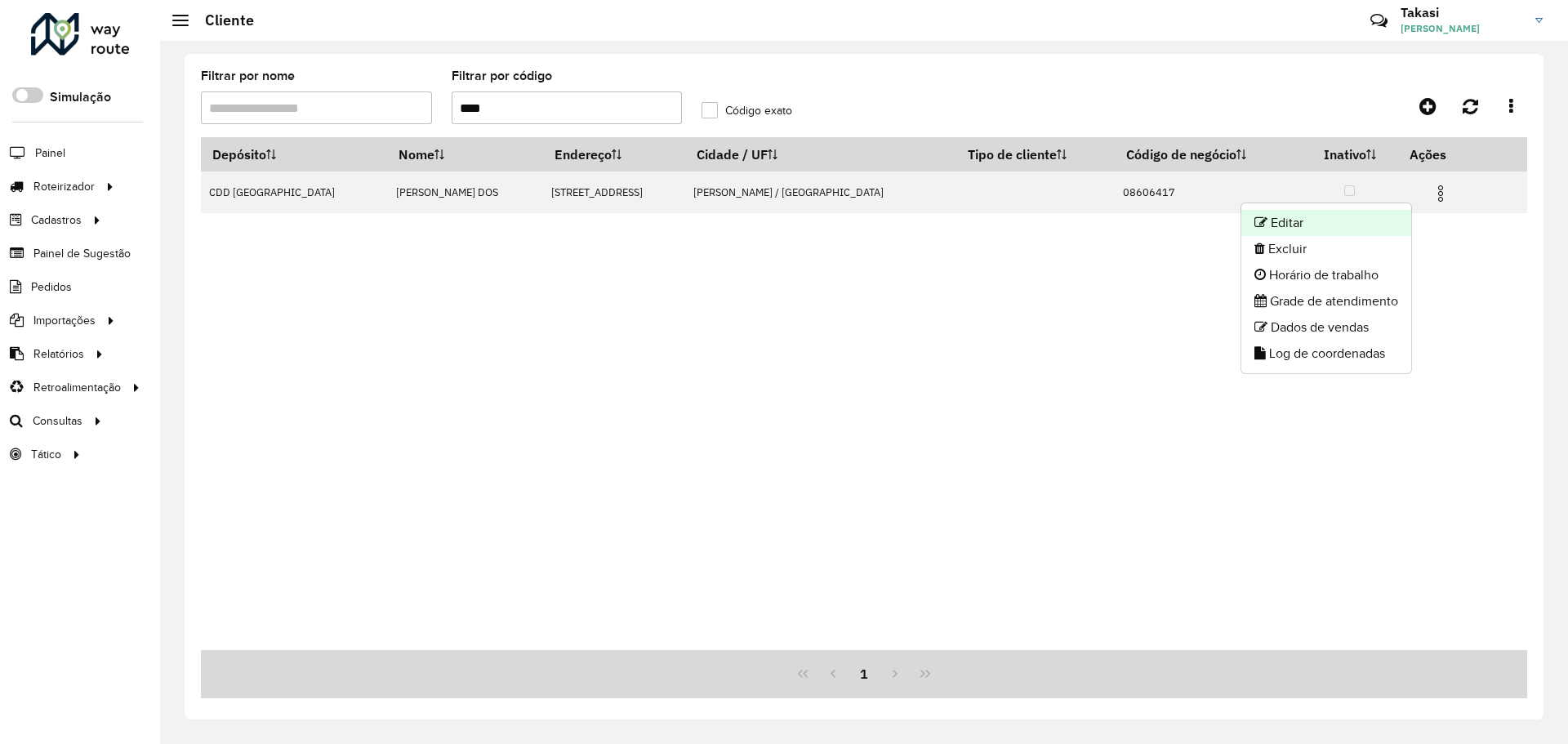
click at [1318, 226] on li "Editar" at bounding box center [1326, 222] width 170 height 26
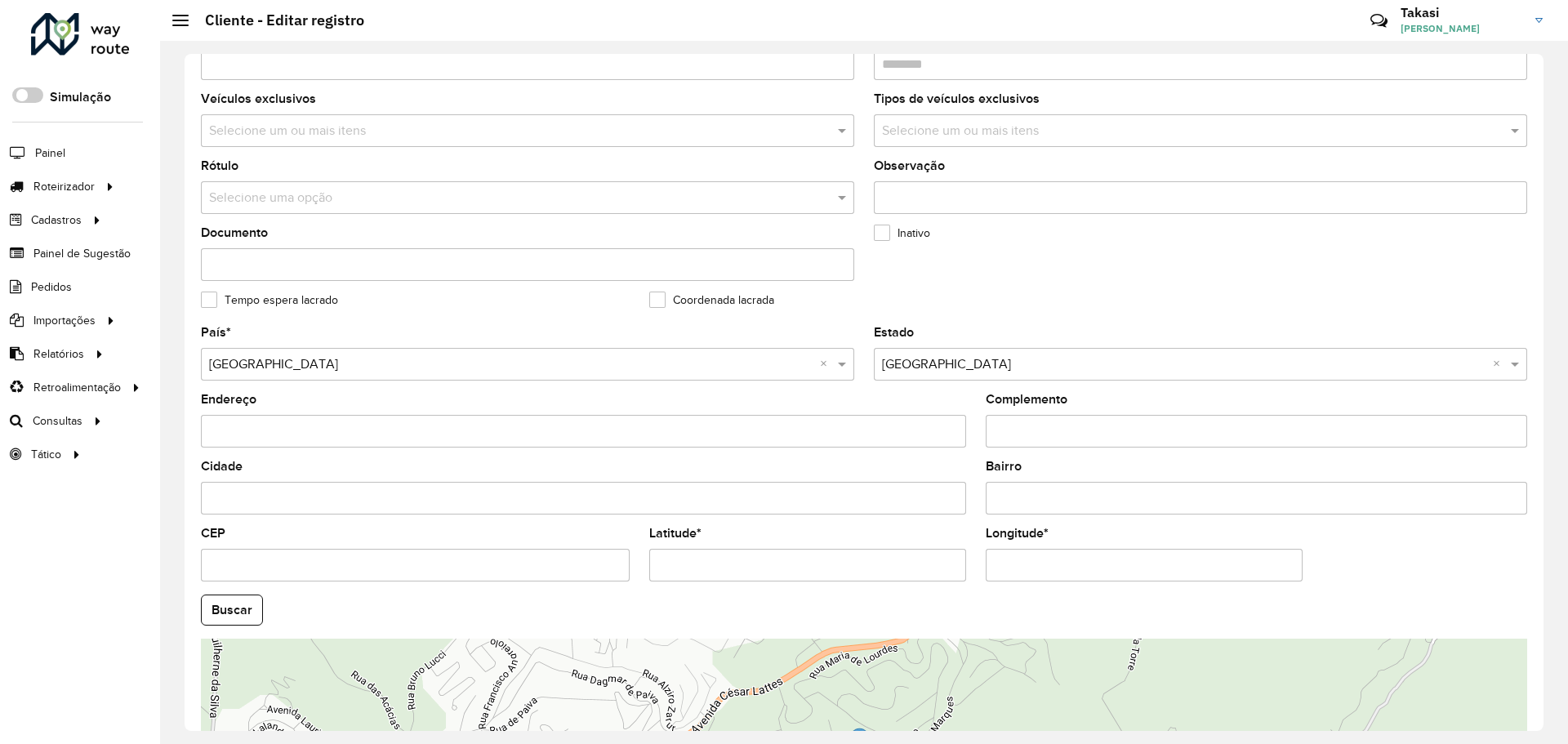
scroll to position [471, 0]
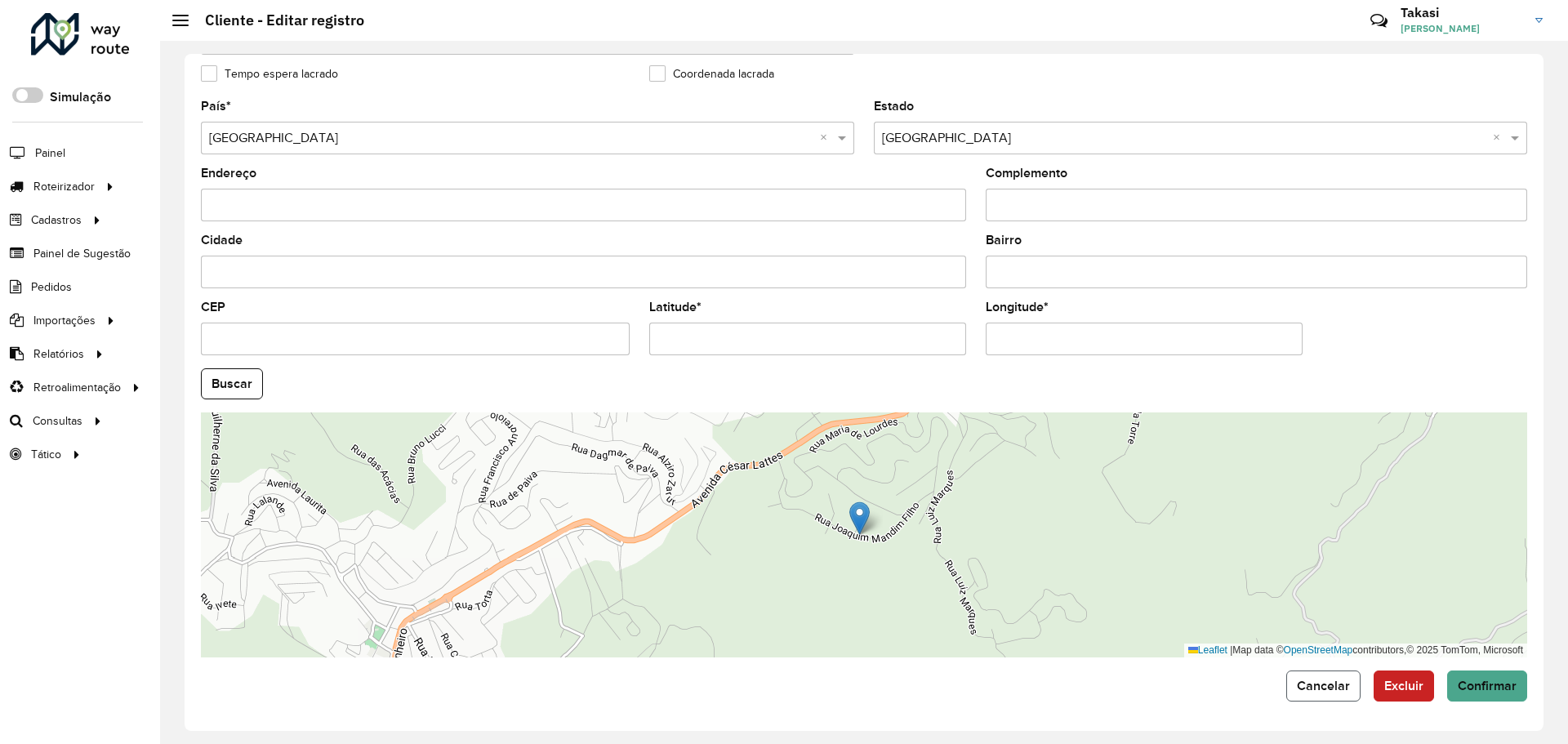
click at [1338, 680] on span "Cancelar" at bounding box center [1322, 685] width 53 height 13
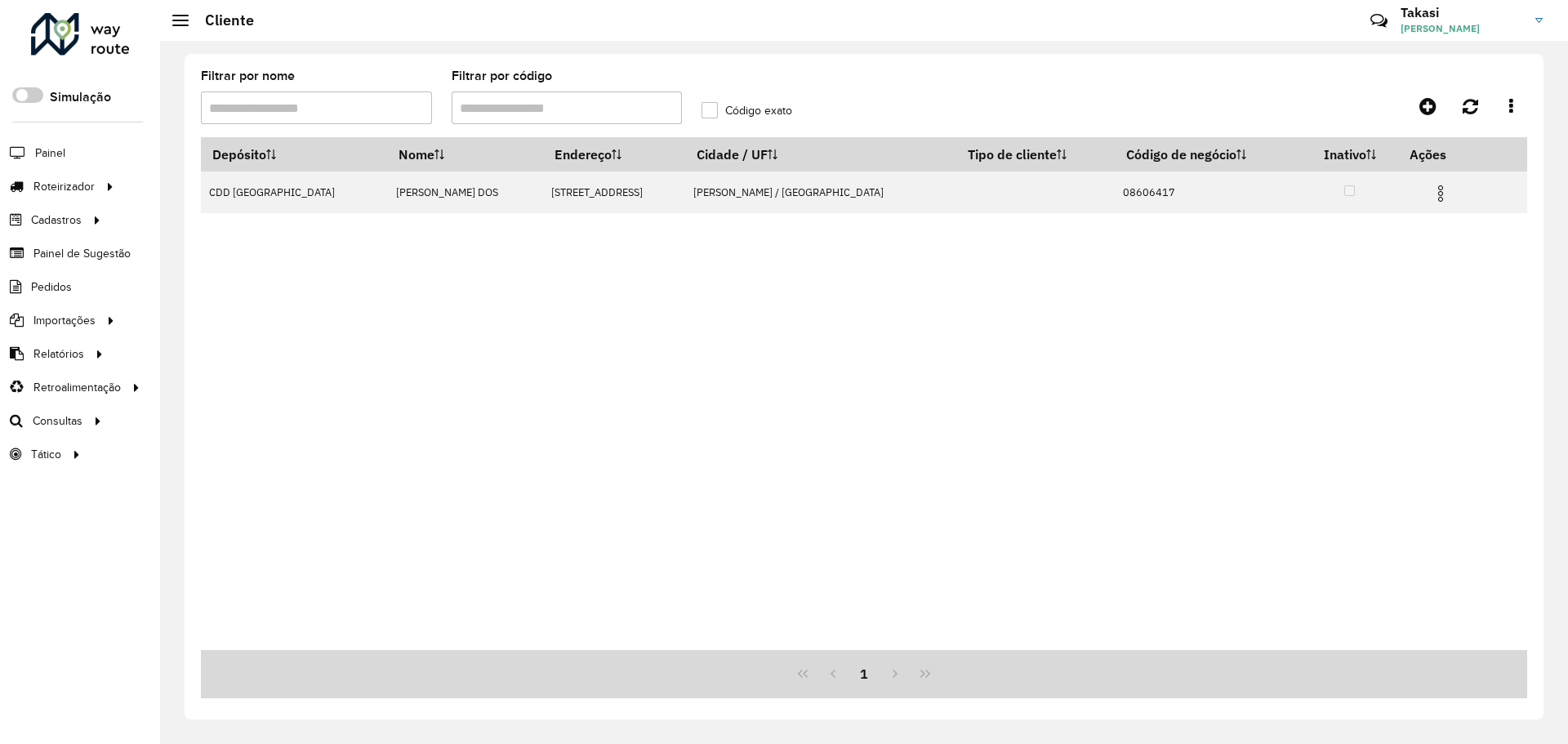
drag, startPoint x: 519, startPoint y: 103, endPoint x: 362, endPoint y: 132, distance: 159.7
click at [362, 132] on formly-group "Filtrar por nome Filtrar por código Código exato" at bounding box center [691, 103] width 1001 height 67
paste input "text"
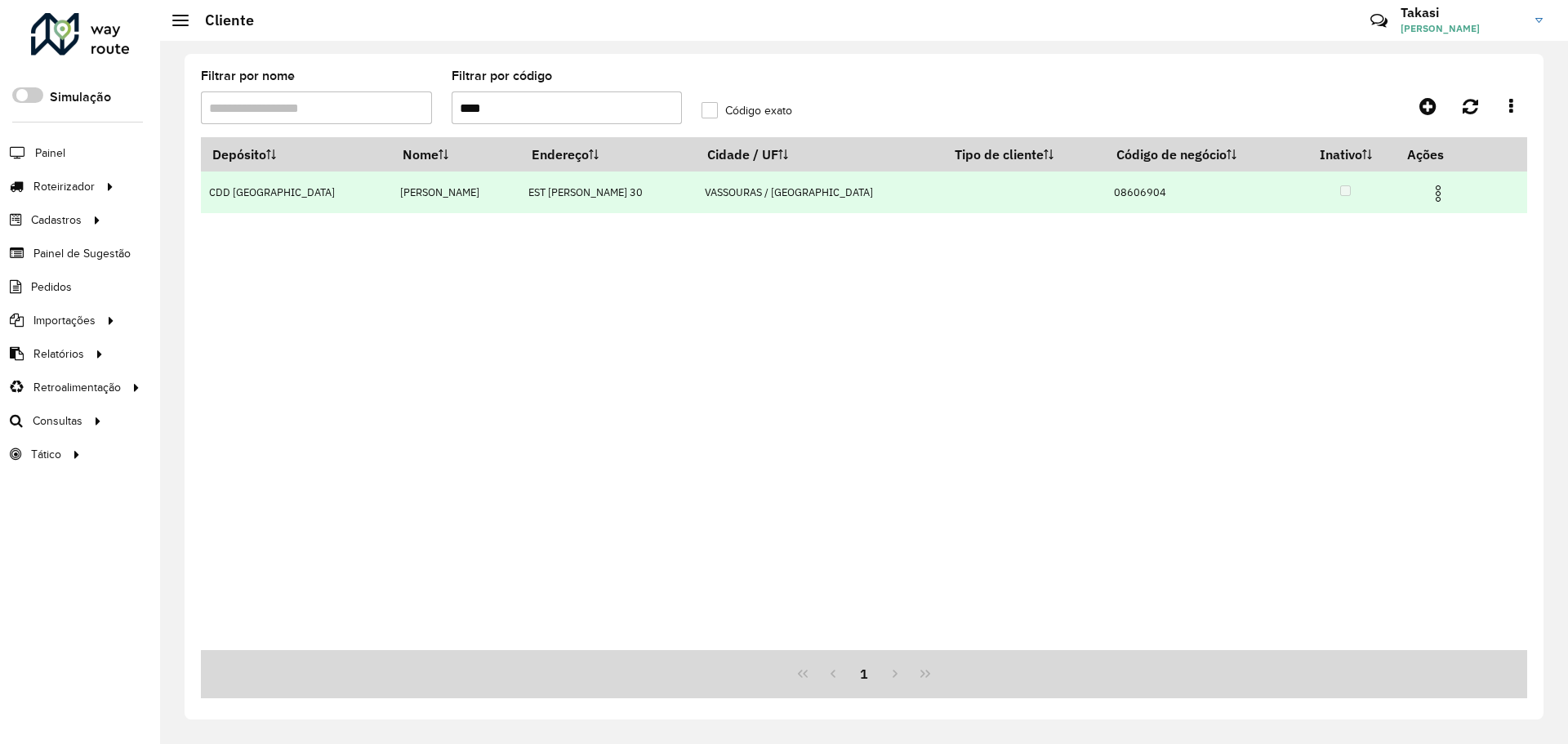
type input "****"
click at [1428, 192] on img at bounding box center [1438, 194] width 20 height 20
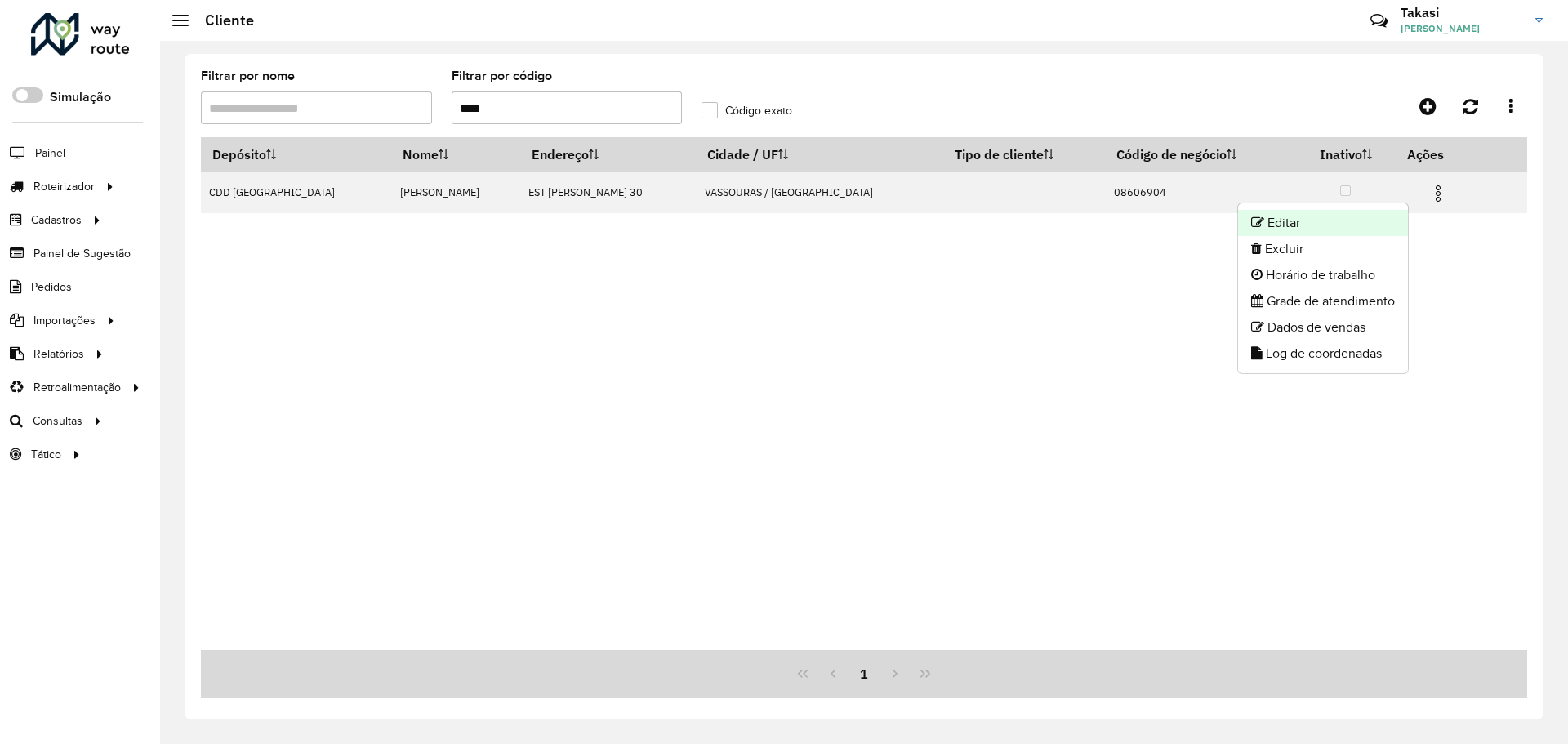
click at [1332, 217] on li "Editar" at bounding box center [1323, 222] width 170 height 26
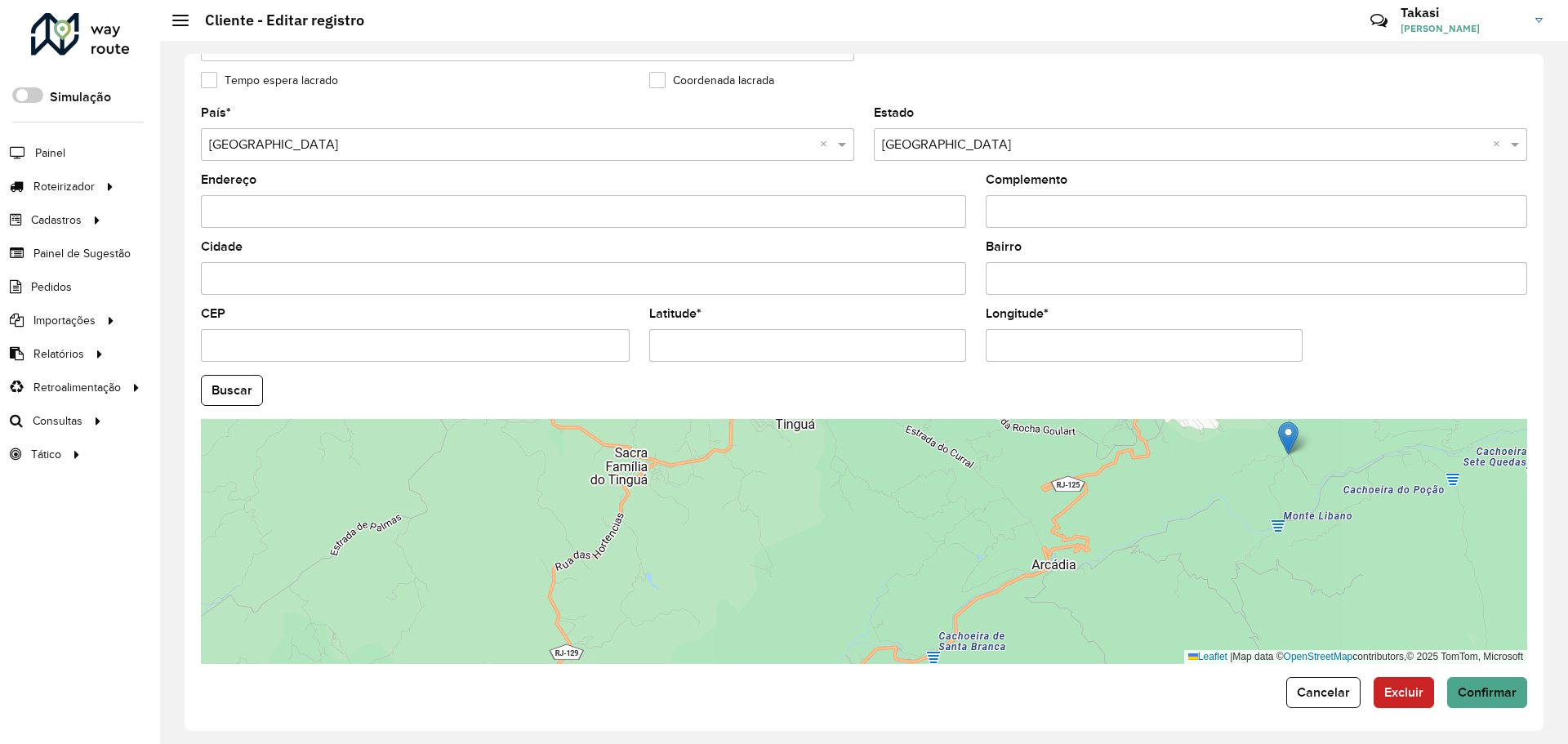
scroll to position [471, 0]
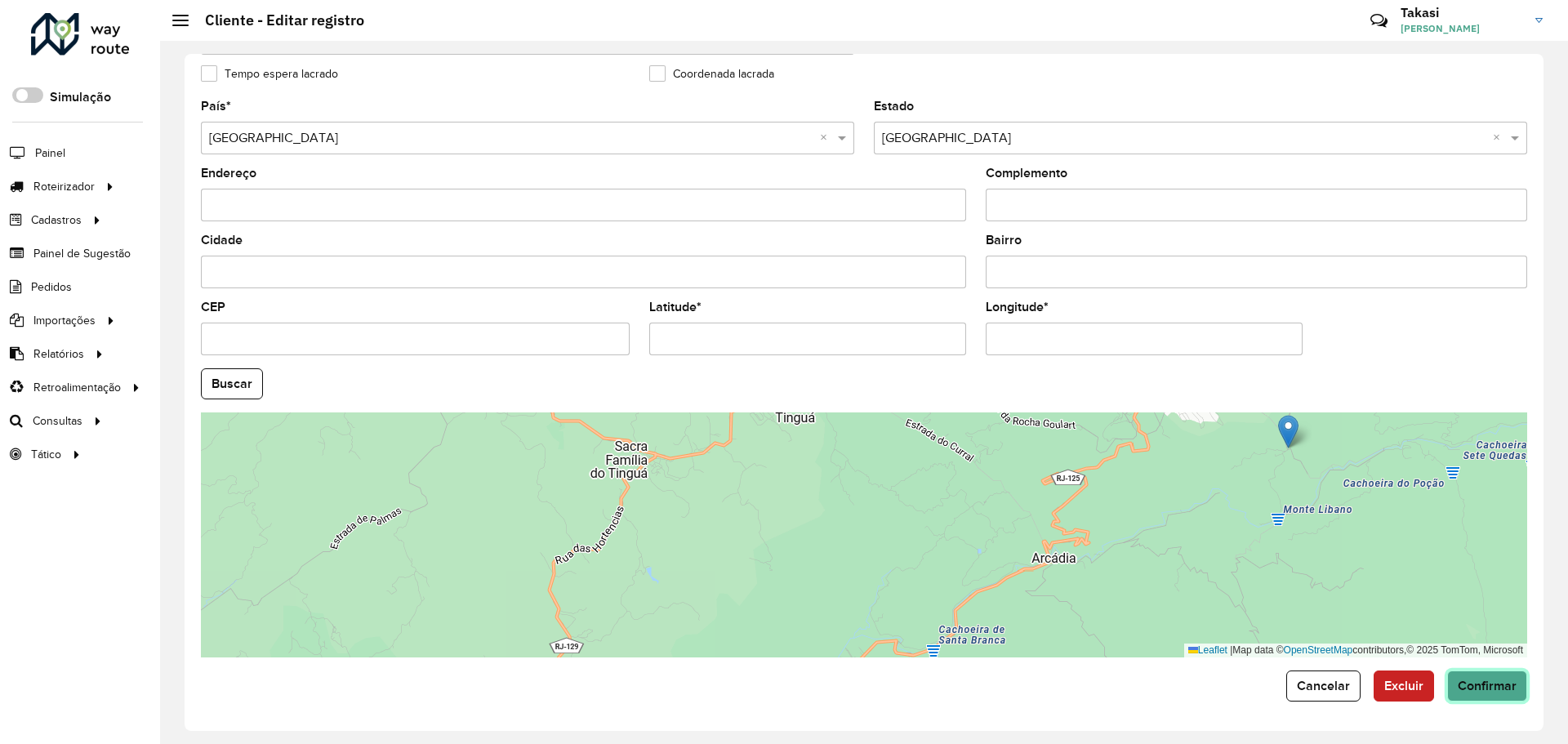
click at [1495, 688] on span "Confirmar" at bounding box center [1487, 685] width 59 height 13
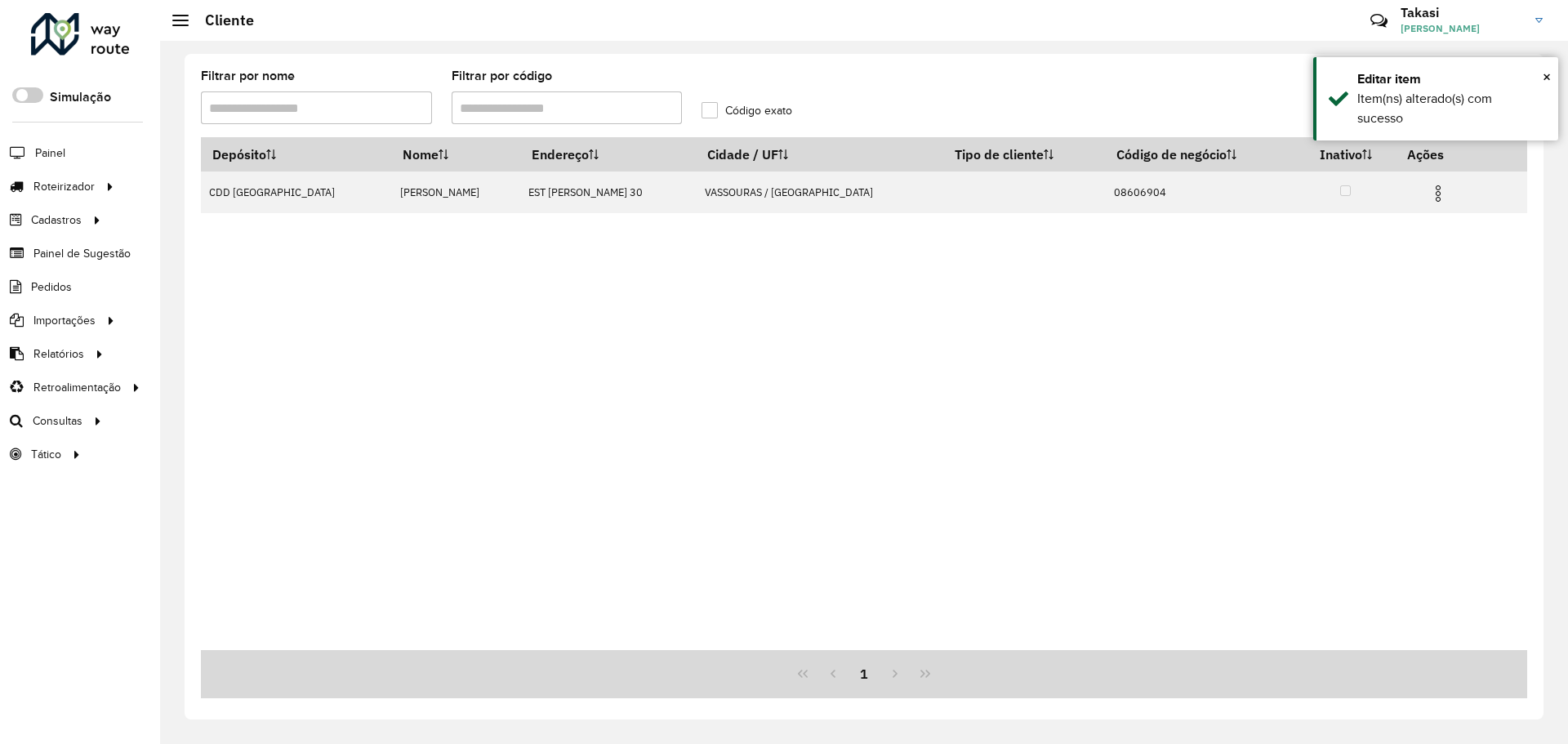
drag, startPoint x: 502, startPoint y: 105, endPoint x: 387, endPoint y: 100, distance: 115.1
click at [387, 100] on formly-group "Filtrar por nome Filtrar por código Código exato" at bounding box center [691, 103] width 1001 height 67
paste input "text"
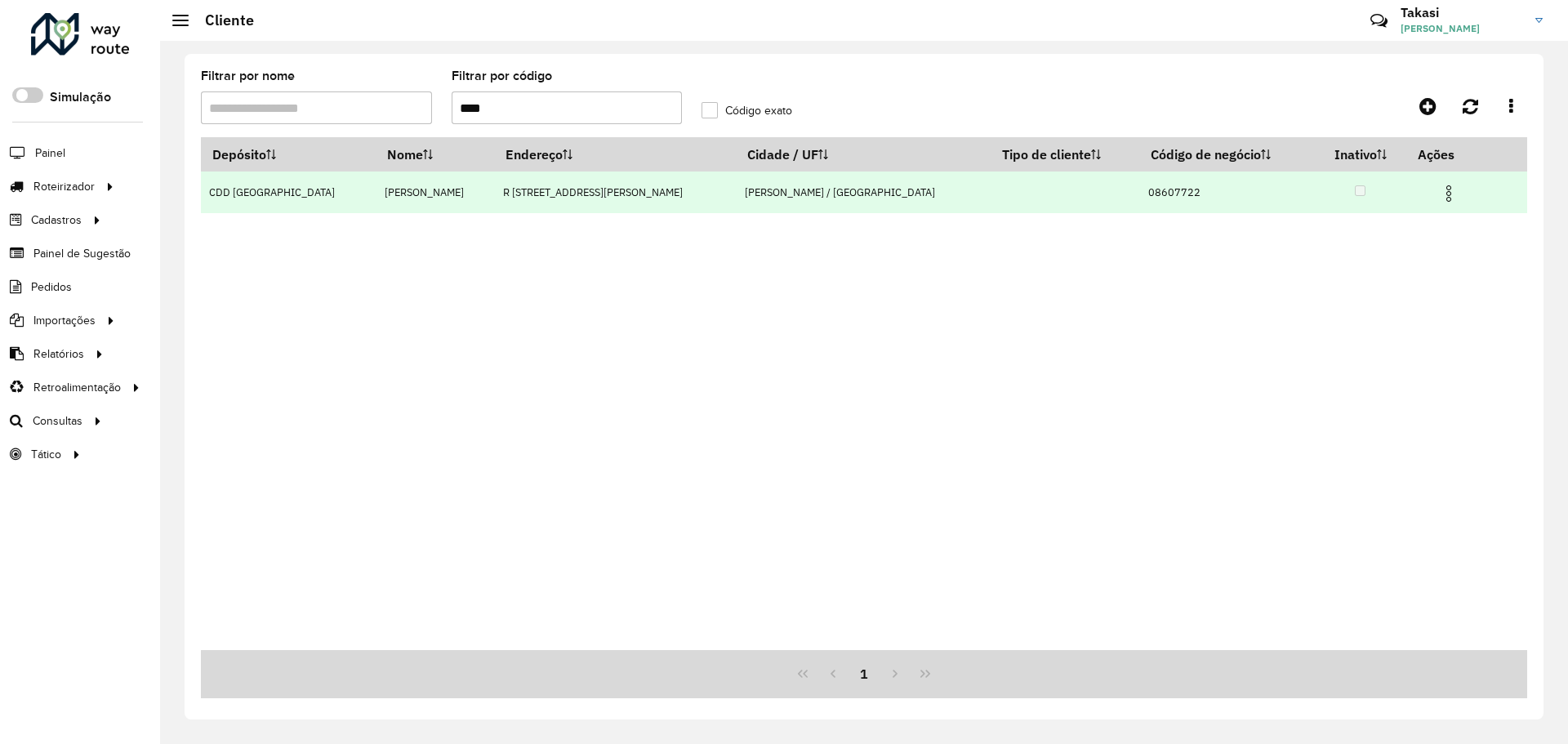
type input "****"
click at [1439, 190] on img at bounding box center [1449, 194] width 20 height 20
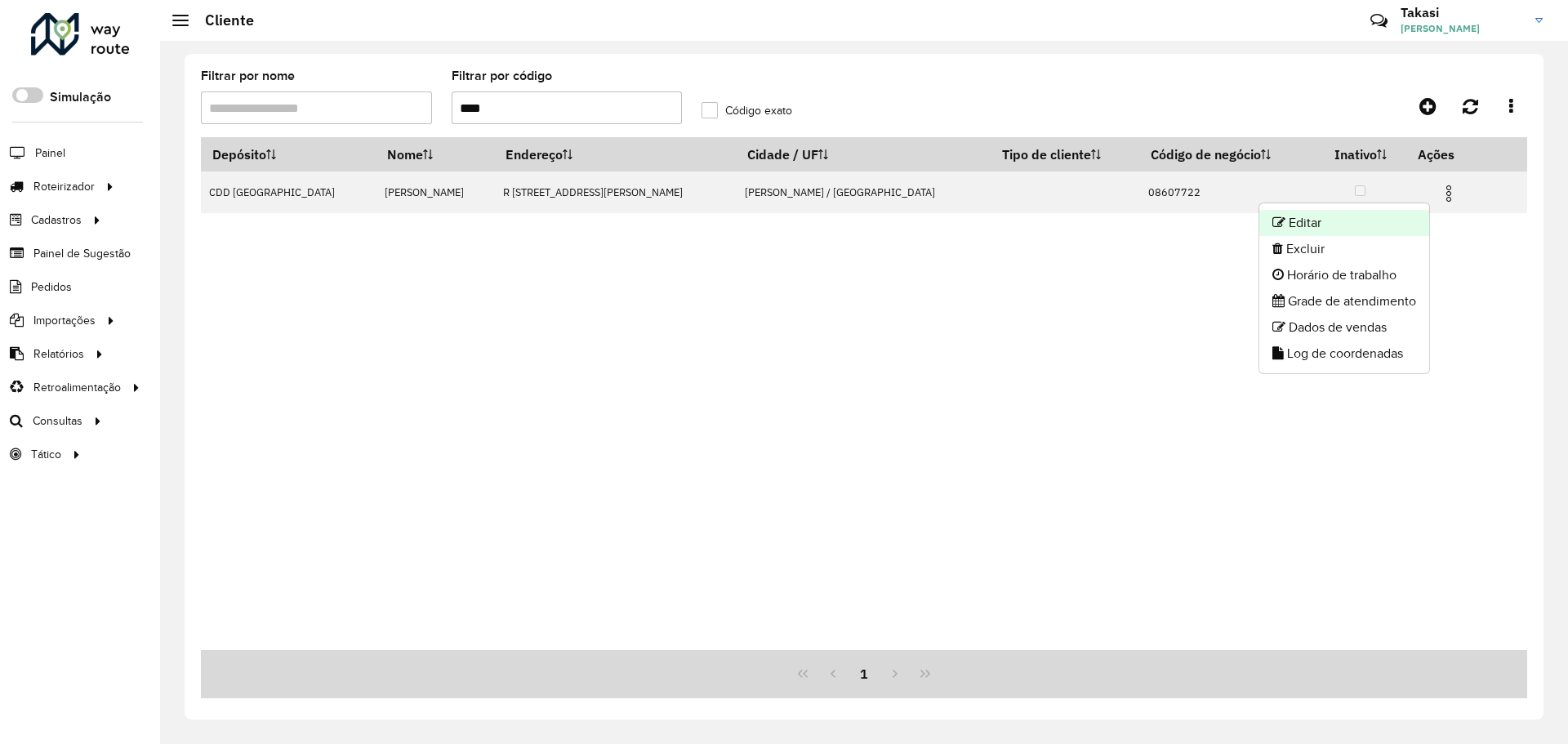
click at [1322, 220] on li "Editar" at bounding box center [1344, 222] width 170 height 26
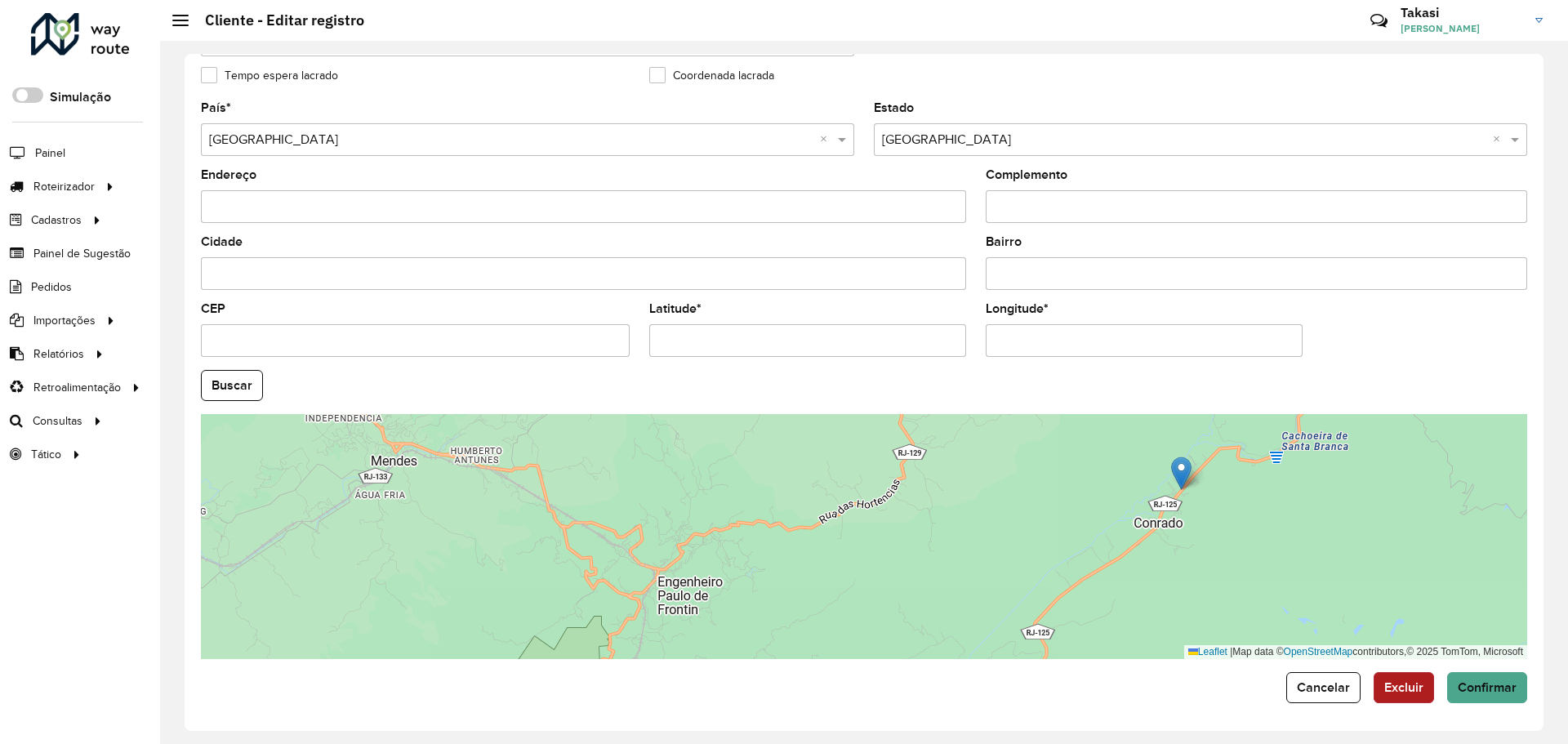
scroll to position [471, 0]
click at [1314, 687] on span "Cancelar" at bounding box center [1322, 685] width 53 height 13
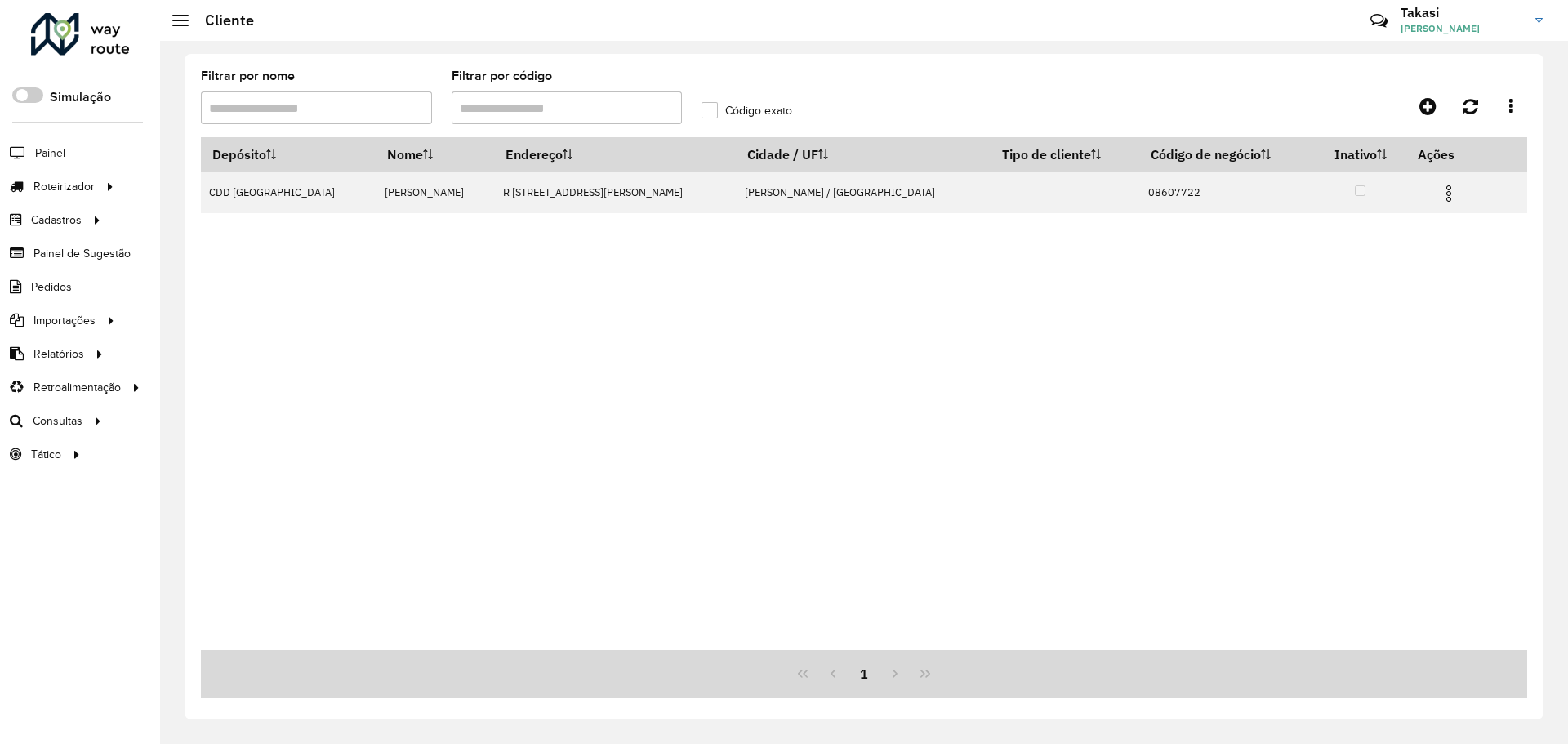
drag, startPoint x: 551, startPoint y: 121, endPoint x: 373, endPoint y: 109, distance: 178.4
click at [373, 109] on formly-group "Filtrar por nome Filtrar por código Código exato" at bounding box center [691, 103] width 1001 height 67
paste input "*"
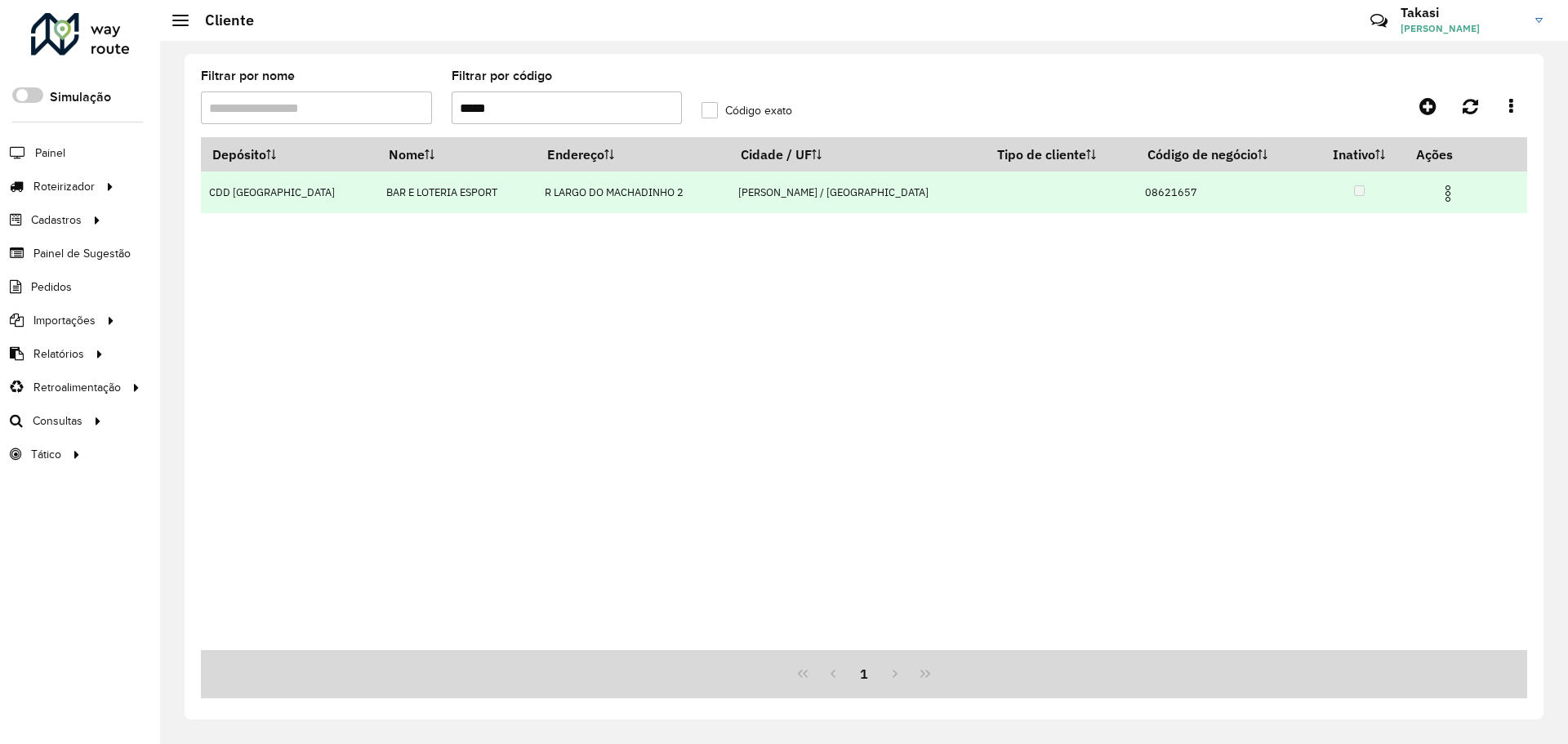
type input "*****"
click at [1438, 195] on img at bounding box center [1448, 194] width 20 height 20
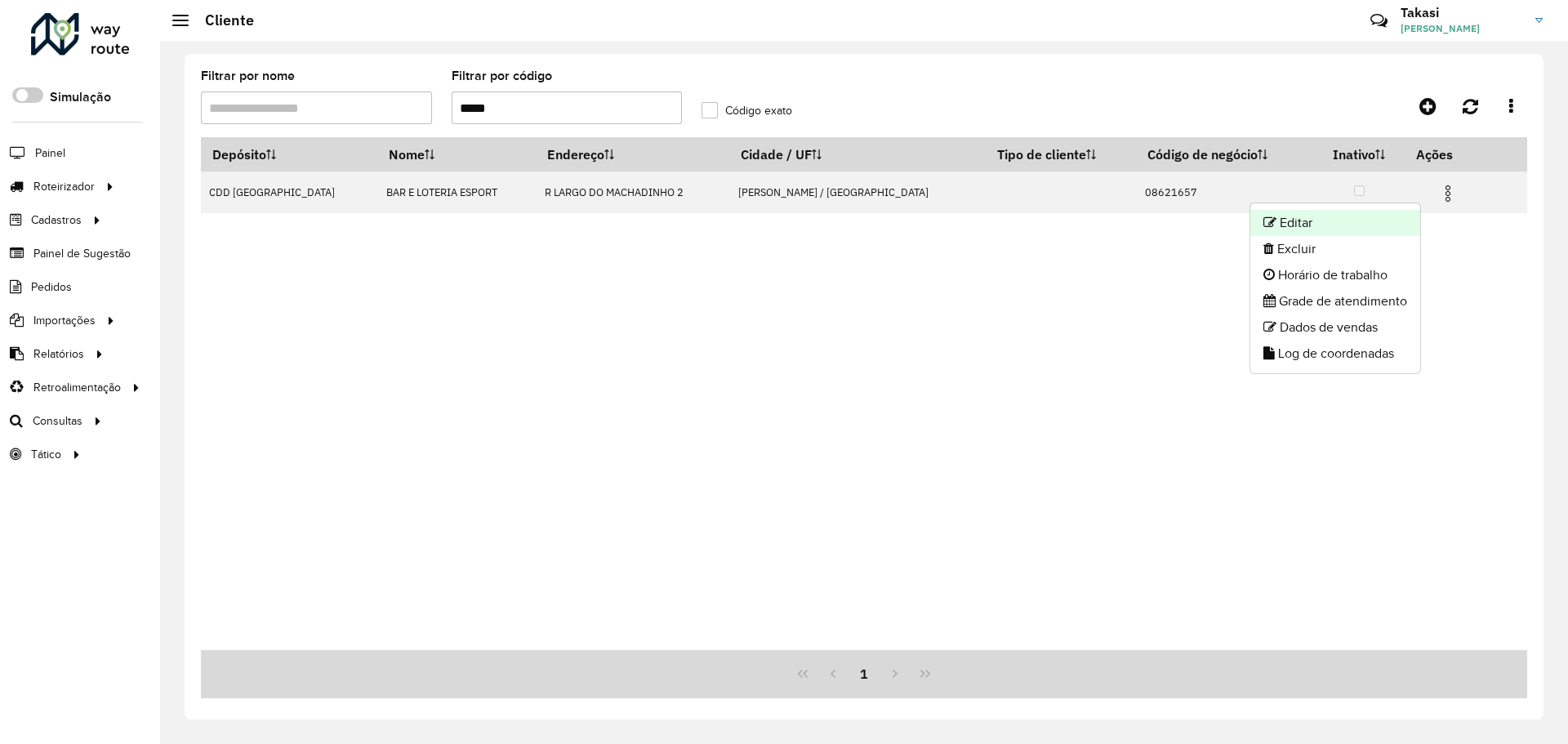
click at [1315, 226] on li "Editar" at bounding box center [1335, 222] width 170 height 26
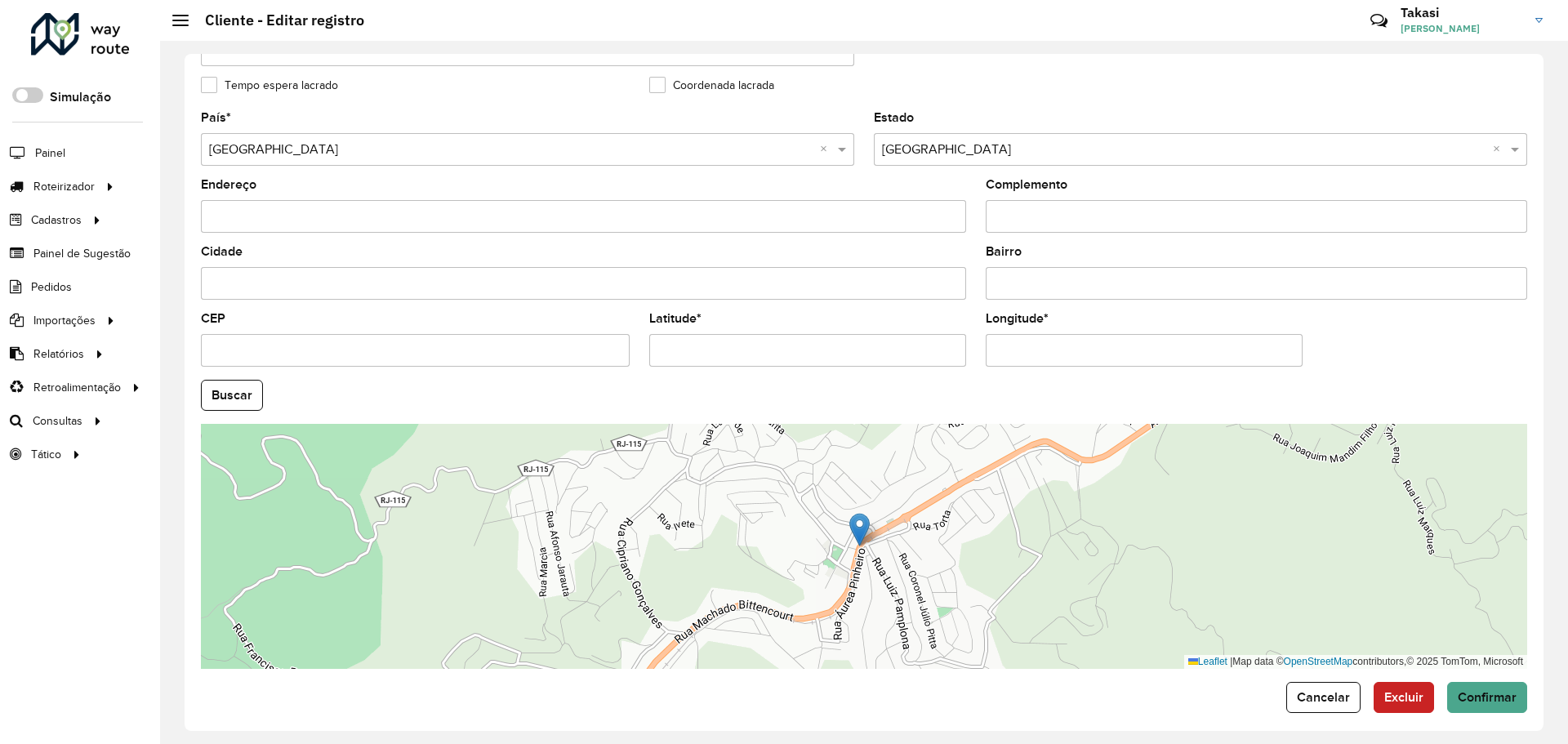
scroll to position [471, 0]
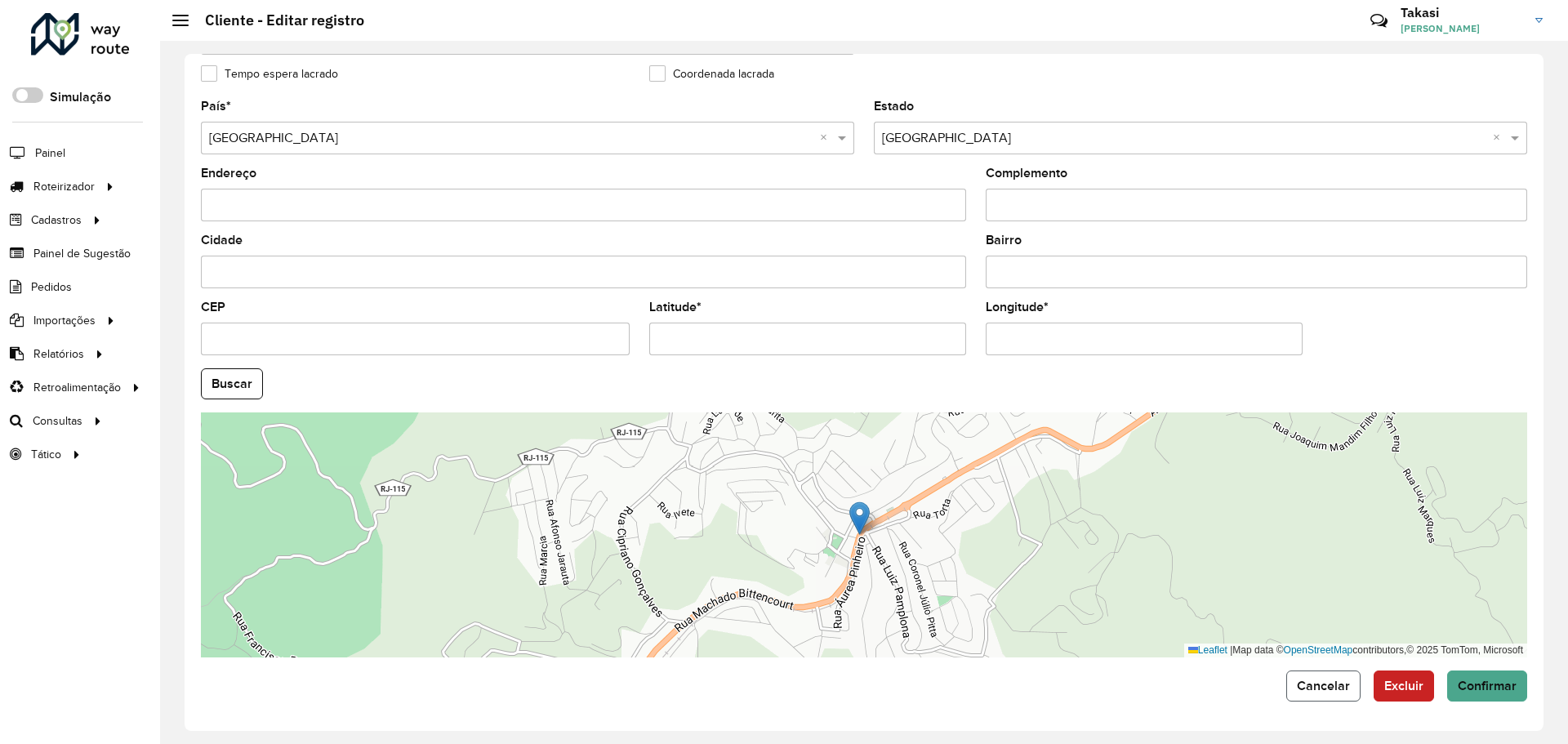
click at [1298, 693] on button "Cancelar" at bounding box center [1322, 686] width 74 height 31
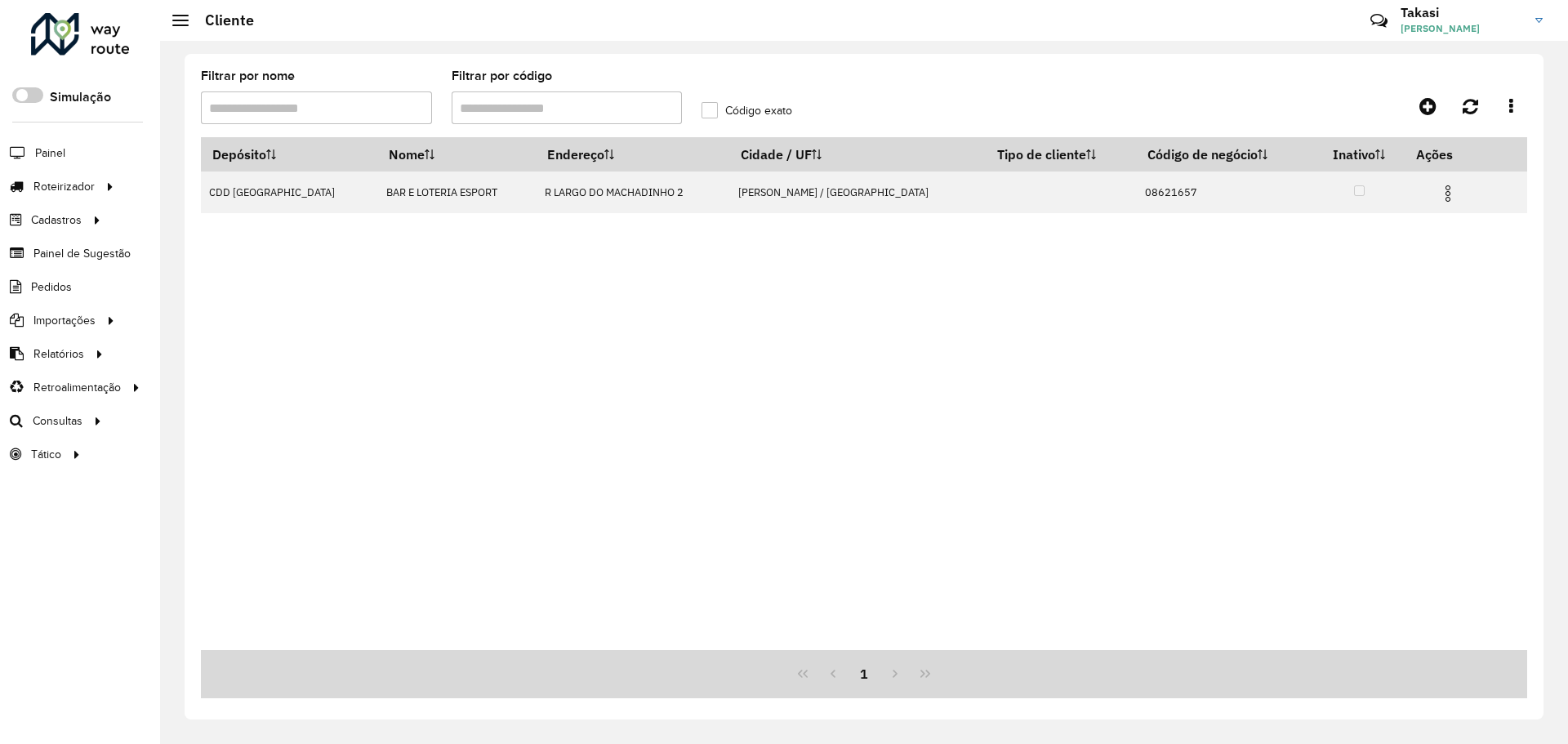
drag, startPoint x: 532, startPoint y: 102, endPoint x: 445, endPoint y: 125, distance: 90.0
click at [445, 125] on formly-field "Filtrar por código" at bounding box center [567, 103] width 251 height 67
paste input "text"
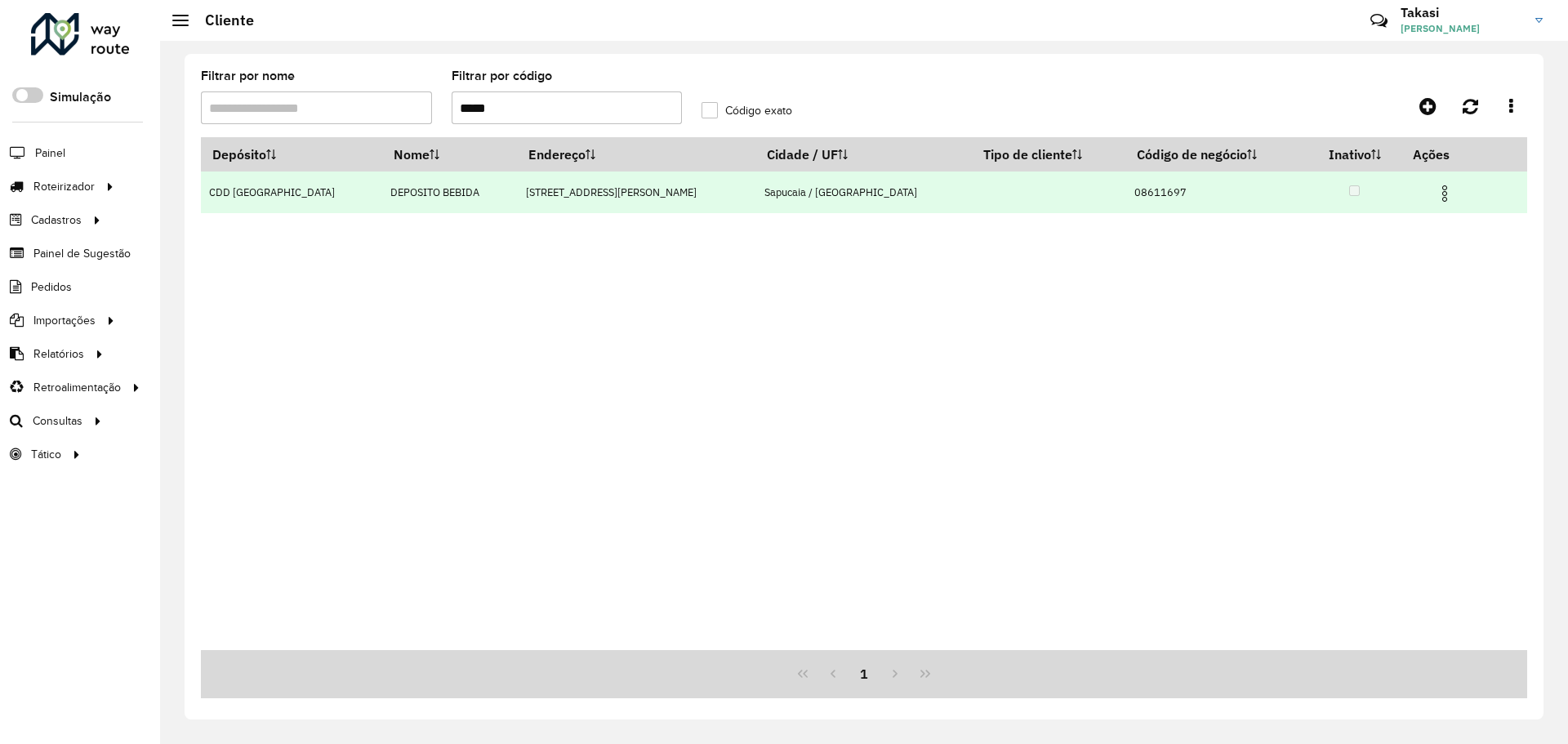
type input "*****"
click at [1434, 193] on img at bounding box center [1444, 194] width 20 height 20
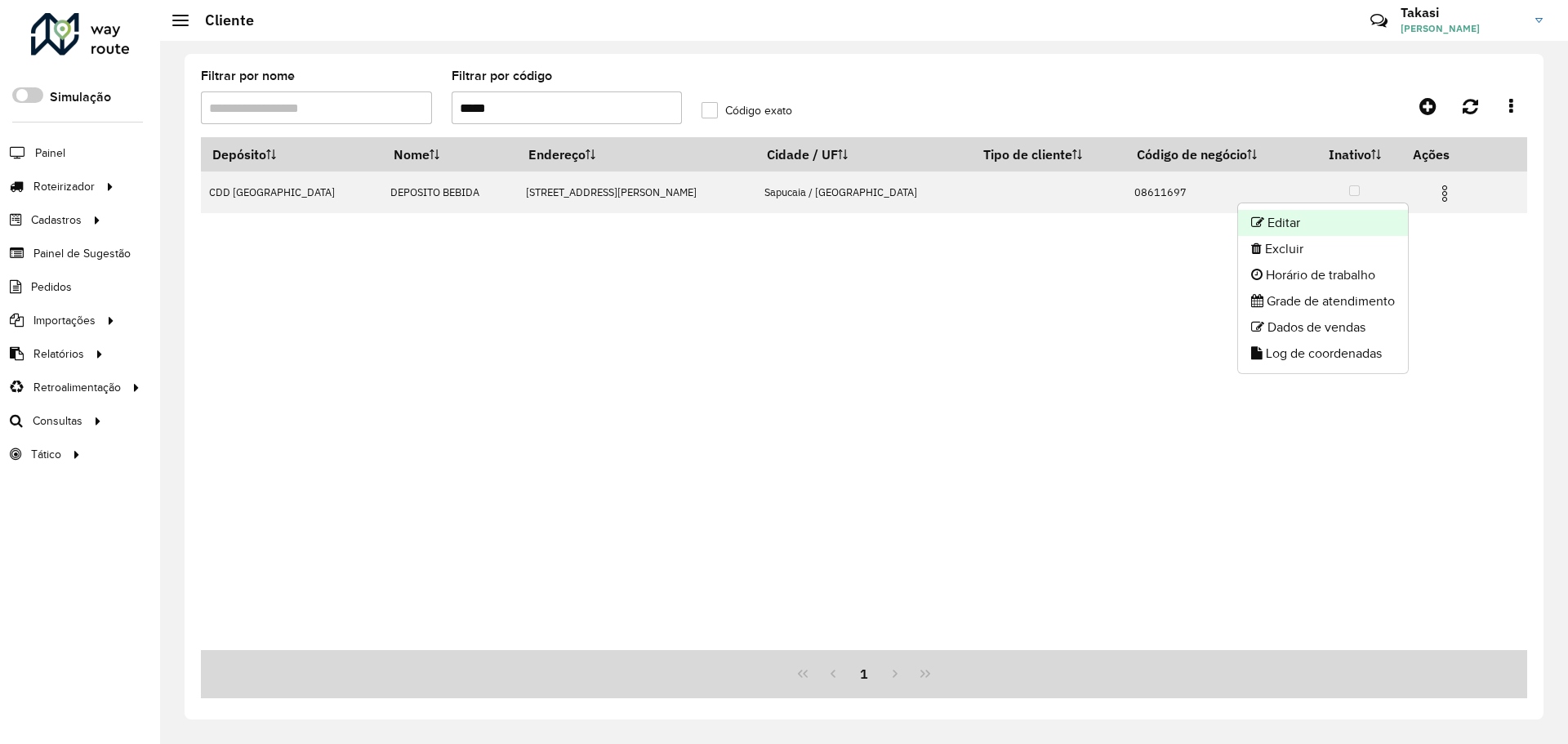
click at [1324, 229] on li "Editar" at bounding box center [1323, 222] width 170 height 26
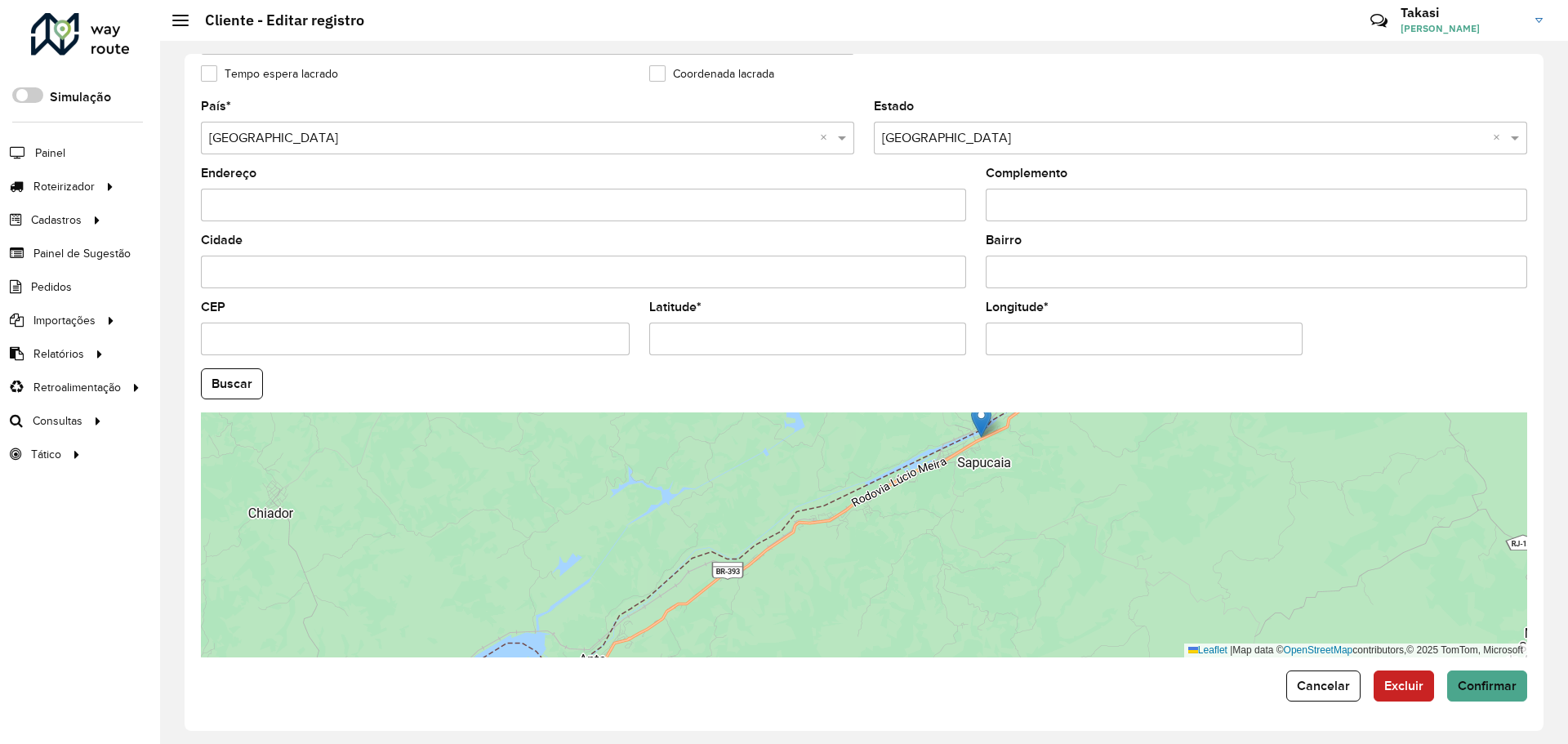
scroll to position [226, 0]
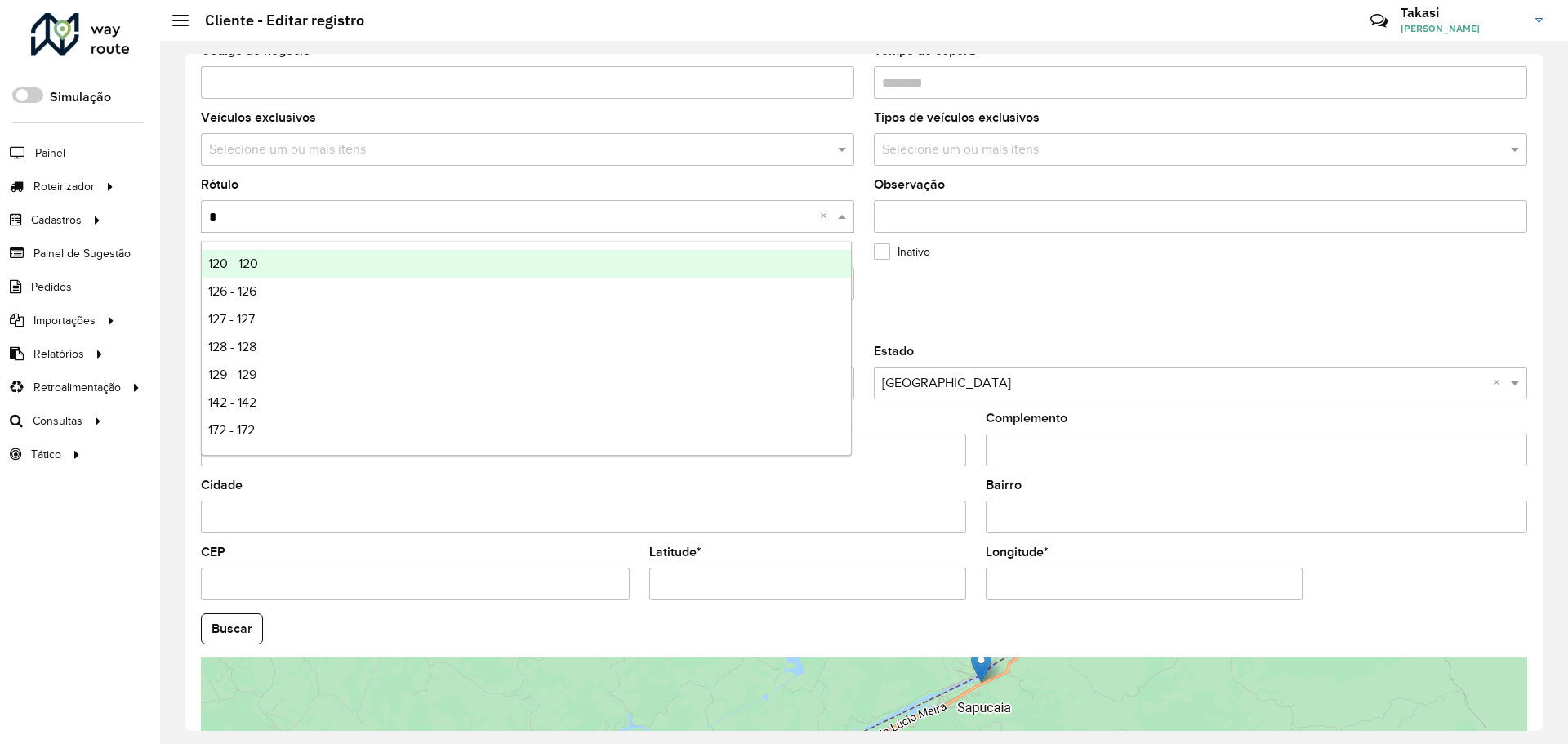
type input "**"
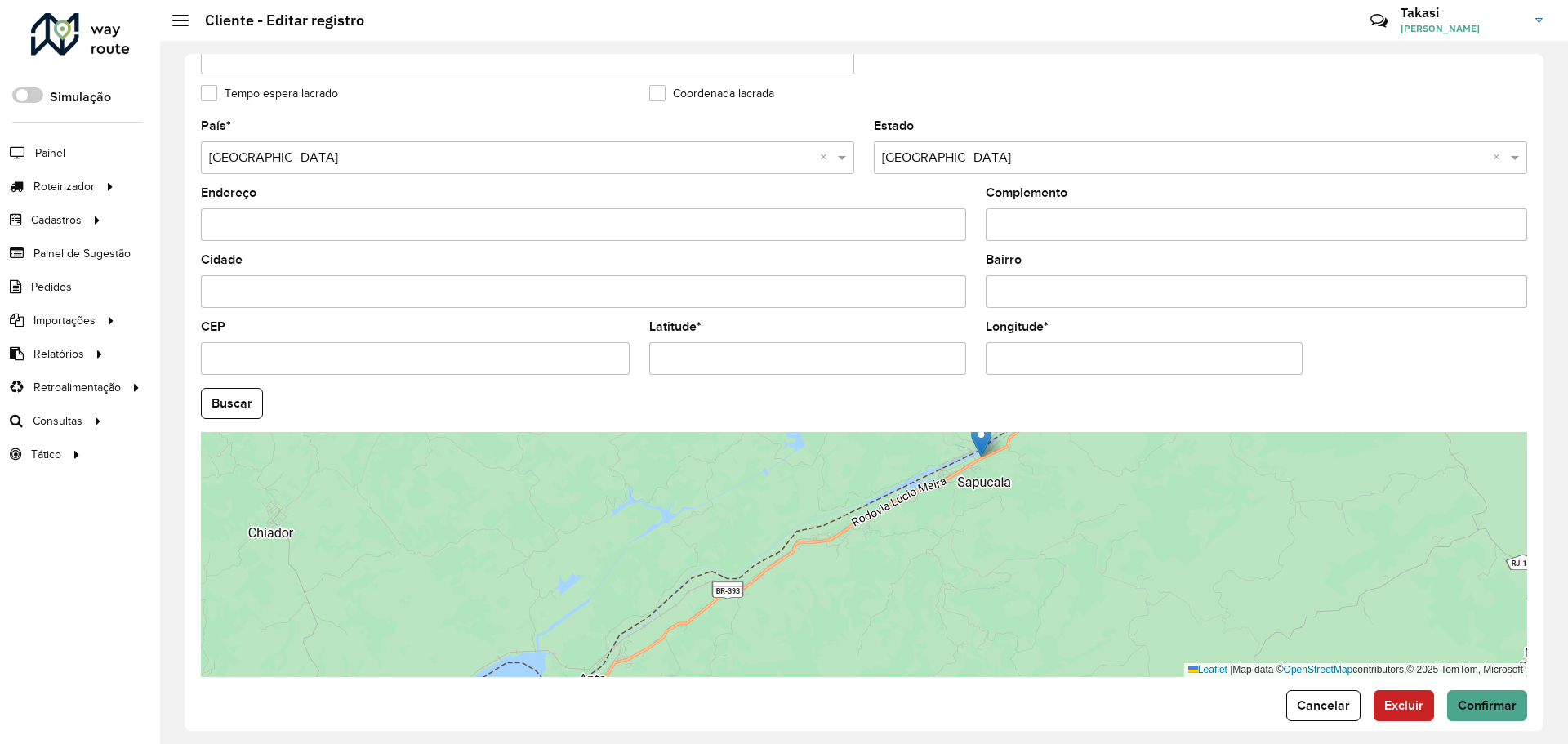
scroll to position [471, 0]
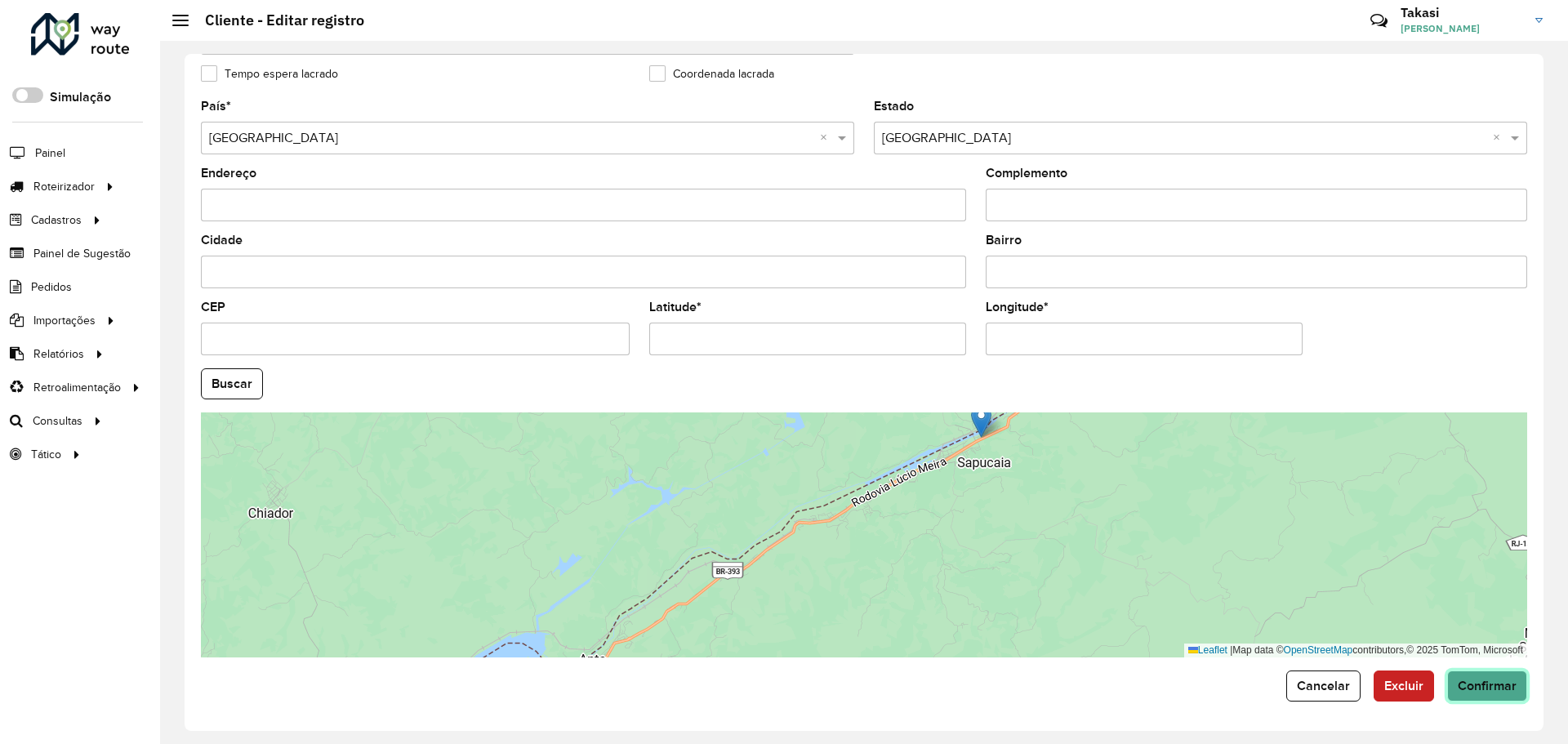
click at [1480, 686] on span "Confirmar" at bounding box center [1487, 685] width 59 height 13
